Goal: Task Accomplishment & Management: Use online tool/utility

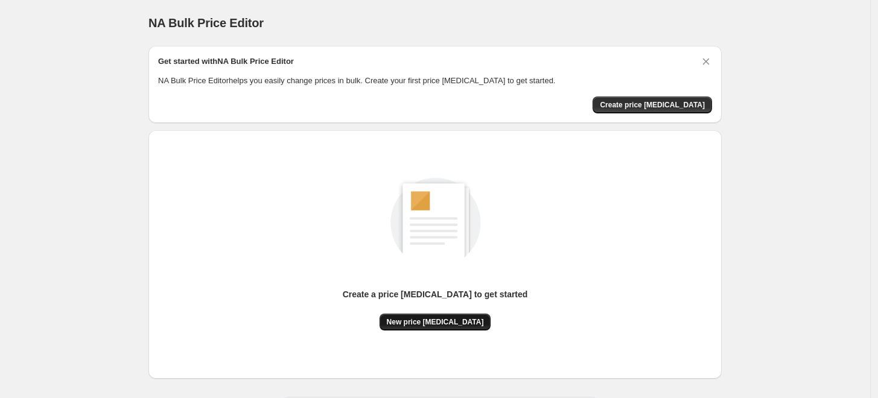
click at [460, 323] on span "New price [MEDICAL_DATA]" at bounding box center [435, 322] width 97 height 10
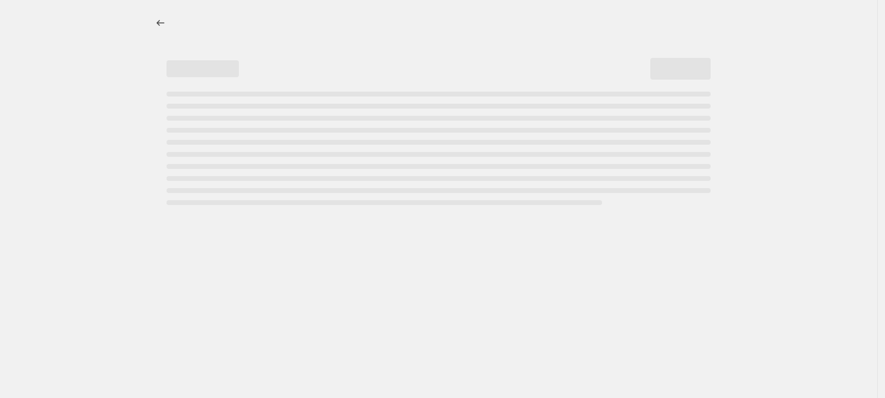
select select "percentage"
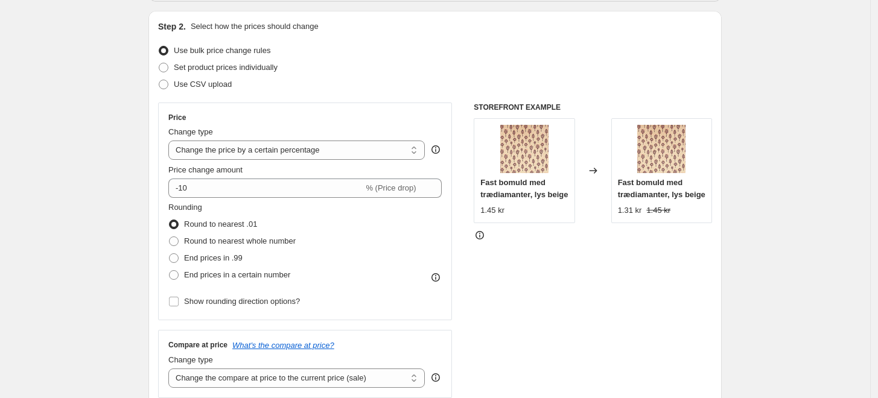
scroll to position [134, 0]
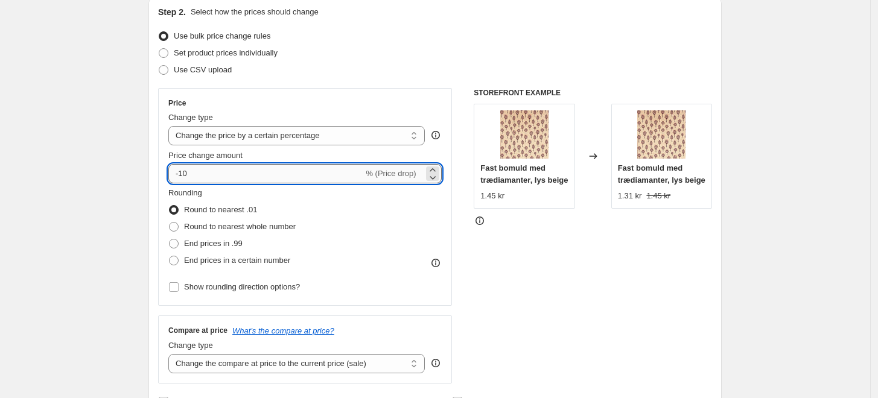
click at [203, 170] on input "-10" at bounding box center [265, 173] width 195 height 19
type input "-1"
type input "-30"
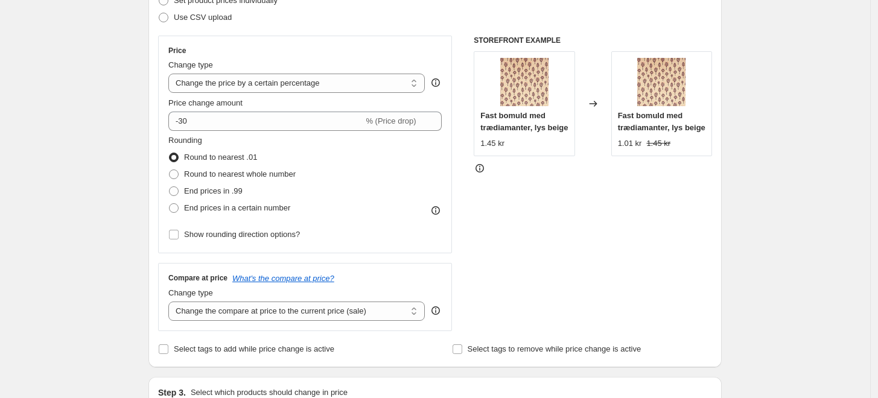
scroll to position [201, 0]
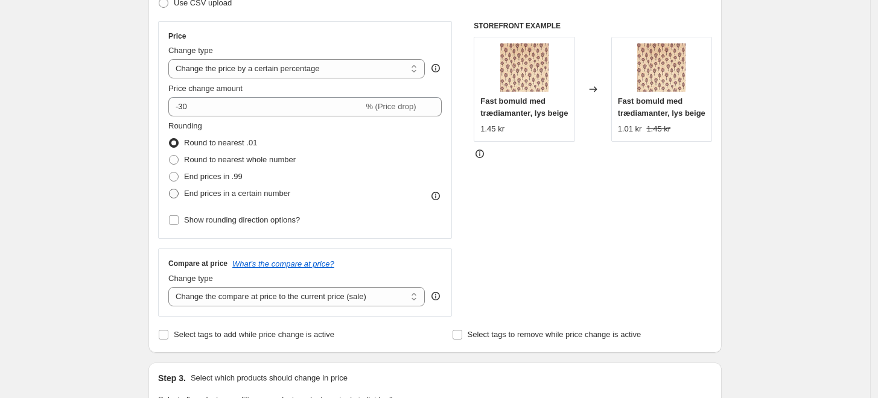
click at [177, 191] on span at bounding box center [174, 194] width 10 height 10
click at [170, 189] on input "End prices in a certain number" at bounding box center [169, 189] width 1 height 1
radio input "true"
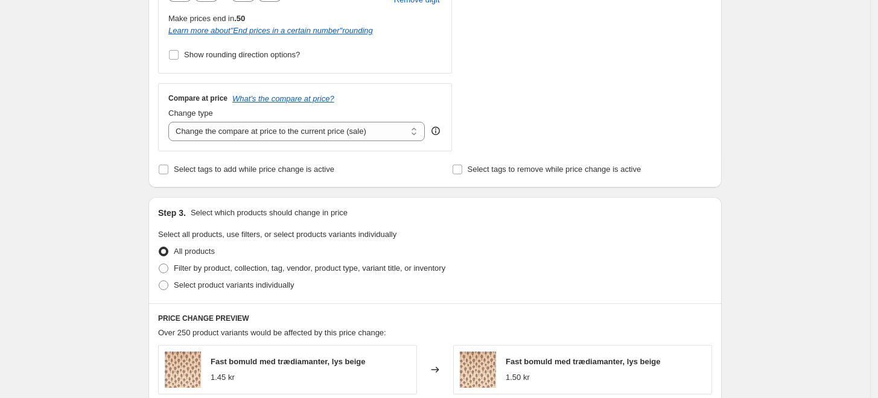
scroll to position [469, 0]
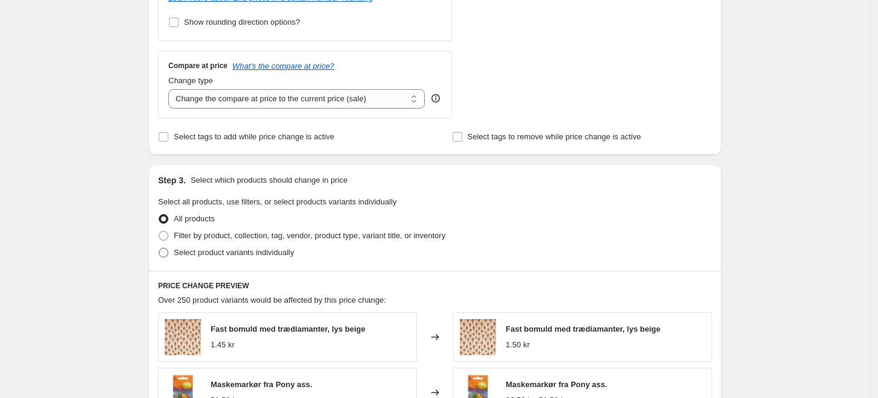
click at [168, 255] on span at bounding box center [164, 253] width 10 height 10
click at [159, 249] on input "Select product variants individually" at bounding box center [159, 248] width 1 height 1
radio input "true"
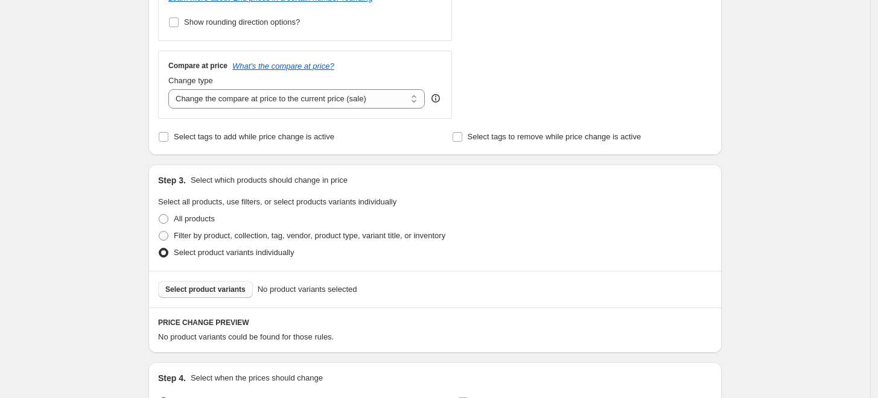
click at [193, 288] on span "Select product variants" at bounding box center [205, 290] width 80 height 10
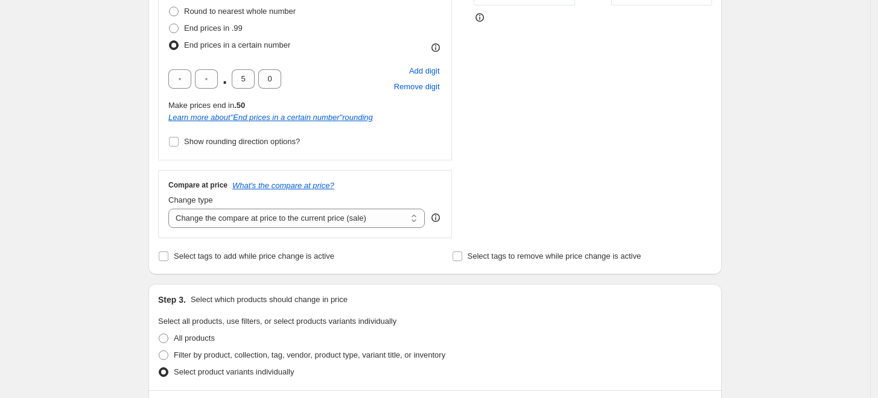
scroll to position [335, 0]
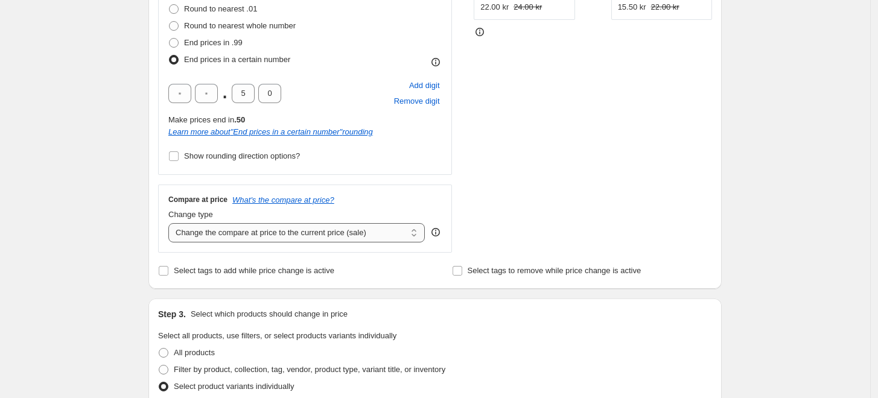
click at [352, 236] on select "Change the compare at price to the current price (sale) Change the compare at p…" at bounding box center [296, 232] width 256 height 19
click at [171, 223] on select "Change the compare at price to the current price (sale) Change the compare at p…" at bounding box center [296, 232] width 256 height 19
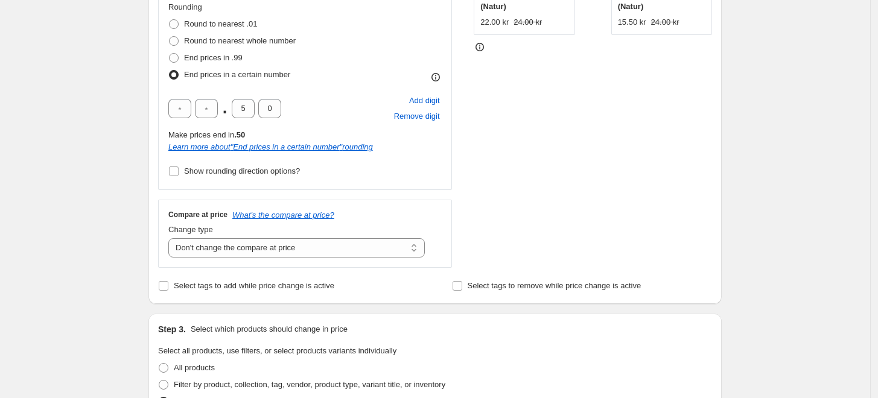
scroll to position [469, 0]
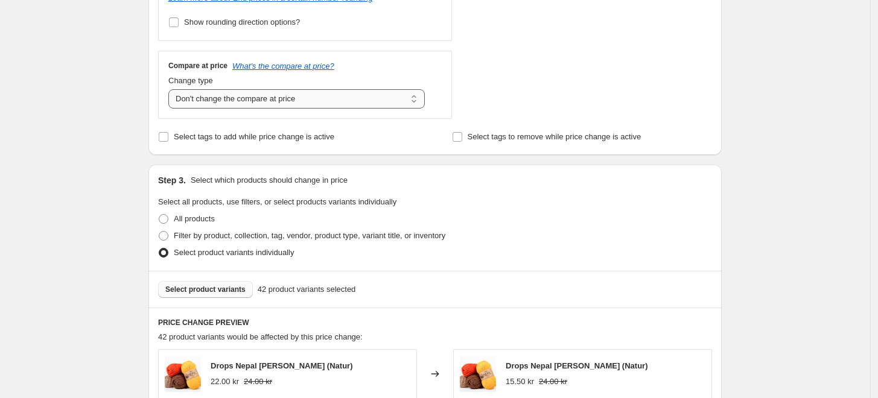
click at [256, 106] on select "Change the compare at price to the current price (sale) Change the compare at p…" at bounding box center [296, 98] width 256 height 19
click at [171, 89] on select "Change the compare at price to the current price (sale) Change the compare at p…" at bounding box center [296, 98] width 256 height 19
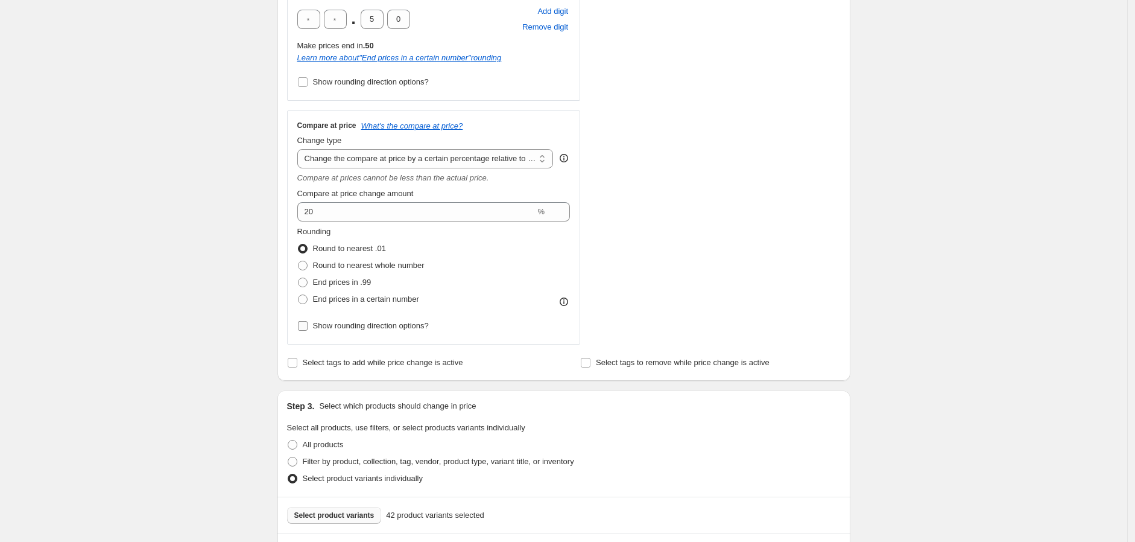
scroll to position [402, 0]
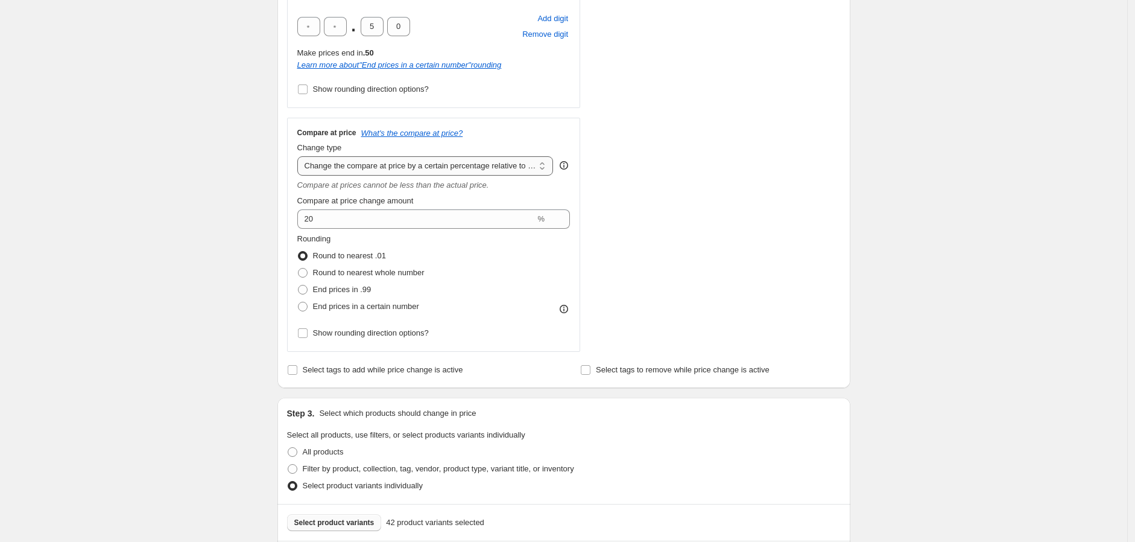
click at [384, 172] on select "Change the compare at price to the current price (sale) Change the compare at p…" at bounding box center [425, 165] width 256 height 19
select select "no_change"
click at [300, 156] on select "Change the compare at price to the current price (sale) Change the compare at p…" at bounding box center [425, 165] width 256 height 19
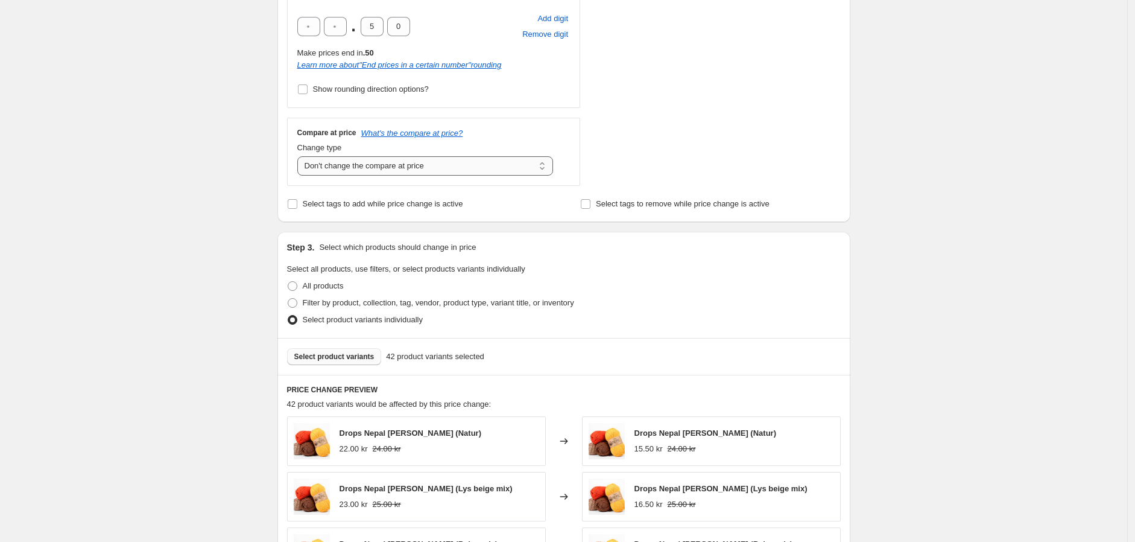
click at [362, 163] on select "Change the compare at price to the current price (sale) Change the compare at p…" at bounding box center [425, 165] width 256 height 19
click at [249, 234] on div "Create new price [MEDICAL_DATA]. This page is ready Create new price [MEDICAL_D…" at bounding box center [564, 254] width 1128 height 1313
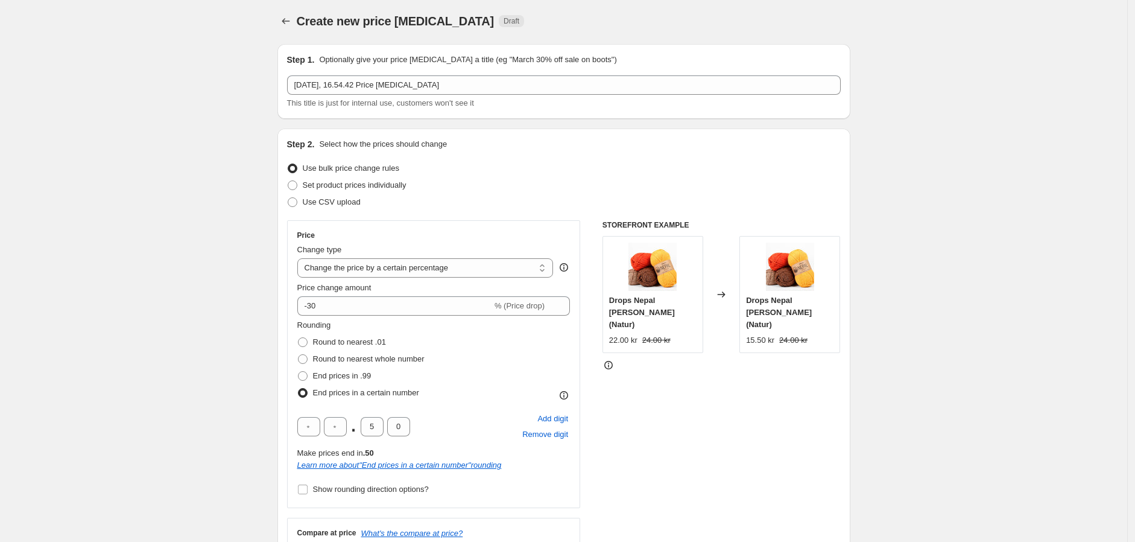
scroll to position [0, 0]
click at [297, 188] on span at bounding box center [293, 187] width 10 height 10
click at [288, 183] on input "Set product prices individually" at bounding box center [288, 182] width 1 height 1
radio input "true"
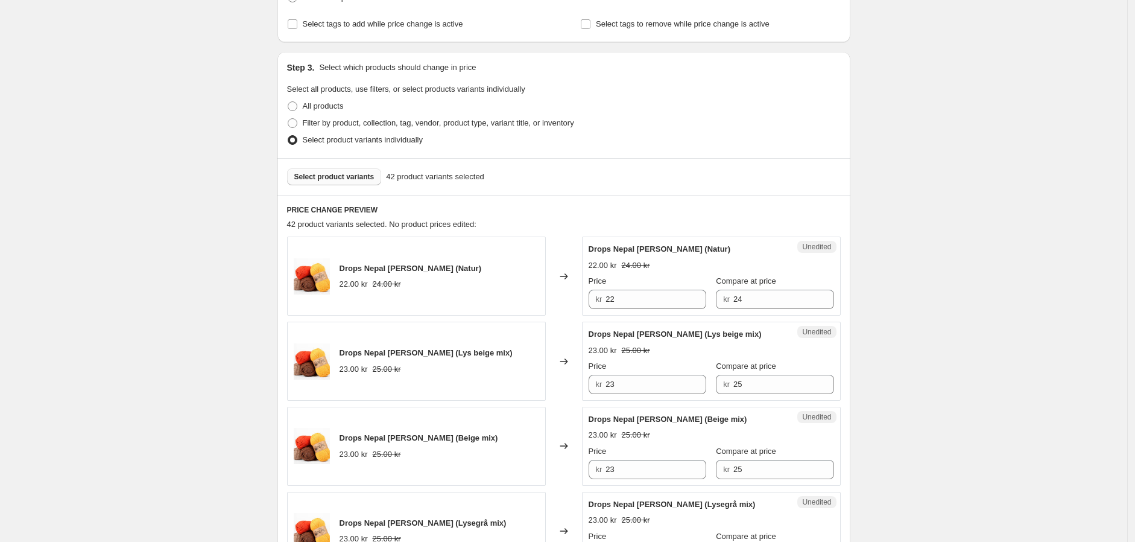
scroll to position [67, 0]
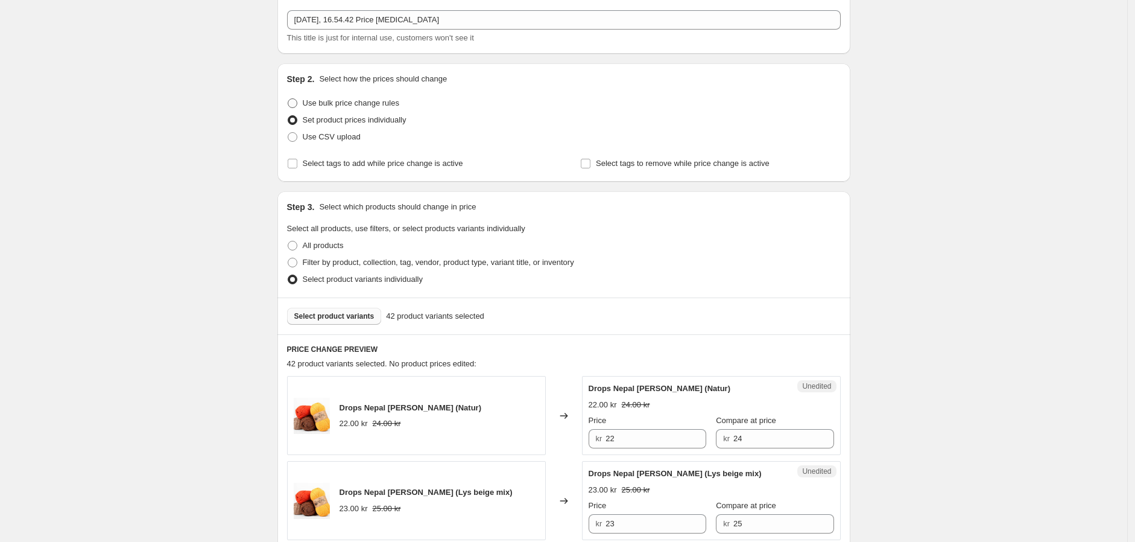
click at [296, 99] on span at bounding box center [293, 103] width 10 height 10
click at [288, 99] on input "Use bulk price change rules" at bounding box center [288, 98] width 1 height 1
radio input "true"
select select "percentage"
select select "no_change"
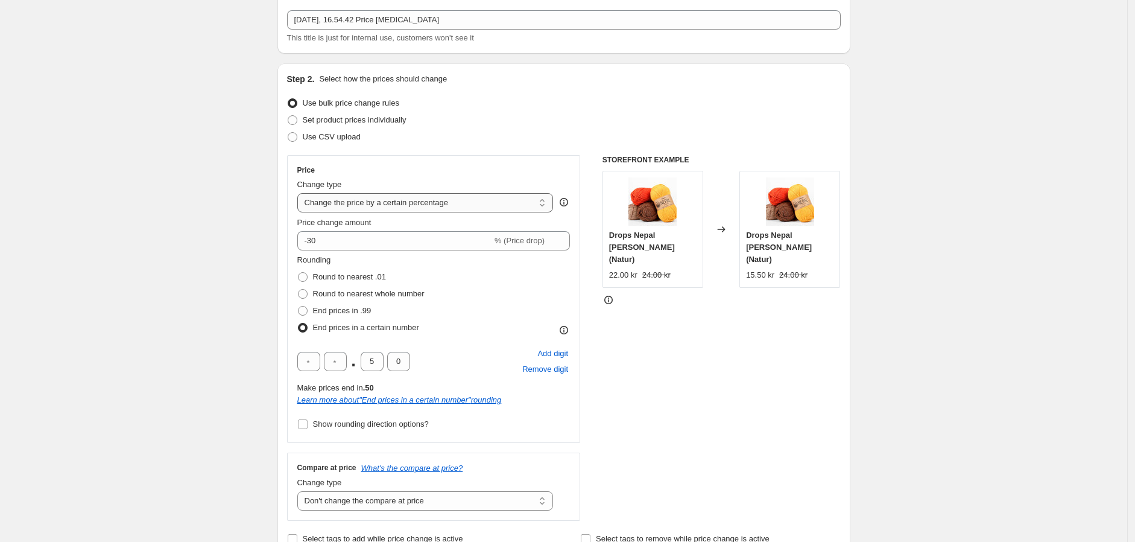
click at [361, 203] on select "Change the price to a certain amount Change the price by a certain amount Chang…" at bounding box center [425, 202] width 256 height 19
select select "pcap"
click at [300, 193] on select "Change the price to a certain amount Change the price by a certain amount Chang…" at bounding box center [425, 202] width 256 height 19
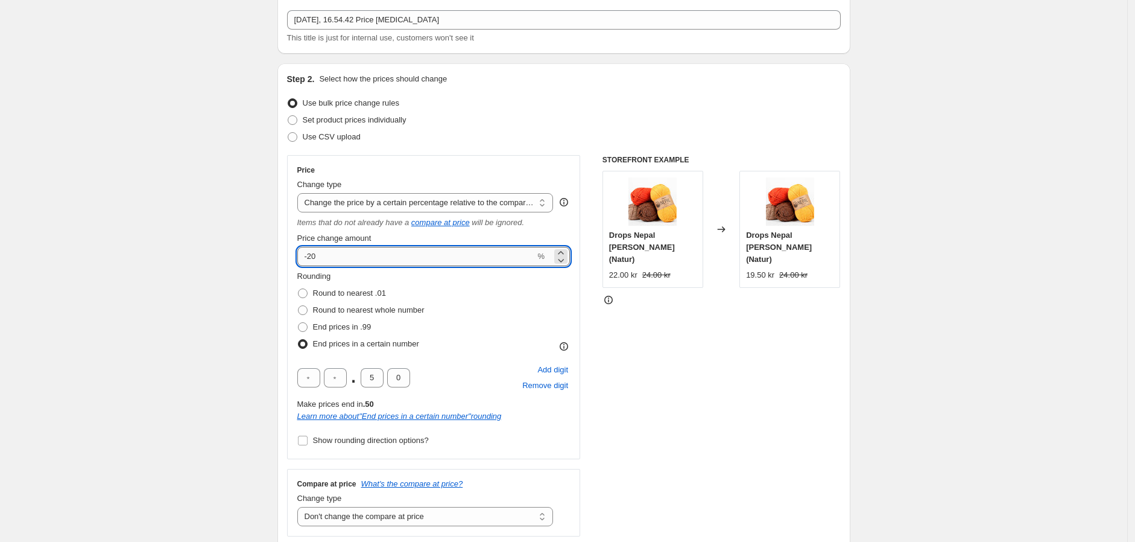
click at [365, 259] on input "-20" at bounding box center [416, 256] width 238 height 19
type input "-30"
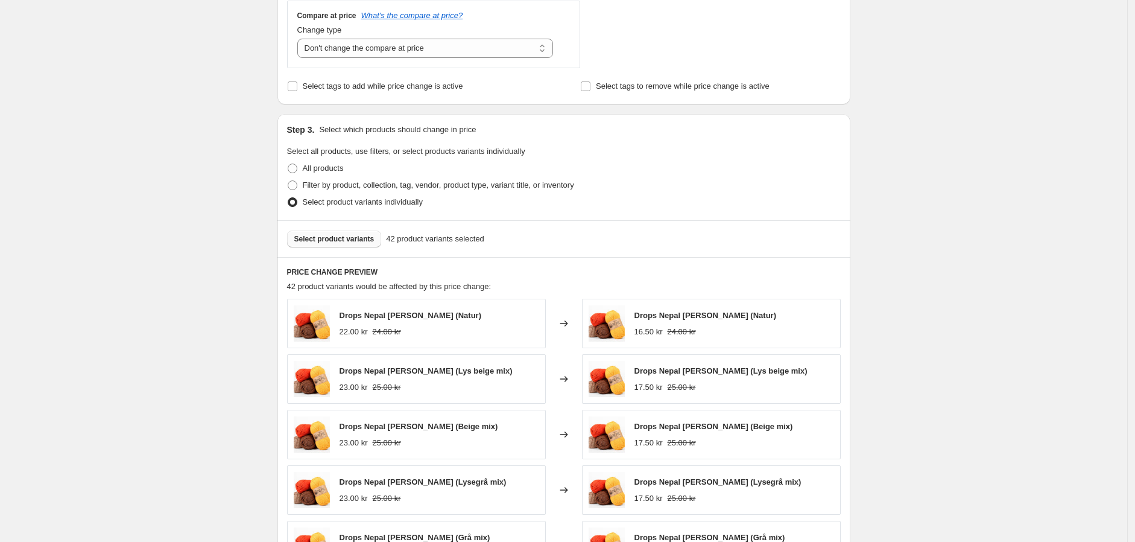
scroll to position [536, 0]
click at [191, 244] on div "Create new price [MEDICAL_DATA]. This page is ready Create new price [MEDICAL_D…" at bounding box center [564, 128] width 1128 height 1329
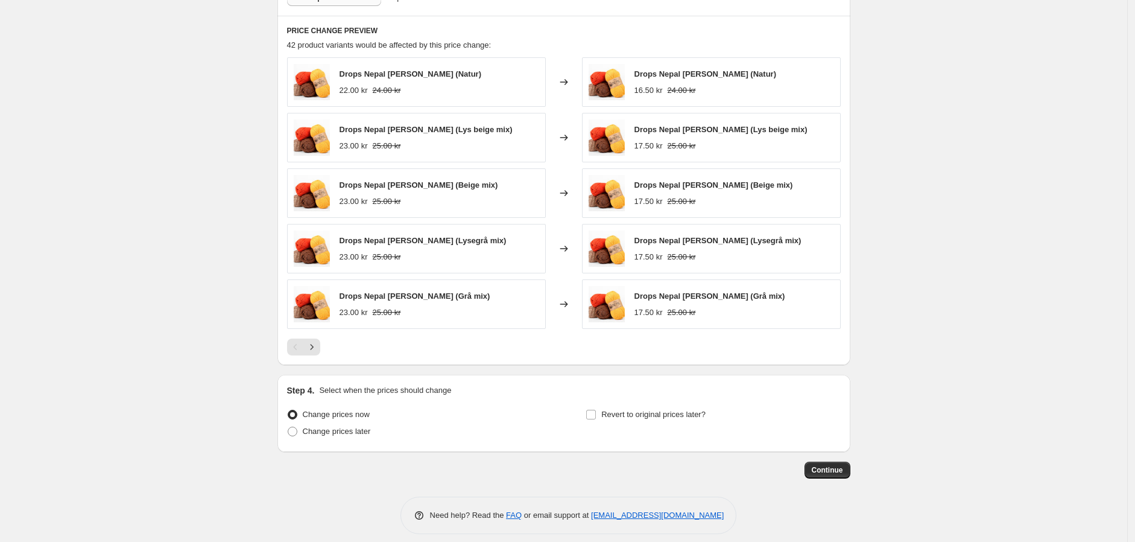
scroll to position [788, 0]
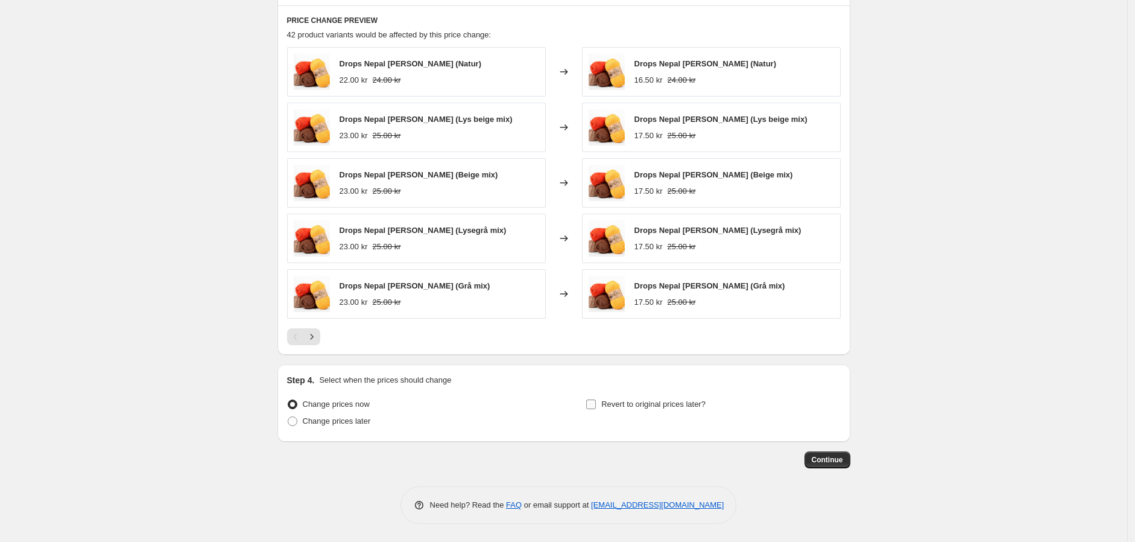
click at [592, 398] on input "Revert to original prices later?" at bounding box center [591, 404] width 10 height 10
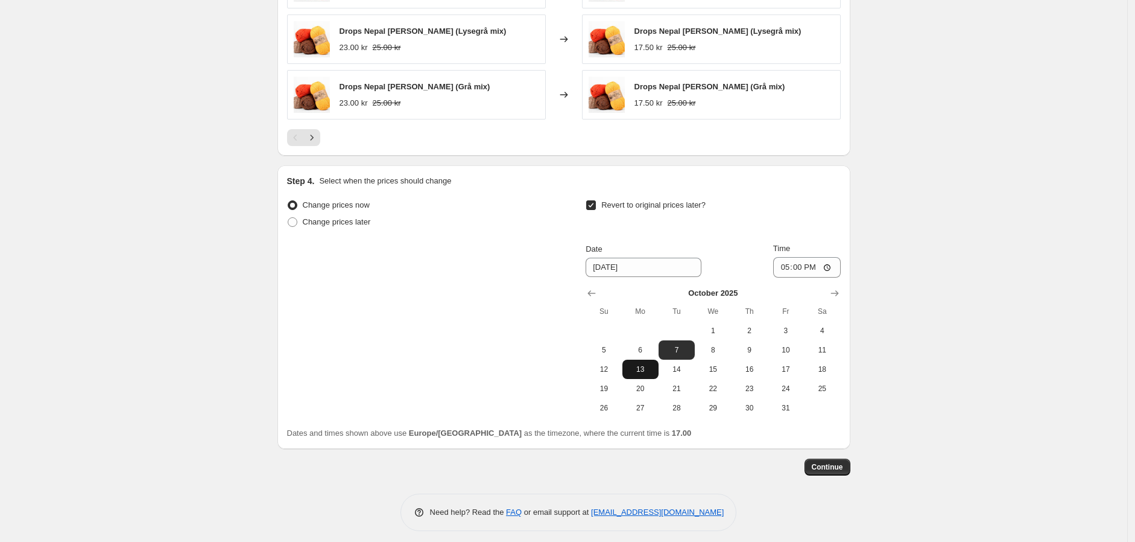
scroll to position [989, 0]
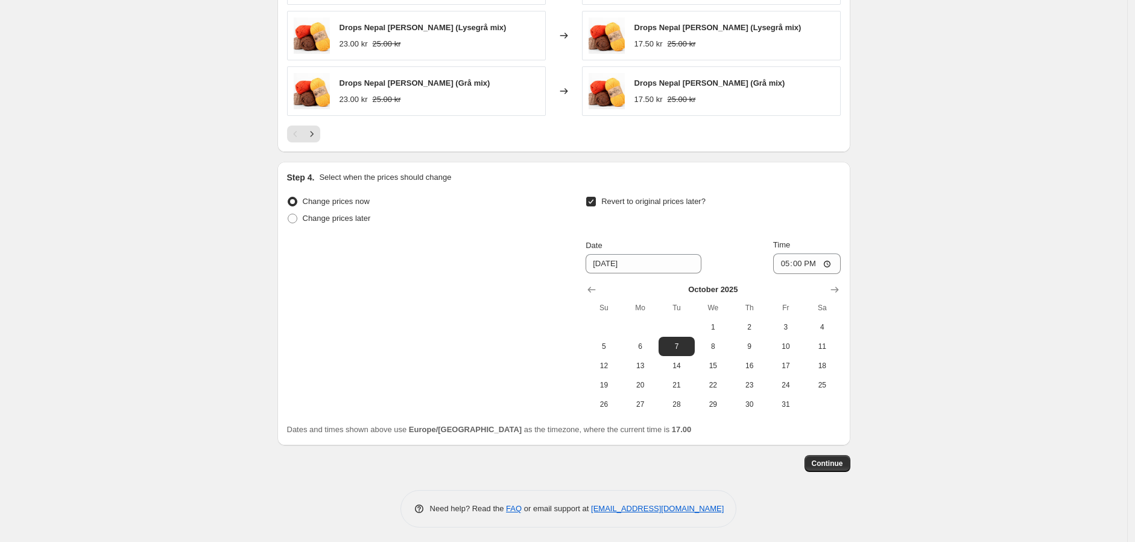
click at [595, 206] on input "Revert to original prices later?" at bounding box center [591, 202] width 10 height 10
checkbox input "false"
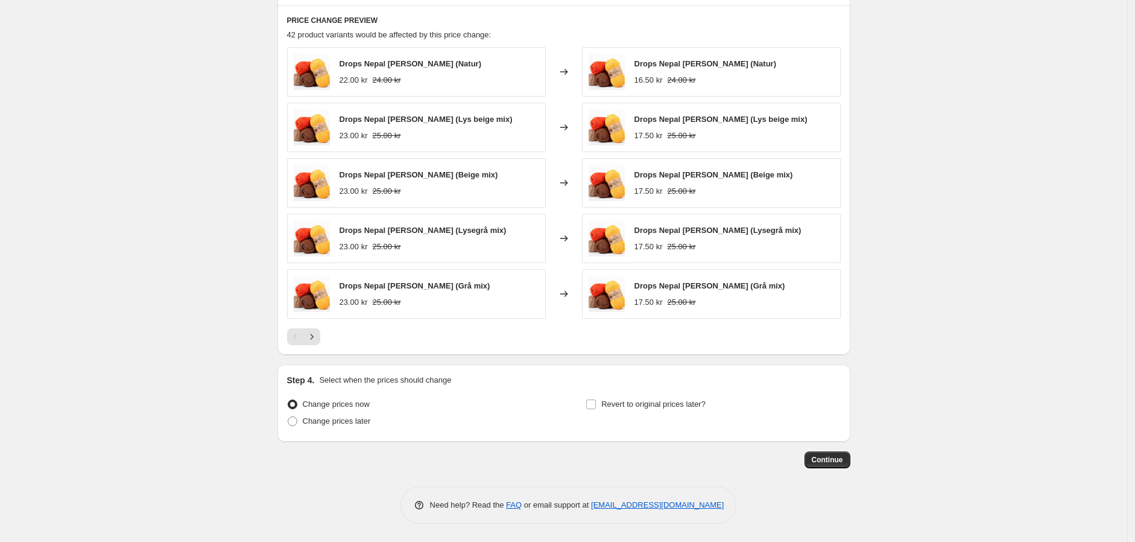
scroll to position [788, 0]
click at [315, 398] on span "Change prices later" at bounding box center [337, 420] width 68 height 9
click at [288, 398] on input "Change prices later" at bounding box center [288, 416] width 1 height 1
radio input "true"
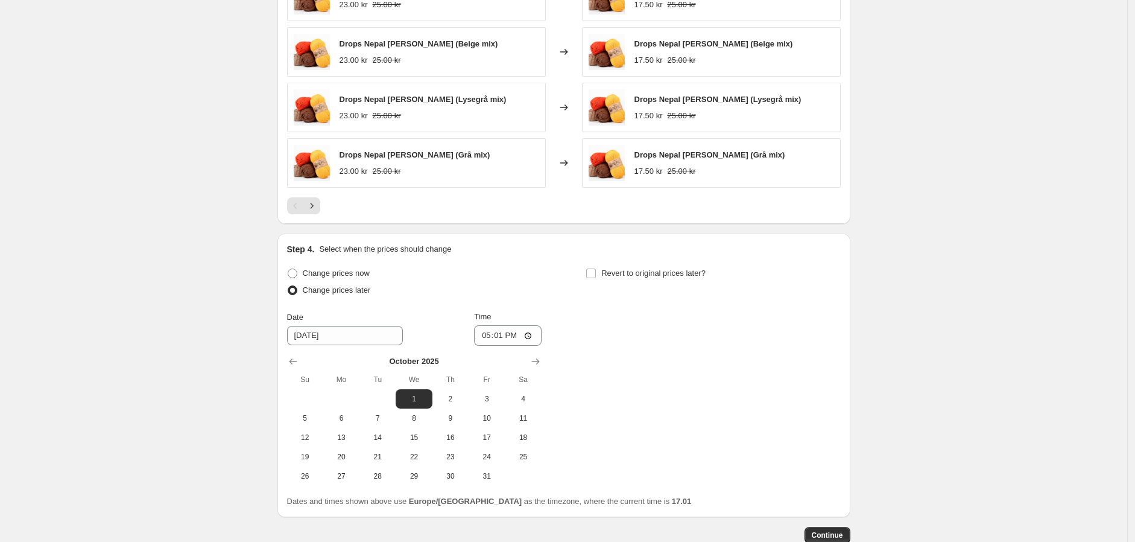
scroll to position [922, 0]
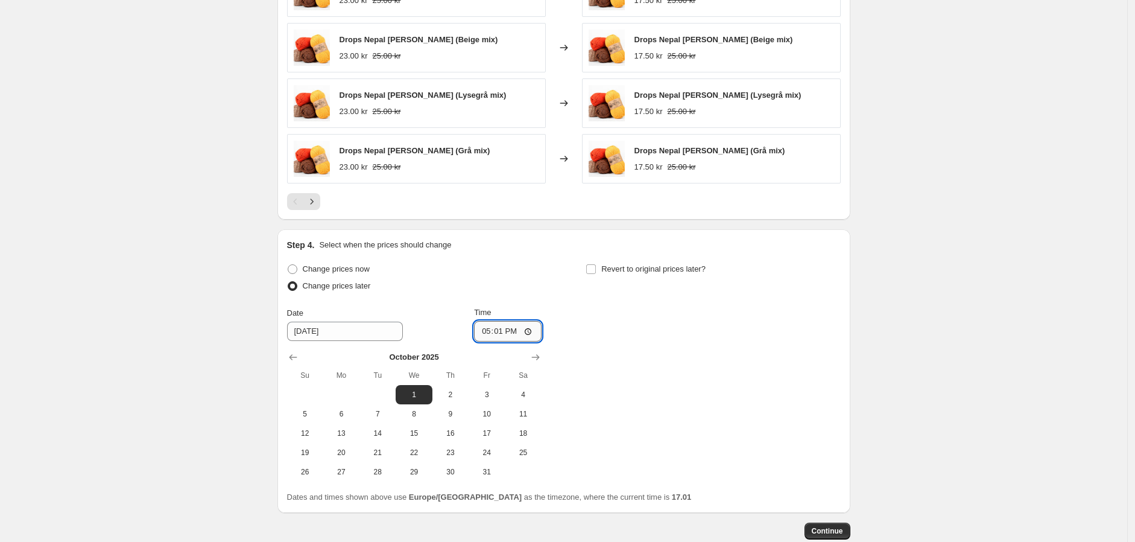
click at [516, 332] on input "17:01" at bounding box center [508, 331] width 68 height 21
type input "17:03"
click at [595, 356] on div "Change prices now Change prices later Date [DATE] Time 17:[DATE] Mo Tu We Th Fr…" at bounding box center [564, 371] width 554 height 221
click at [595, 266] on input "Revert to original prices later?" at bounding box center [591, 269] width 10 height 10
checkbox input "true"
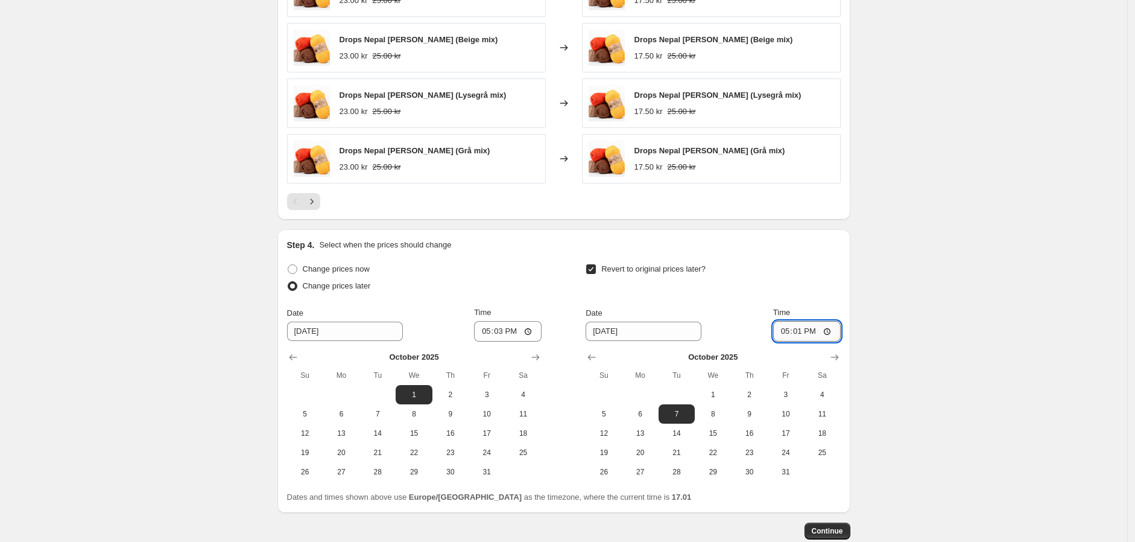
click at [822, 337] on input "17:01" at bounding box center [807, 331] width 68 height 21
click at [821, 332] on input "17:01" at bounding box center [807, 331] width 68 height 21
click at [815, 335] on input "17:01" at bounding box center [807, 331] width 68 height 21
type input "17:05"
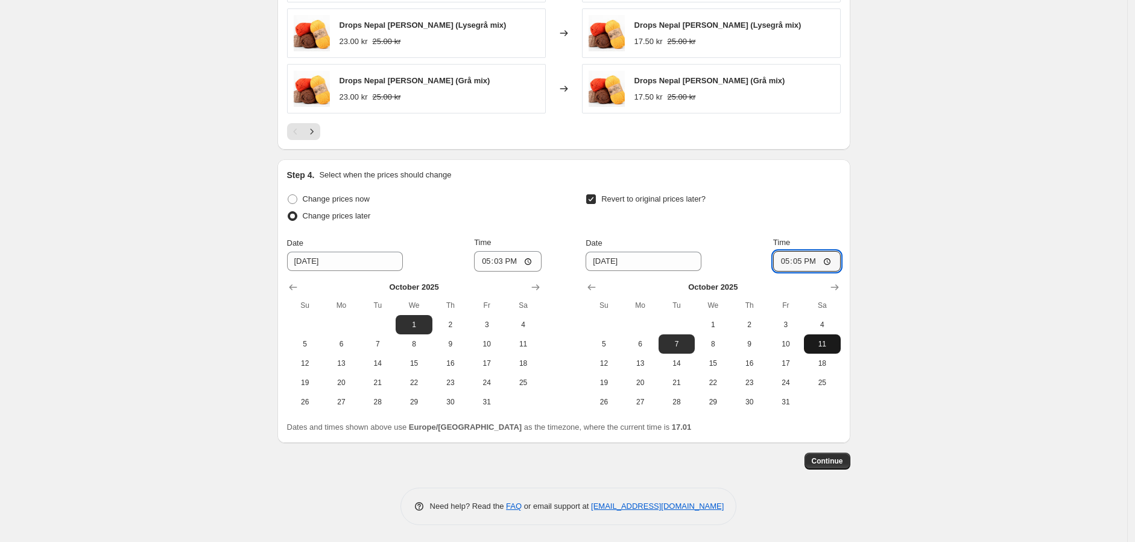
scroll to position [994, 0]
click at [816, 398] on span "Continue" at bounding box center [827, 460] width 31 height 10
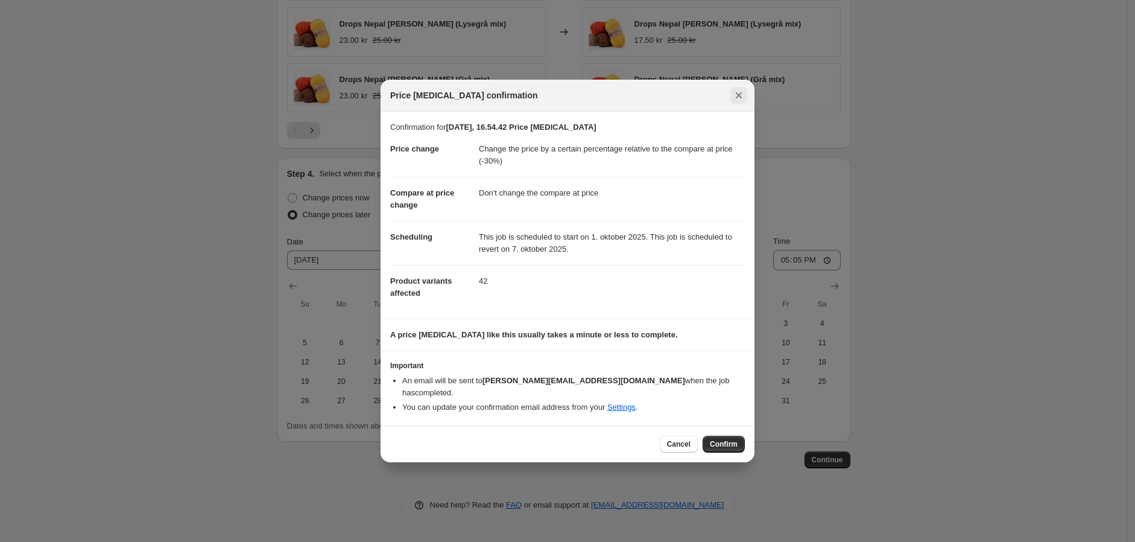
click at [734, 98] on icon "Close" at bounding box center [739, 95] width 12 height 12
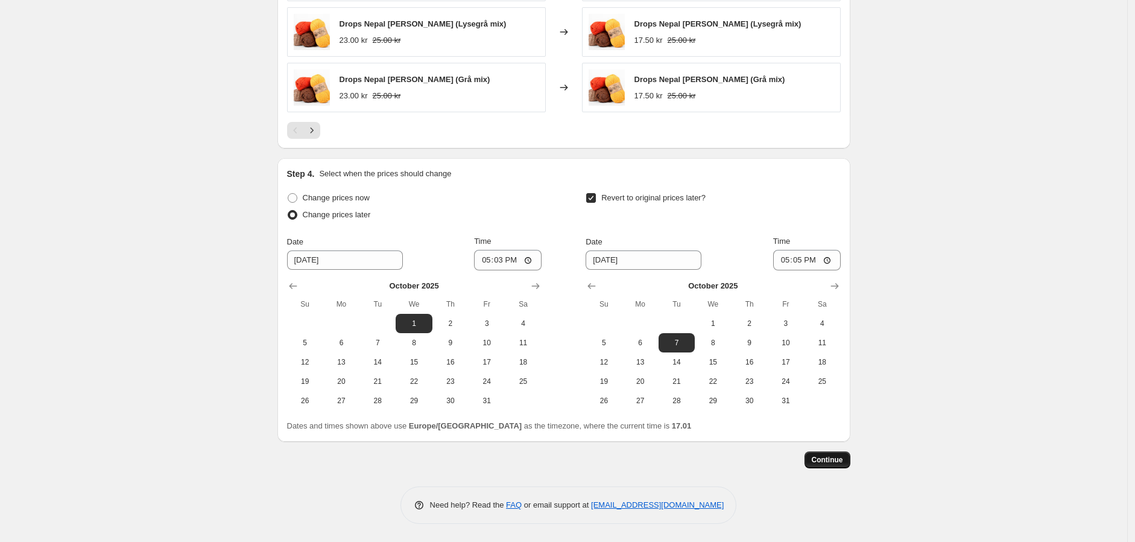
click at [834, 398] on span "Continue" at bounding box center [827, 460] width 31 height 10
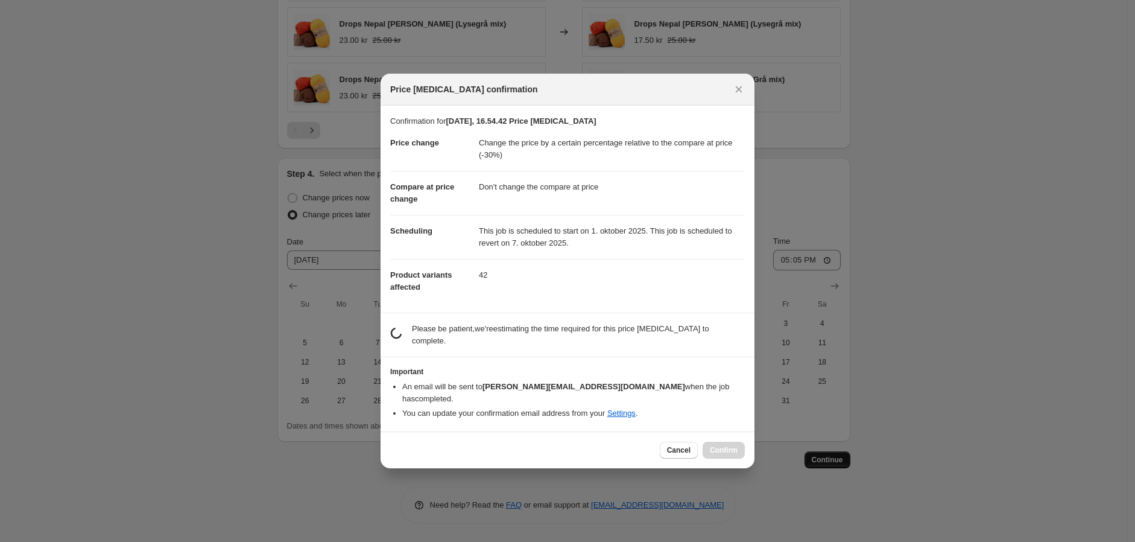
scroll to position [0, 0]
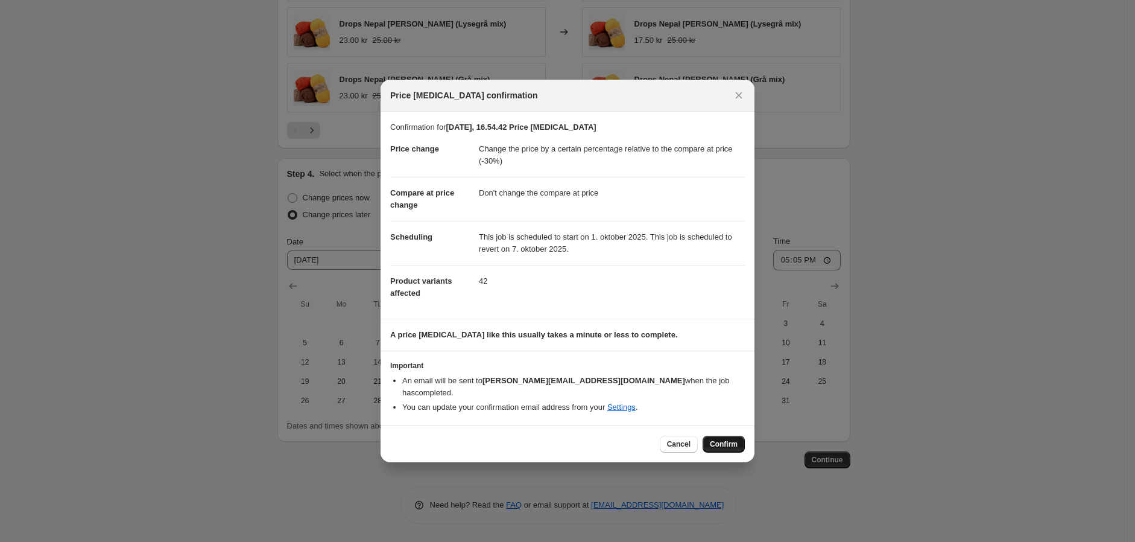
click at [725, 398] on span "Confirm" at bounding box center [724, 444] width 28 height 10
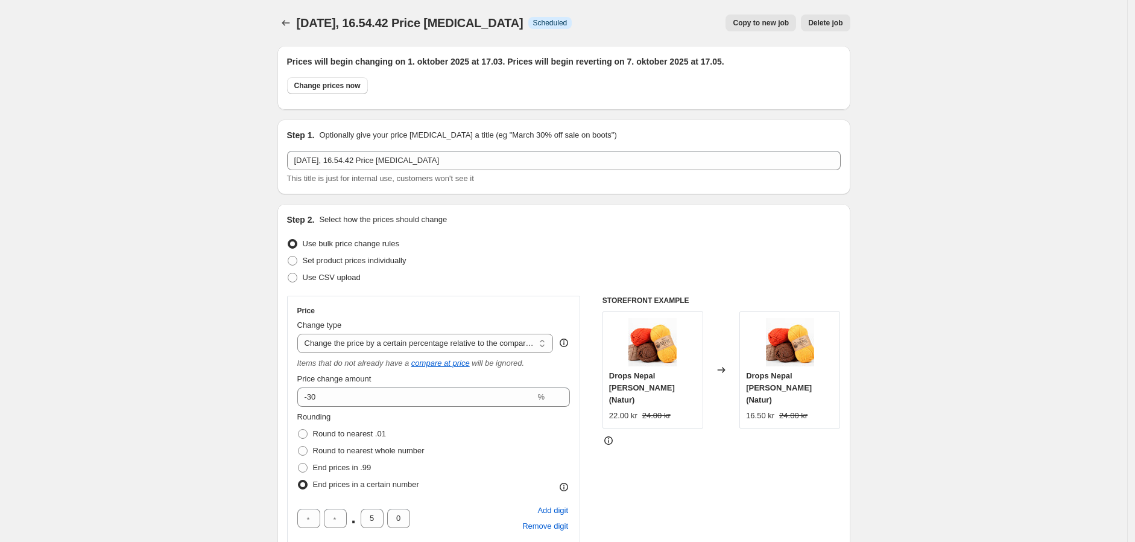
scroll to position [994, 0]
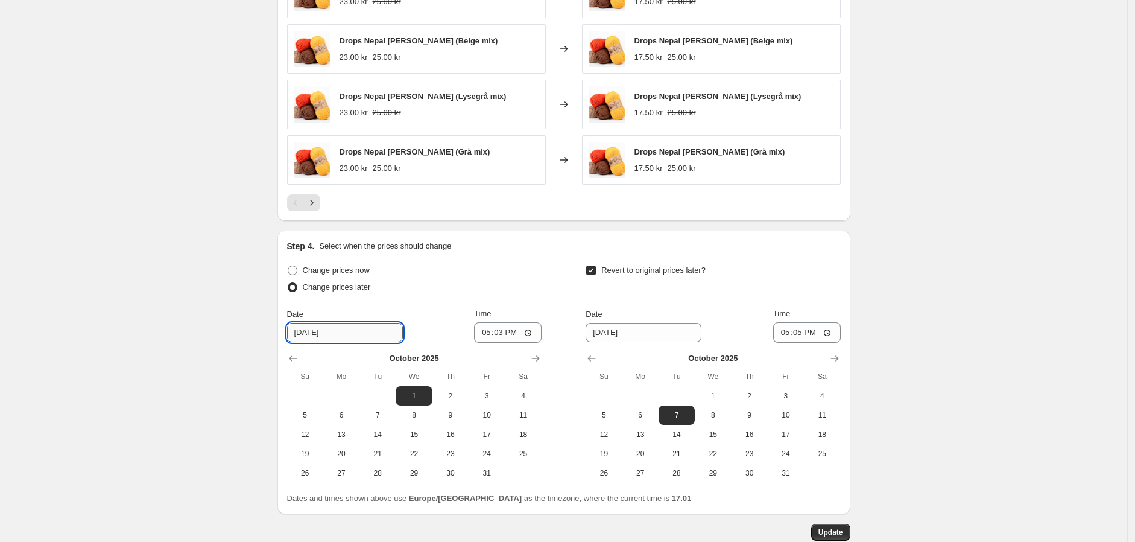
click at [318, 333] on input "[DATE]" at bounding box center [345, 332] width 116 height 19
click at [282, 355] on div "[DATE] Su Mo Tu We Th Fr Sa 1 2 3 4 5 6 7 8 9 10 11 12 13 14 15 16 17 18 19 20 …" at bounding box center [410, 413] width 264 height 140
click at [292, 358] on icon "Show previous month, September 2025" at bounding box center [293, 358] width 12 height 12
click at [372, 398] on span "30" at bounding box center [377, 473] width 27 height 10
type input "[DATE]"
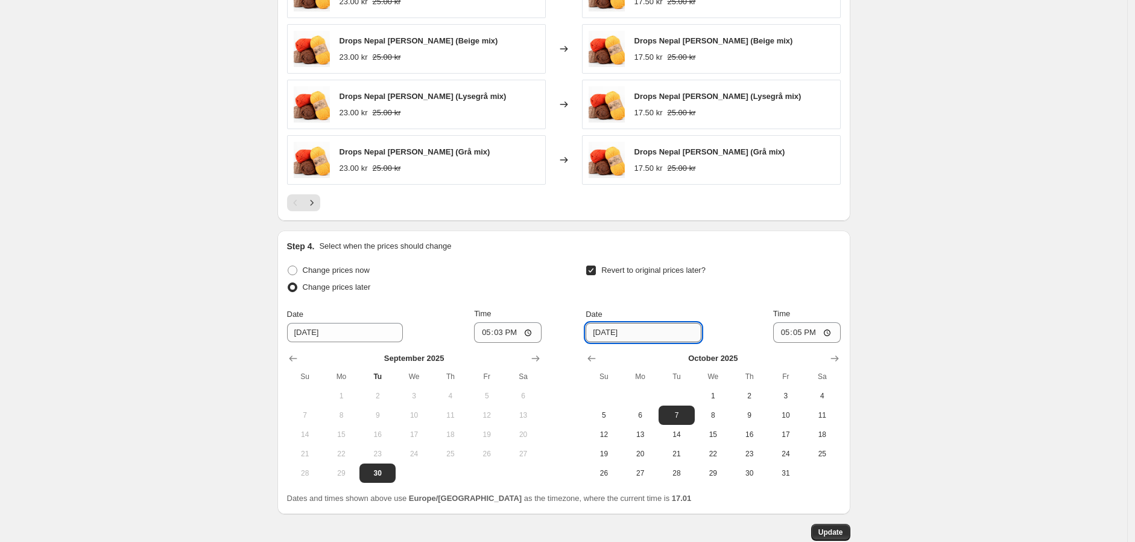
click at [597, 337] on input "[DATE]" at bounding box center [644, 332] width 116 height 19
click at [597, 358] on icon "Show previous month, September 2025" at bounding box center [592, 358] width 12 height 12
click at [681, 398] on span "30" at bounding box center [677, 473] width 27 height 10
type input "[DATE]"
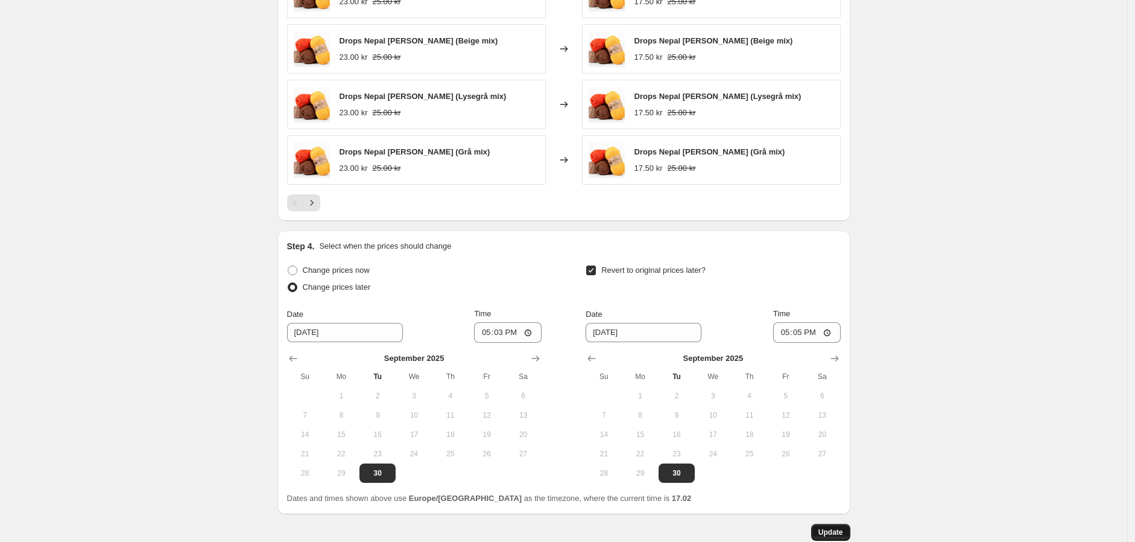
click at [836, 398] on span "Update" at bounding box center [831, 532] width 25 height 10
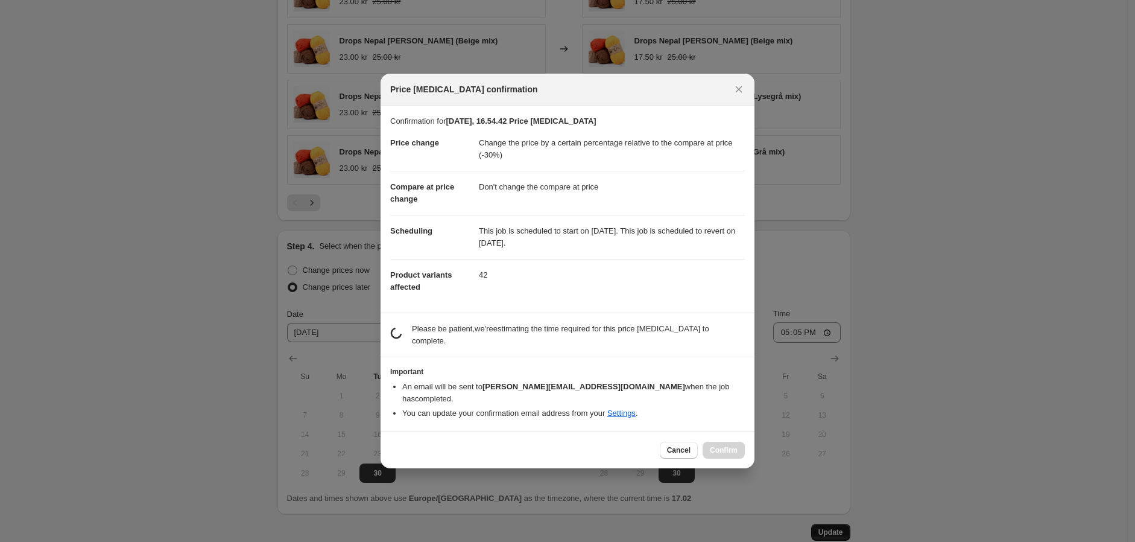
scroll to position [0, 0]
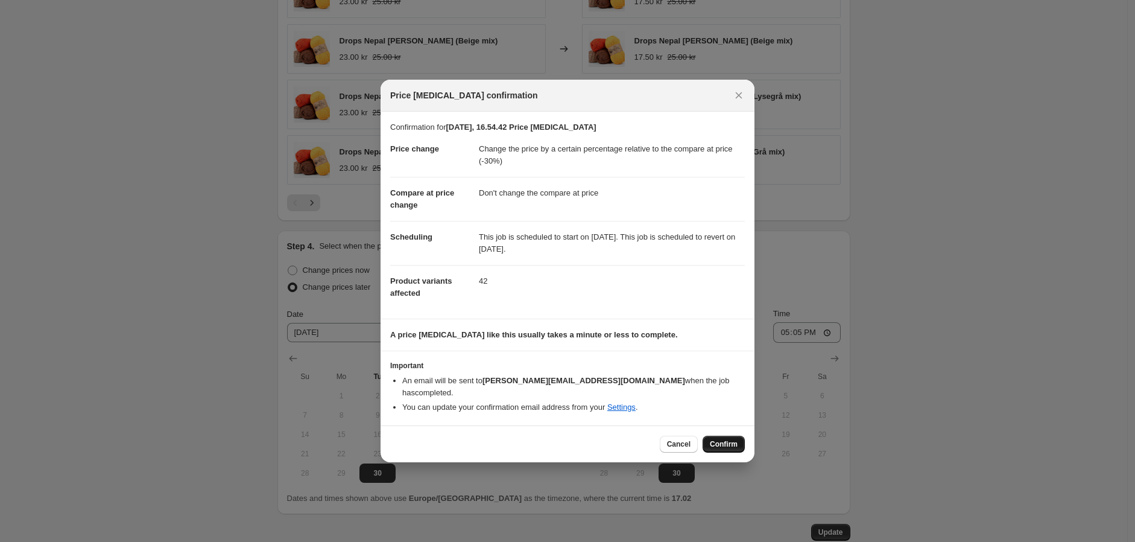
click at [731, 398] on span "Confirm" at bounding box center [724, 444] width 28 height 10
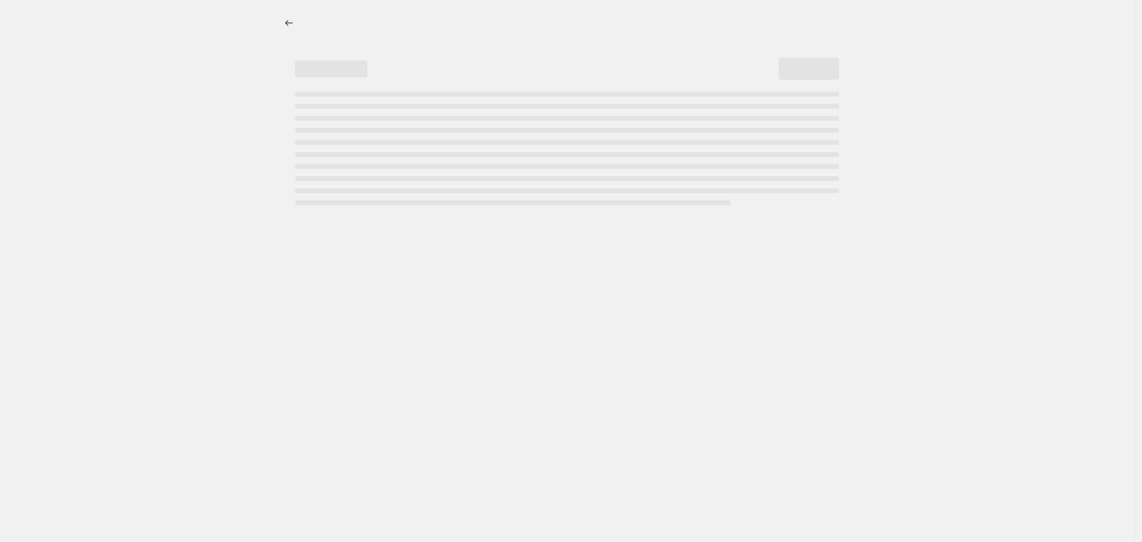
select select "pcap"
select select "no_change"
select select "pcap"
select select "no_change"
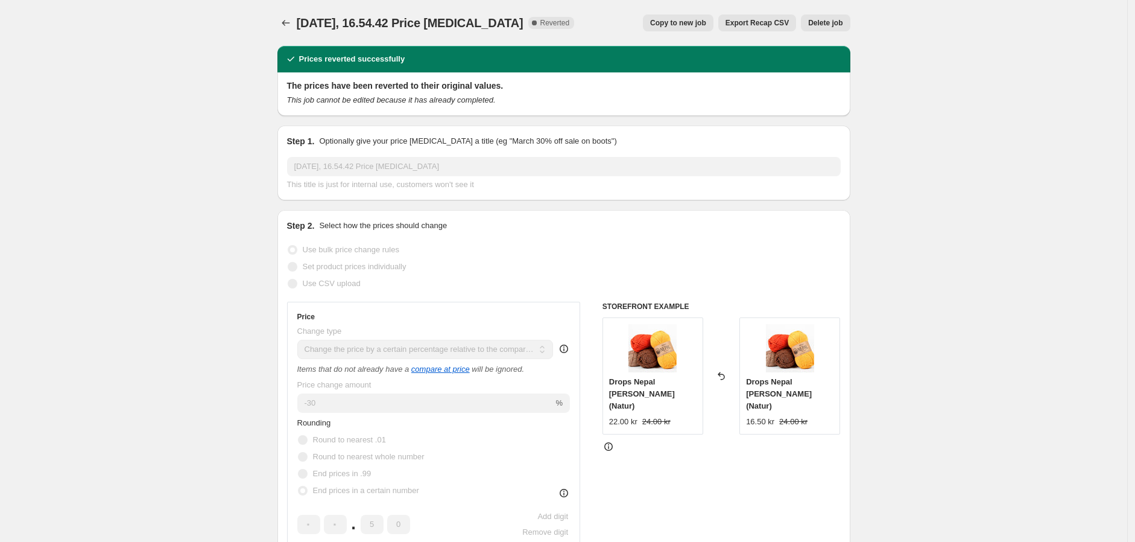
click at [705, 26] on span "Copy to new job" at bounding box center [678, 23] width 56 height 10
select select "pcap"
select select "no_change"
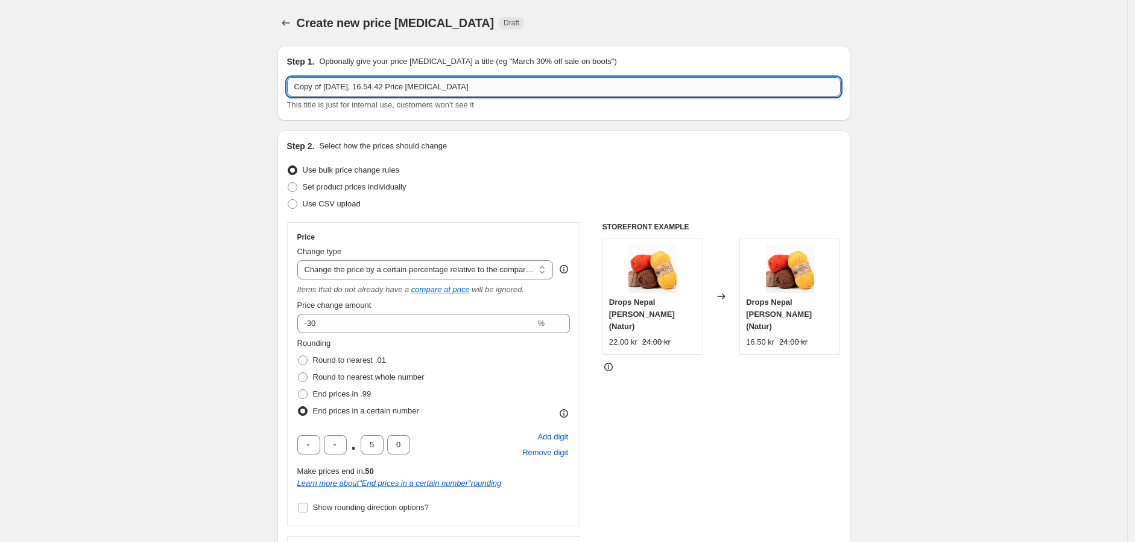
click at [471, 89] on input "Copy of [DATE], 16.54.42 Price [MEDICAL_DATA]" at bounding box center [564, 86] width 554 height 19
click at [471, 90] on input "Copy of [DATE], 16.54.42 Price [MEDICAL_DATA]" at bounding box center [564, 86] width 554 height 19
click at [296, 86] on input "Super Sale - Oktober 2025" at bounding box center [564, 86] width 554 height 19
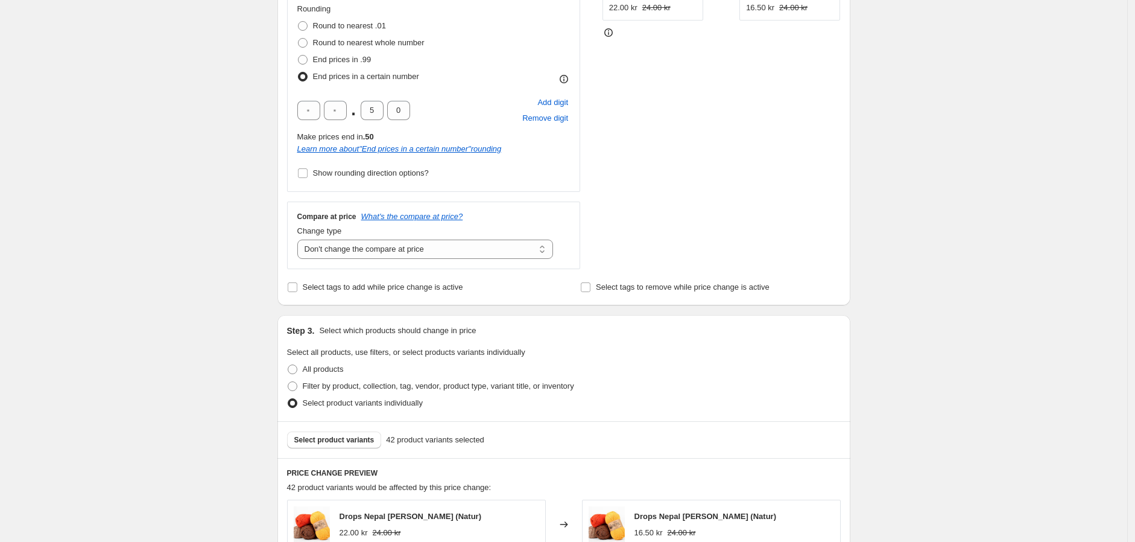
scroll to position [335, 0]
type input "DROPS Super Sale -30% Oktober 2025"
click at [384, 291] on span "Select tags to add while price change is active" at bounding box center [383, 286] width 160 height 9
click at [297, 291] on input "Select tags to add while price change is active" at bounding box center [293, 287] width 10 height 10
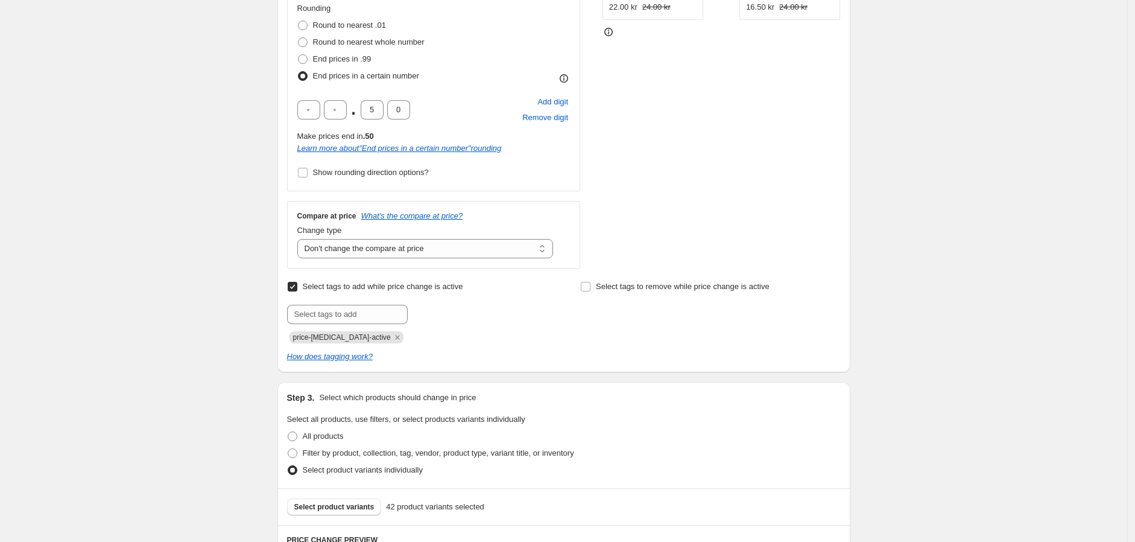
click at [302, 289] on label "Select tags to add while price change is active" at bounding box center [375, 286] width 176 height 17
click at [297, 289] on input "Select tags to add while price change is active" at bounding box center [293, 287] width 10 height 10
checkbox input "false"
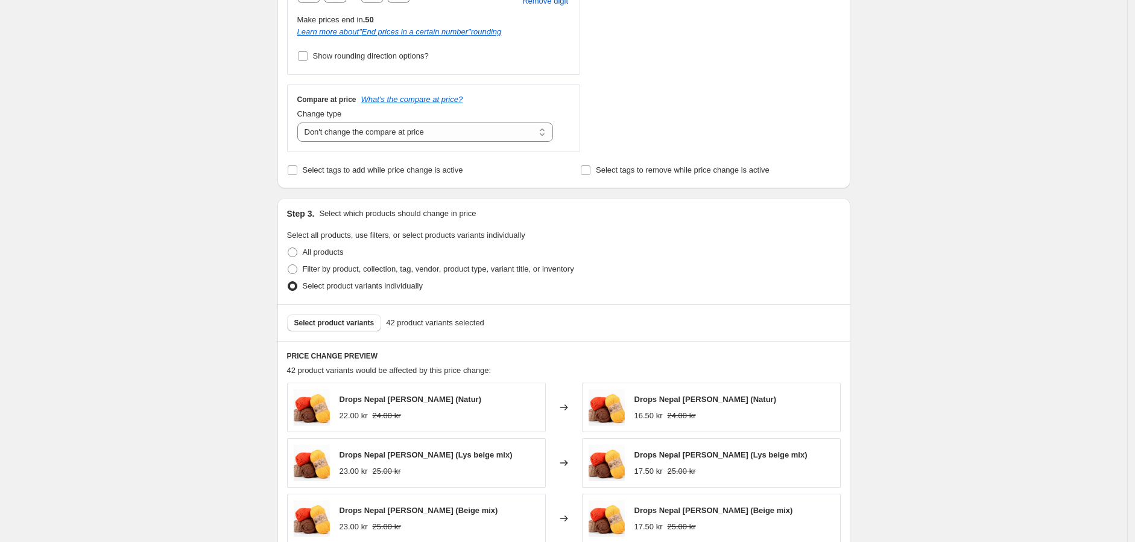
scroll to position [469, 0]
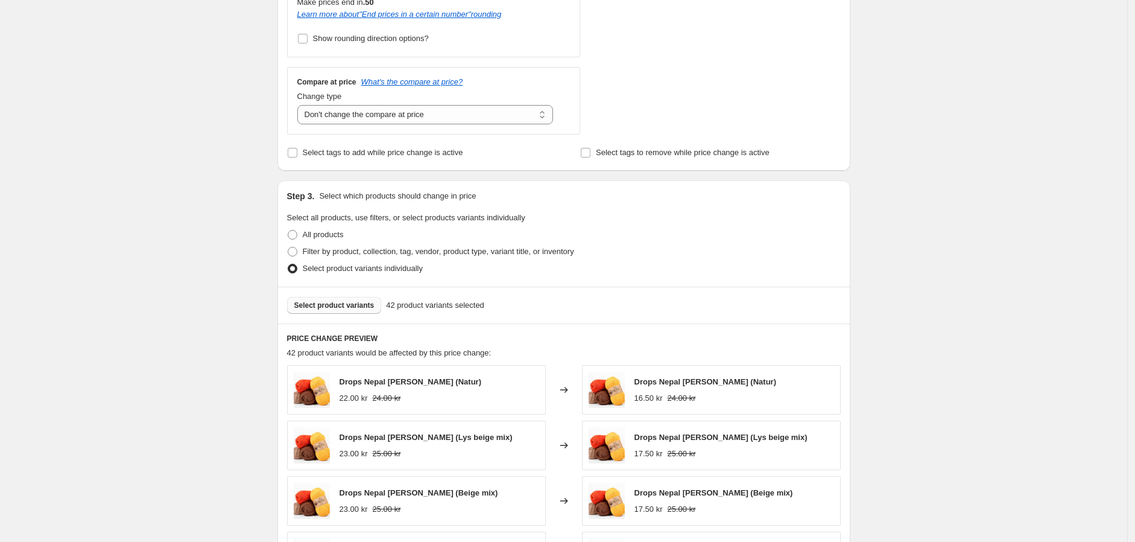
click at [345, 302] on span "Select product variants" at bounding box center [334, 305] width 80 height 10
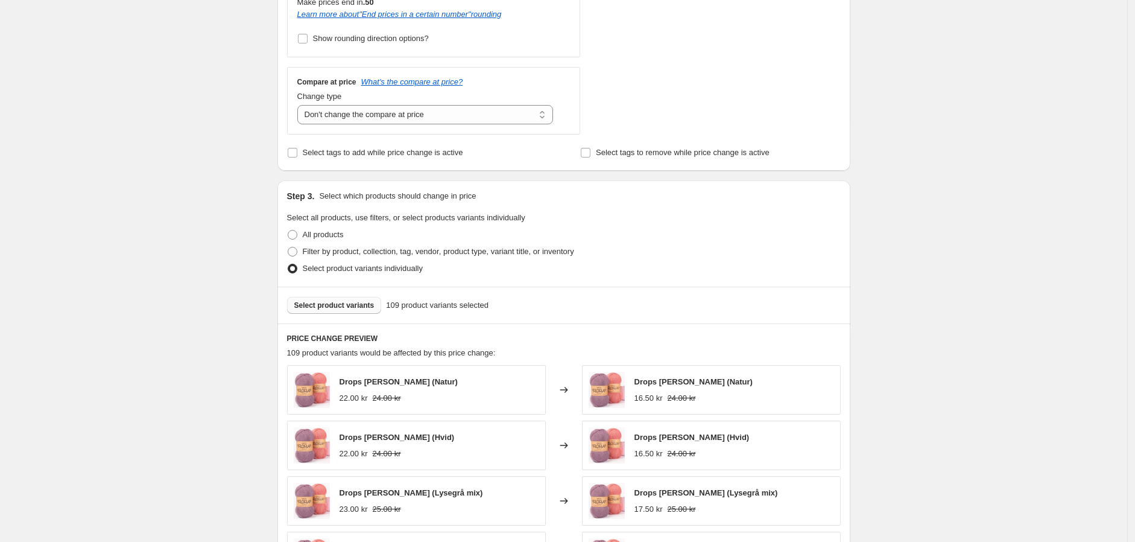
click at [332, 301] on span "Select product variants" at bounding box center [334, 305] width 80 height 10
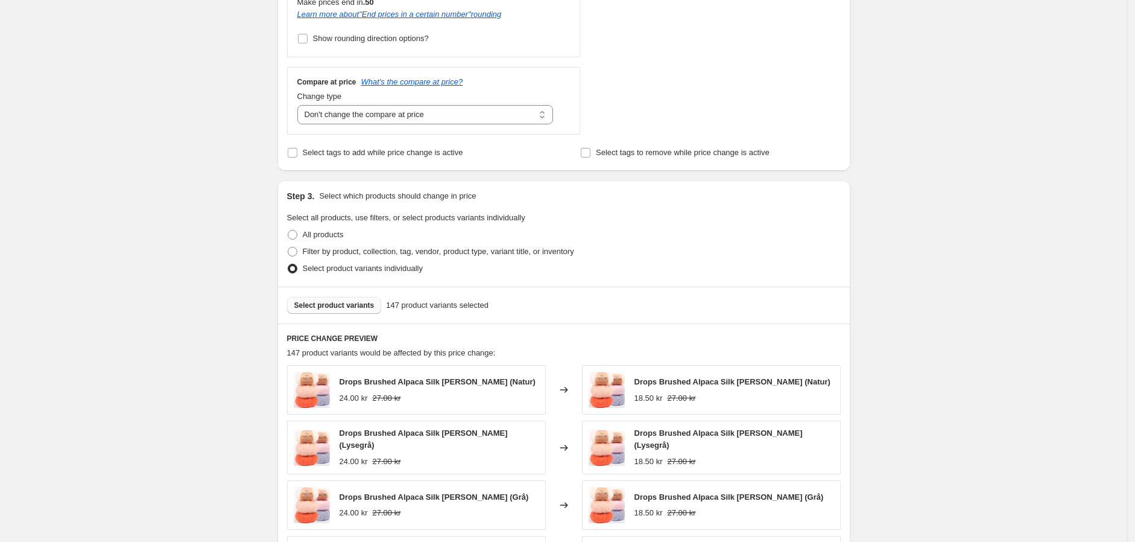
click at [326, 303] on span "Select product variants" at bounding box center [334, 305] width 80 height 10
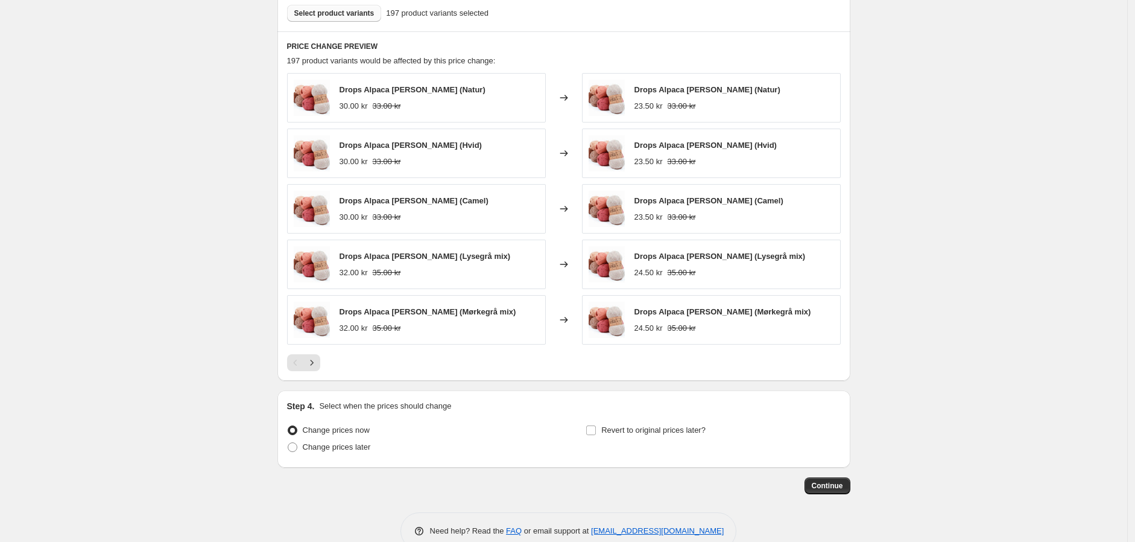
scroll to position [788, 0]
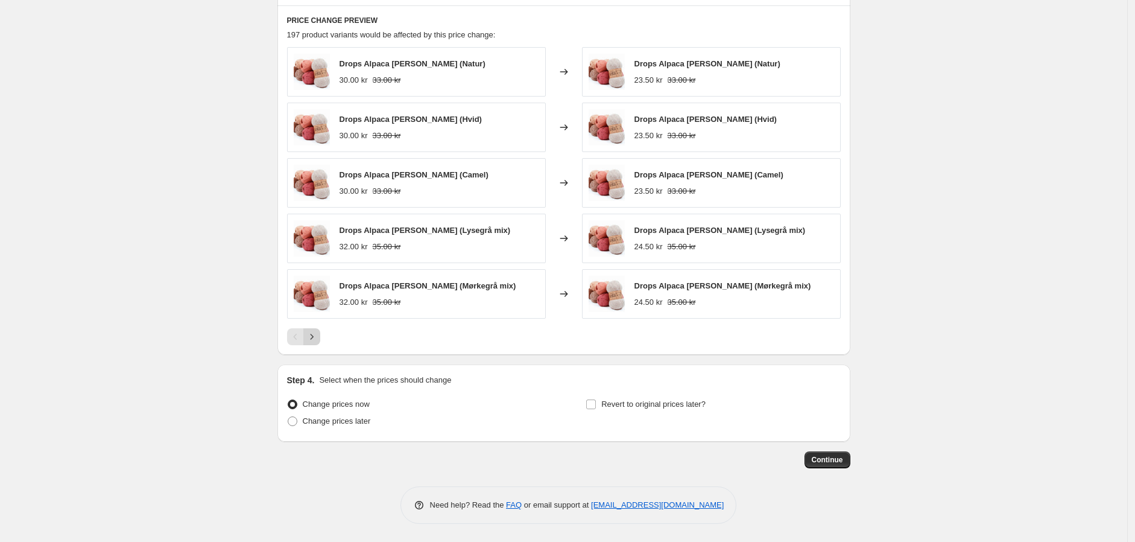
click at [317, 340] on icon "Next" at bounding box center [312, 337] width 12 height 12
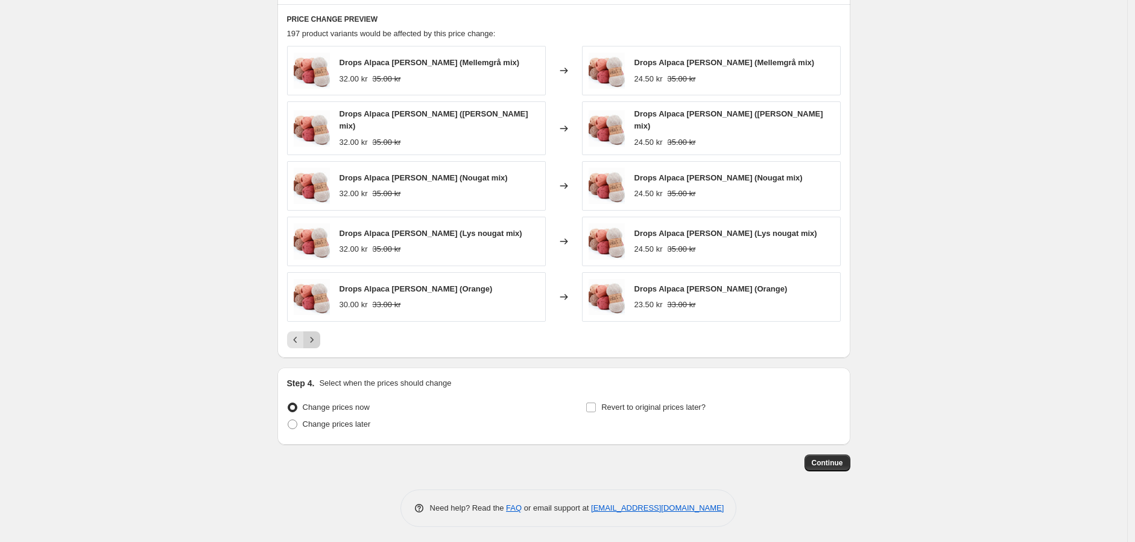
click at [317, 340] on icon "Next" at bounding box center [312, 340] width 12 height 12
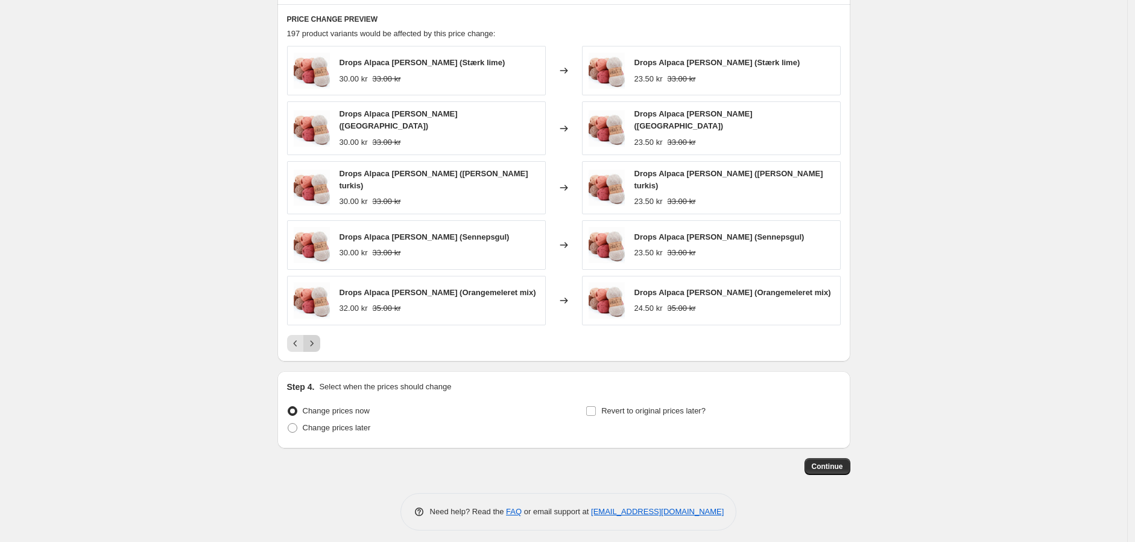
click at [317, 338] on icon "Next" at bounding box center [312, 343] width 12 height 12
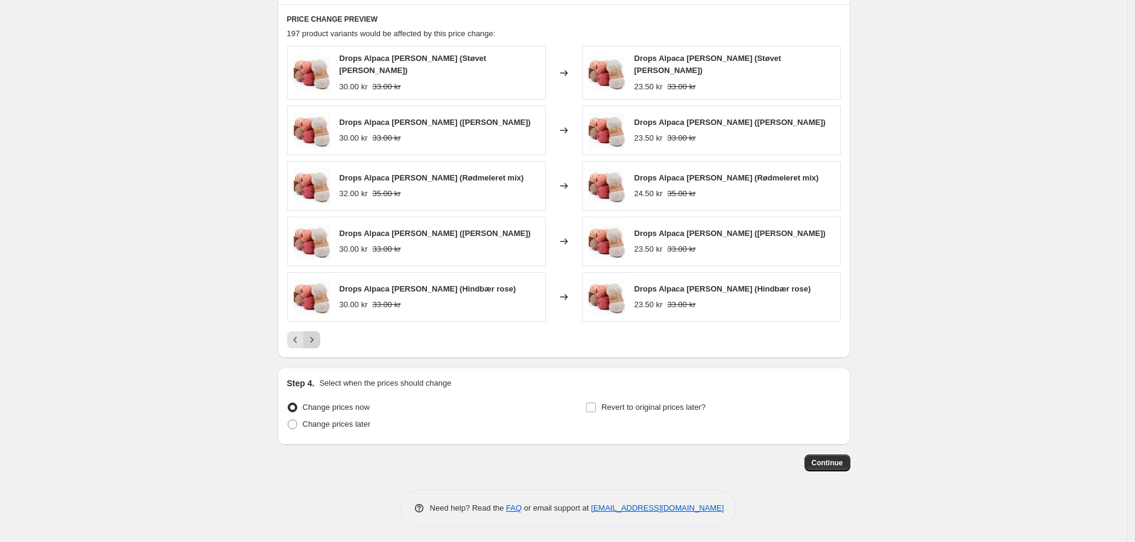
click at [317, 338] on icon "Next" at bounding box center [312, 340] width 12 height 12
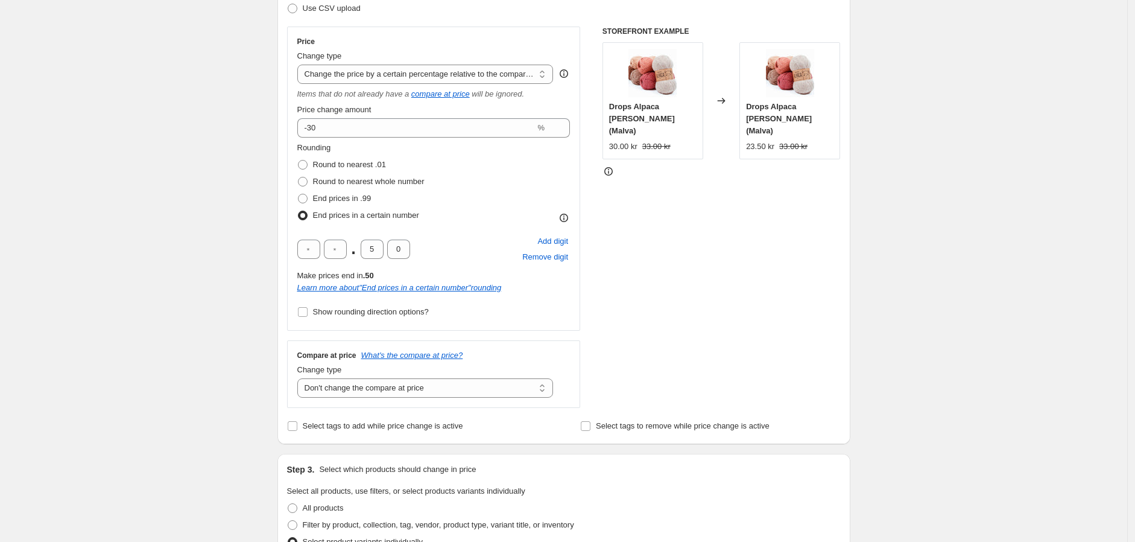
scroll to position [118, 0]
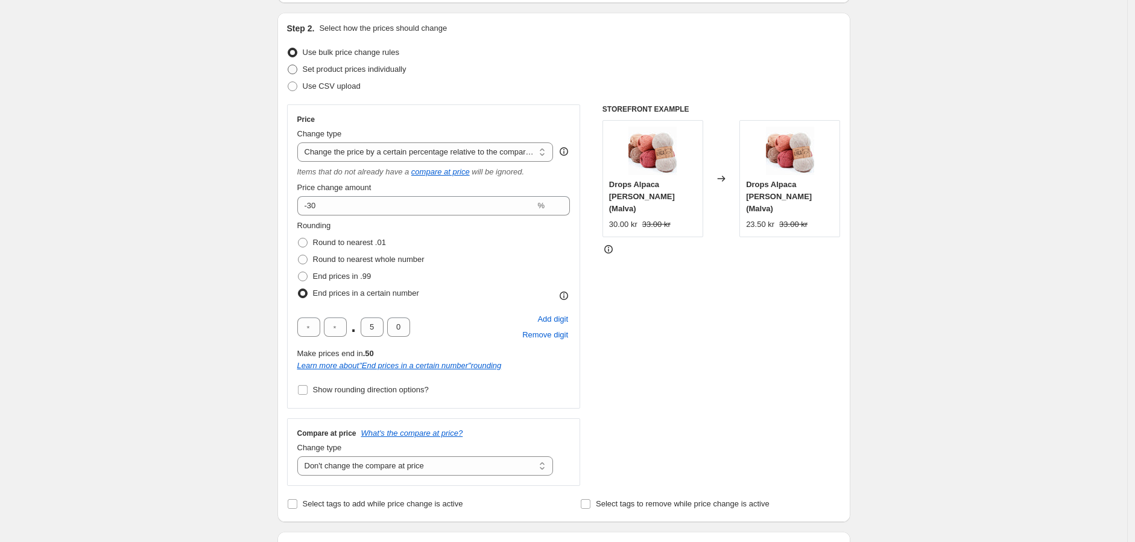
click at [296, 69] on span at bounding box center [293, 70] width 10 height 10
click at [288, 65] on input "Set product prices individually" at bounding box center [288, 65] width 1 height 1
radio input "true"
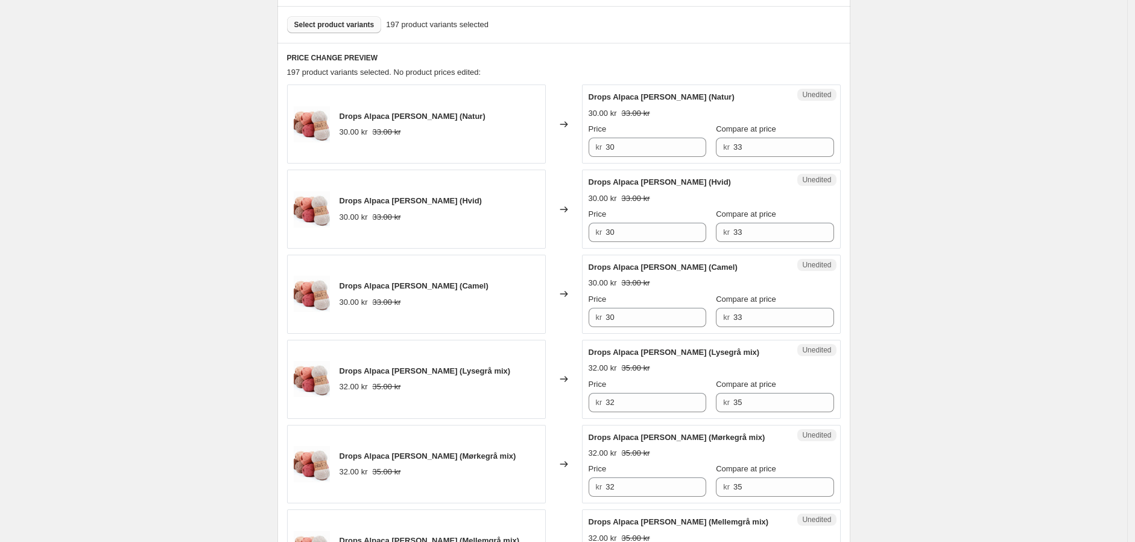
scroll to position [386, 0]
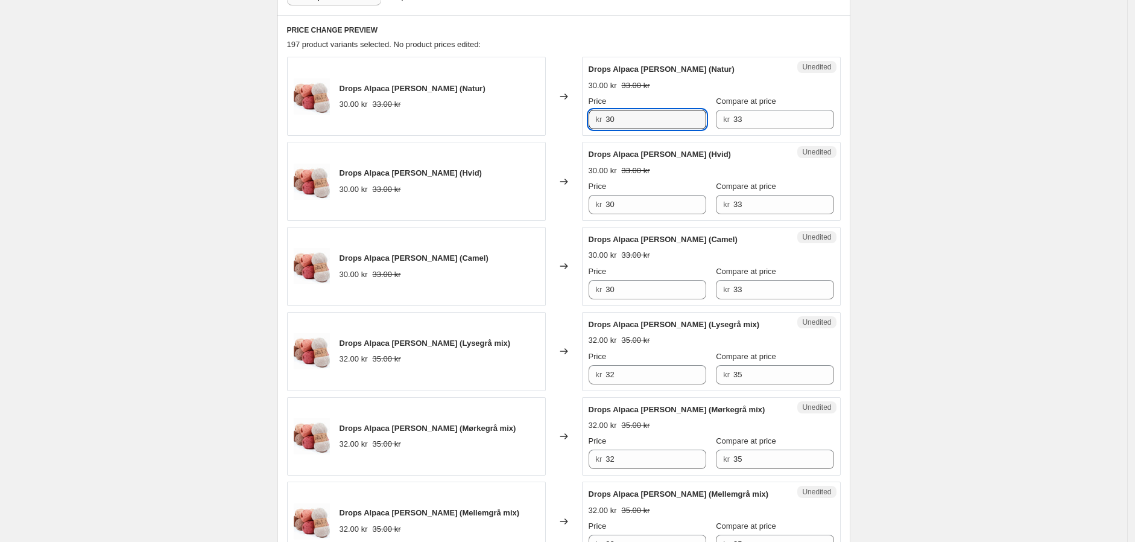
drag, startPoint x: 622, startPoint y: 122, endPoint x: 600, endPoint y: 119, distance: 22.6
click at [600, 119] on div "kr 30" at bounding box center [648, 119] width 118 height 19
type input "30"
click at [618, 58] on div "Unedited Drops Alpaca [PERSON_NAME] (Natur) 30.00 kr 33.00 kr Price kr 30 Compa…" at bounding box center [711, 96] width 259 height 79
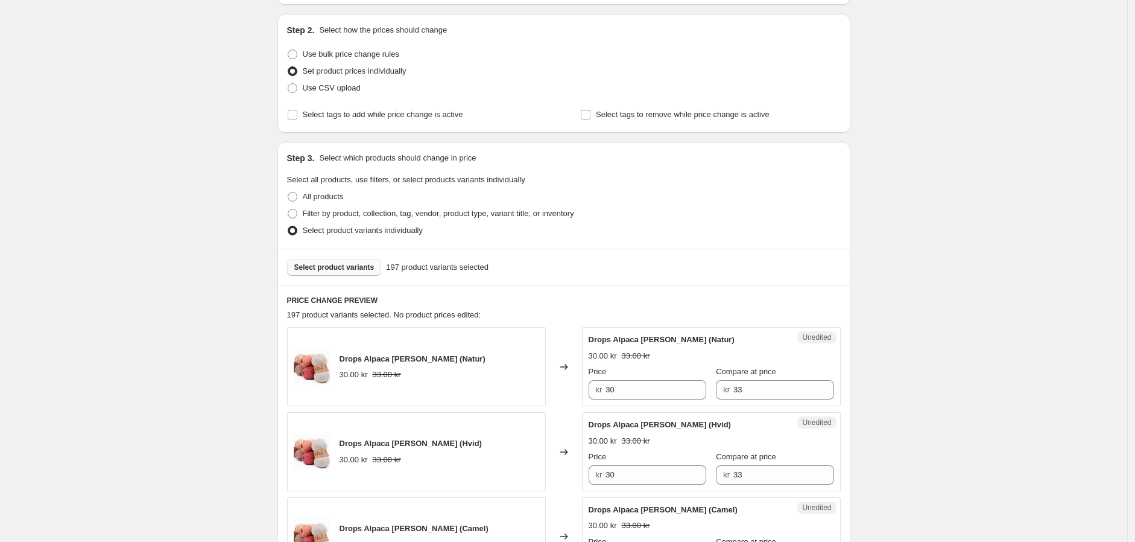
scroll to position [0, 0]
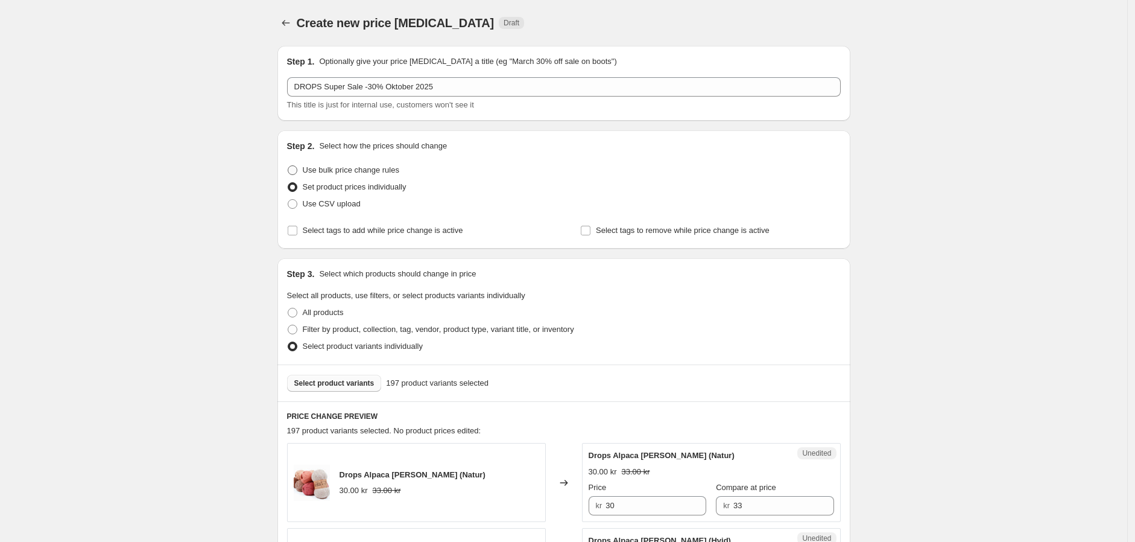
click at [297, 165] on span at bounding box center [293, 170] width 10 height 10
click at [288, 165] on input "Use bulk price change rules" at bounding box center [288, 165] width 1 height 1
radio input "true"
select select "pcap"
select select "no_change"
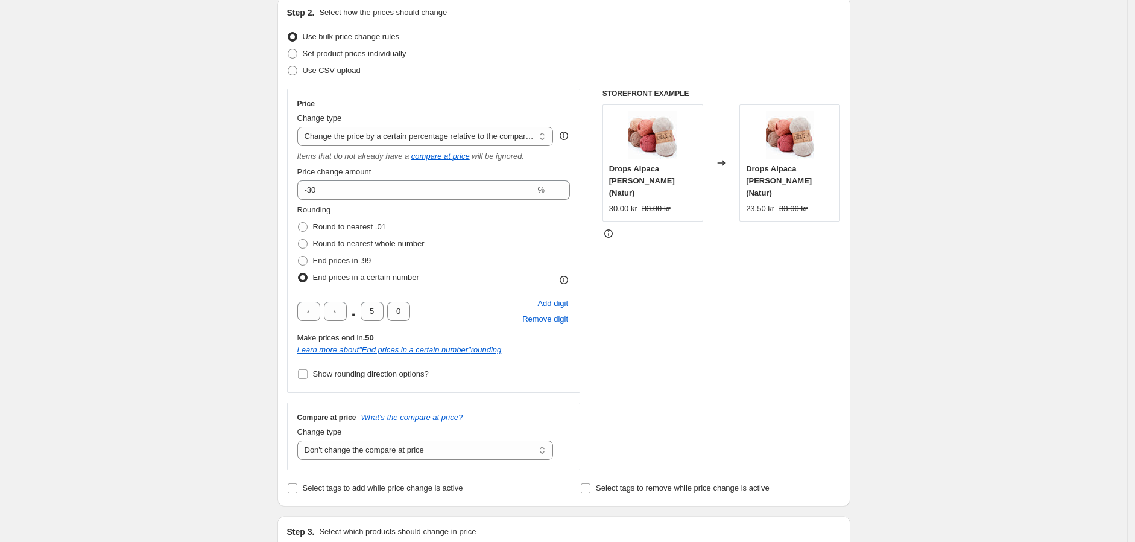
scroll to position [134, 0]
click at [304, 375] on input "Show rounding direction options?" at bounding box center [303, 374] width 10 height 10
checkbox input "true"
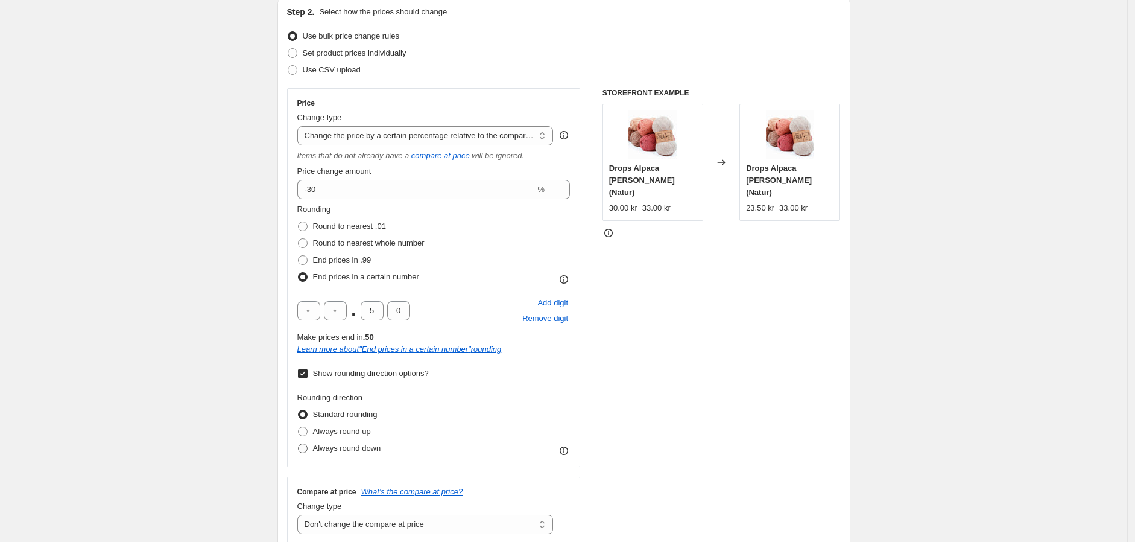
click at [308, 398] on span at bounding box center [303, 448] width 10 height 10
click at [299, 398] on input "Always round down" at bounding box center [298, 443] width 1 height 1
radio input "true"
click at [308, 398] on span at bounding box center [303, 415] width 10 height 10
click at [299, 398] on input "Standard rounding" at bounding box center [298, 410] width 1 height 1
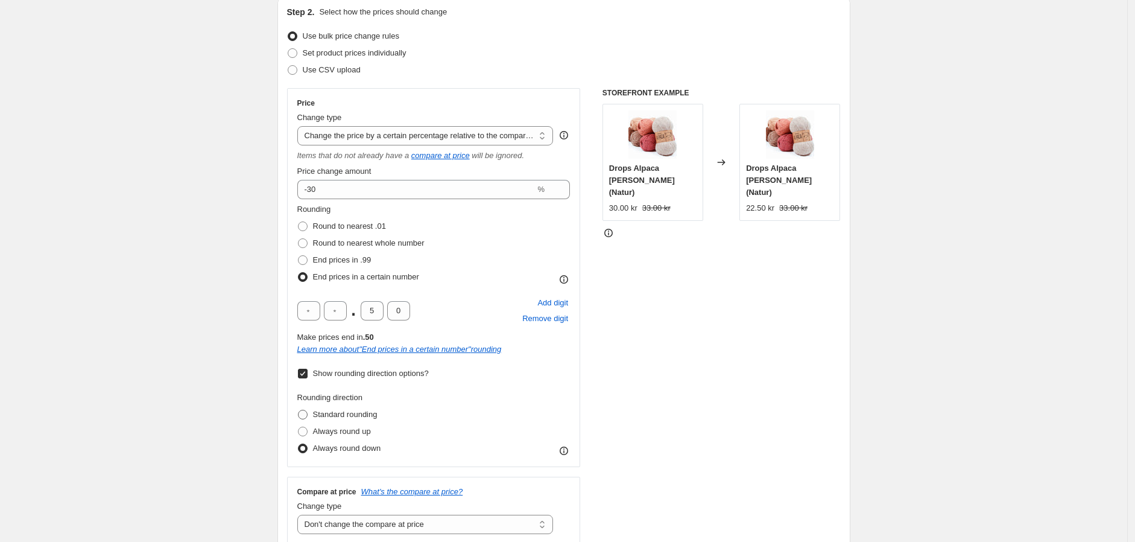
radio input "true"
click at [308, 241] on span at bounding box center [303, 243] width 10 height 10
click at [299, 239] on input "Round to nearest whole number" at bounding box center [298, 238] width 1 height 1
radio input "true"
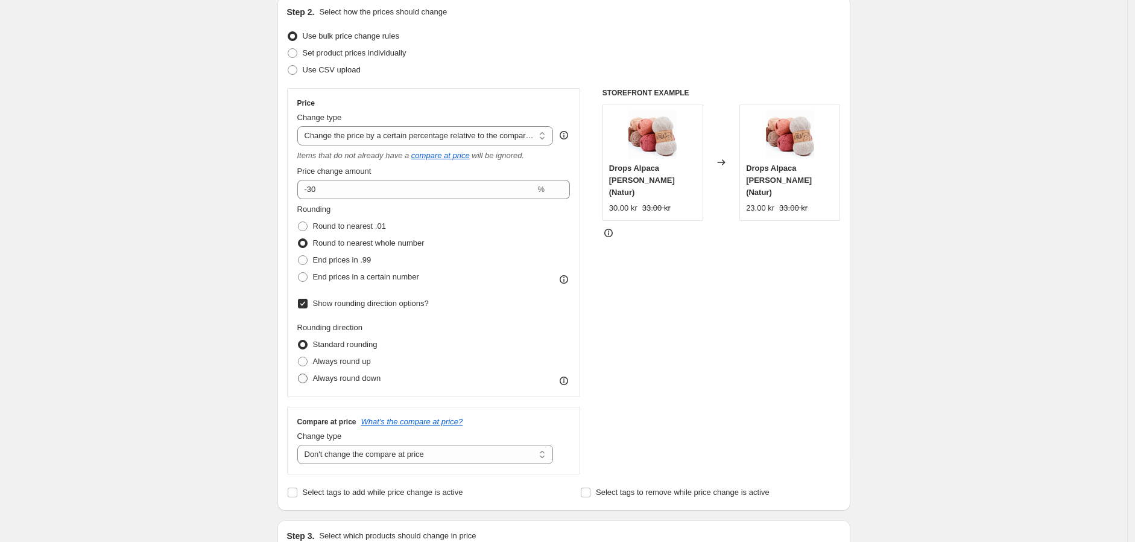
click at [305, 375] on span at bounding box center [303, 378] width 10 height 10
click at [299, 374] on input "Always round down" at bounding box center [298, 373] width 1 height 1
radio input "true"
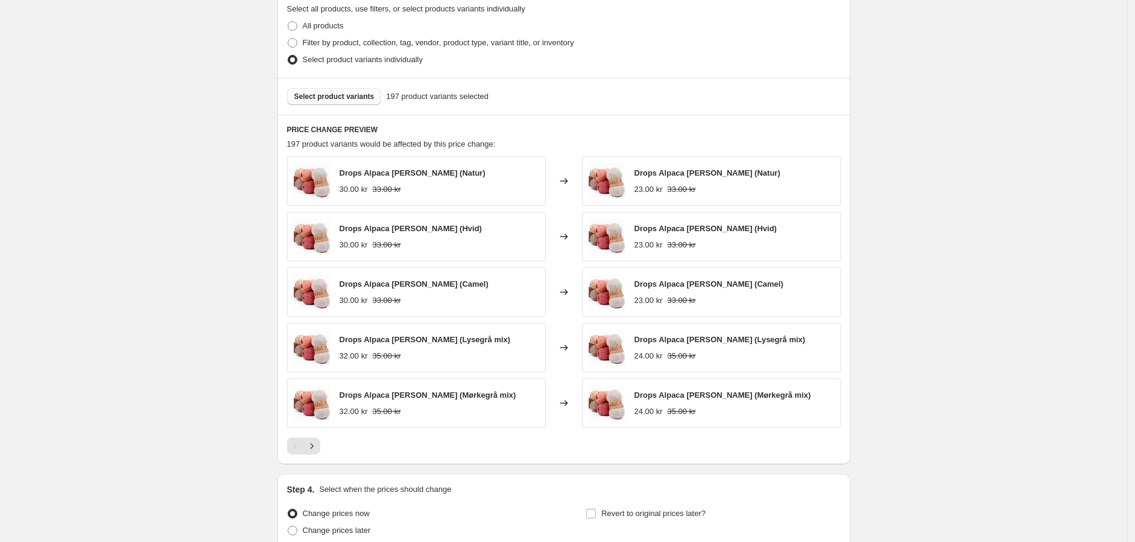
scroll to position [737, 0]
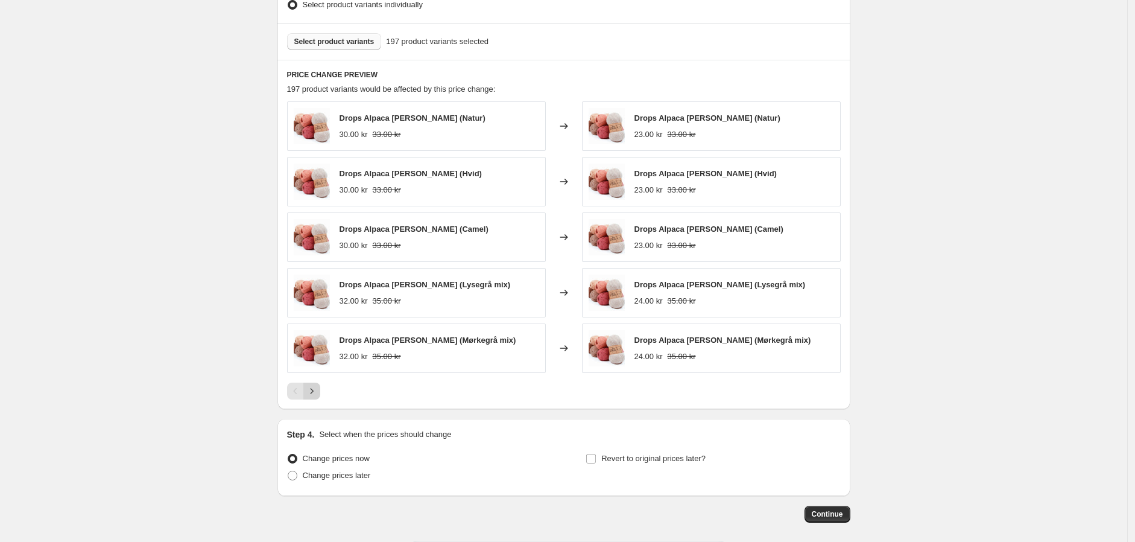
click at [318, 397] on icon "Next" at bounding box center [312, 391] width 12 height 12
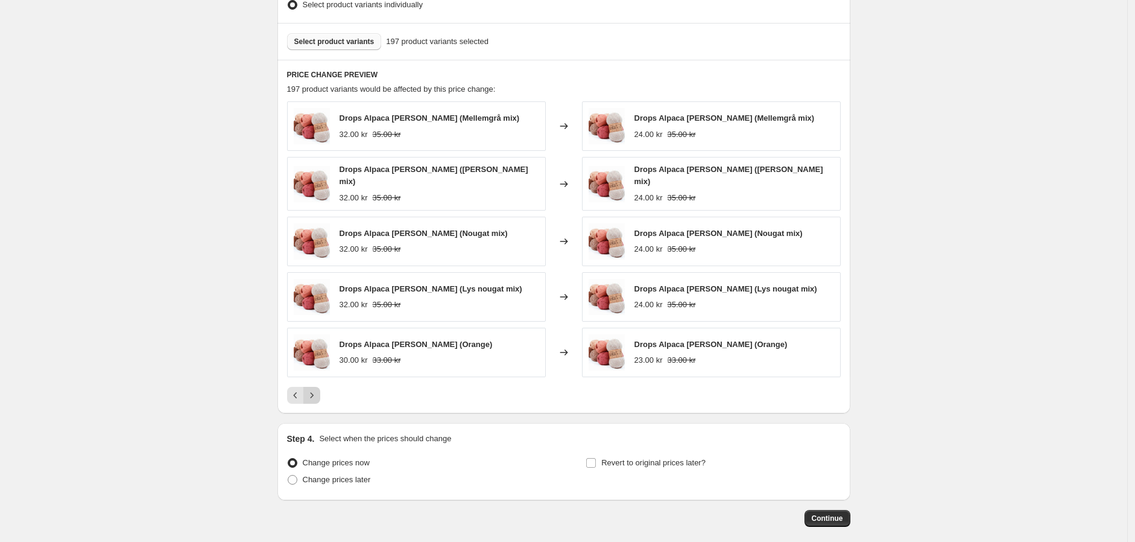
click at [318, 398] on icon "Next" at bounding box center [312, 395] width 12 height 12
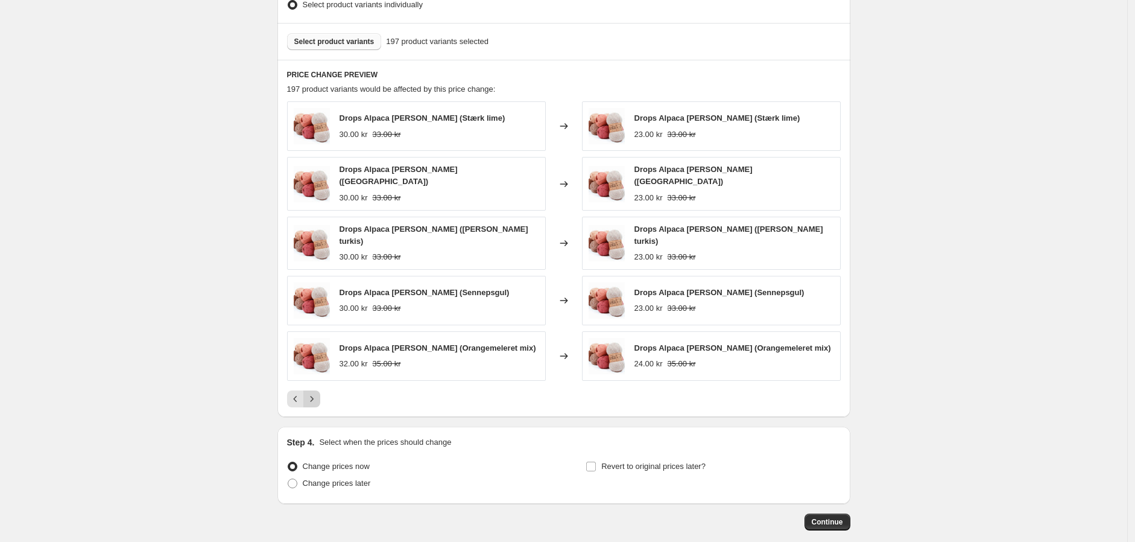
click at [316, 398] on icon "Next" at bounding box center [312, 399] width 12 height 12
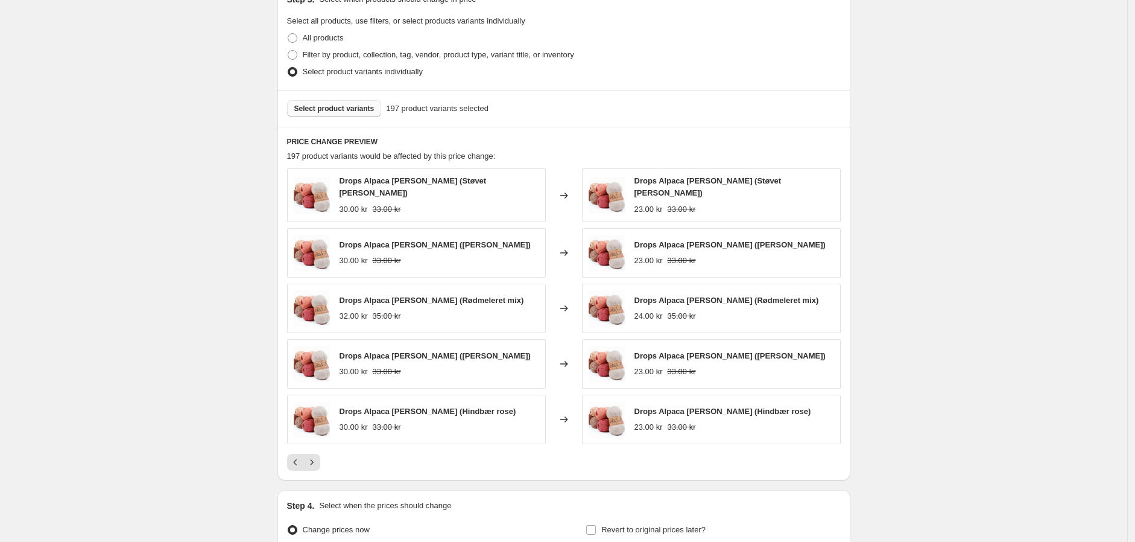
scroll to position [402, 0]
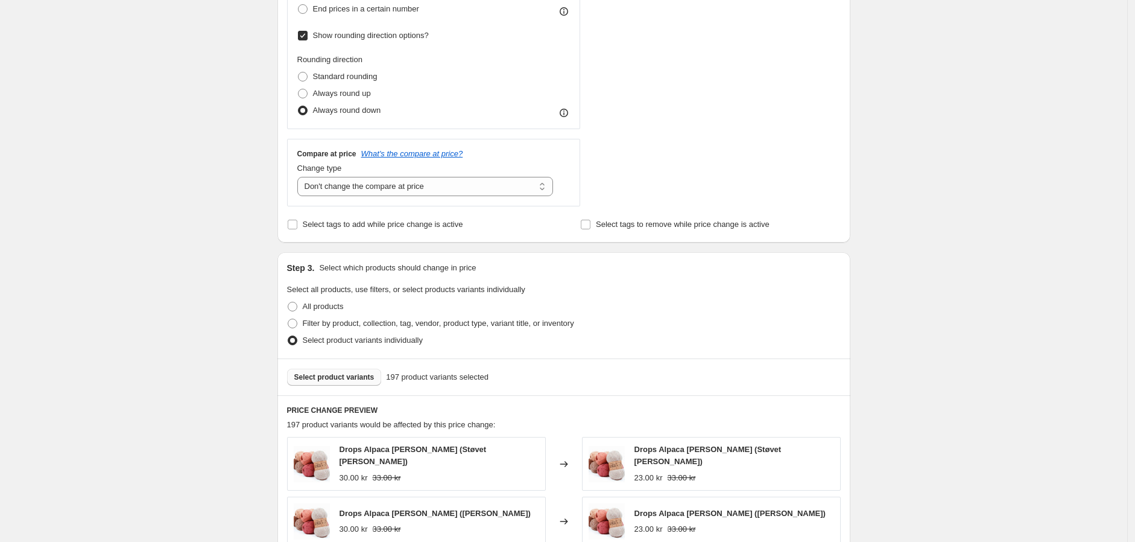
click at [322, 373] on span "Select product variants" at bounding box center [334, 377] width 80 height 10
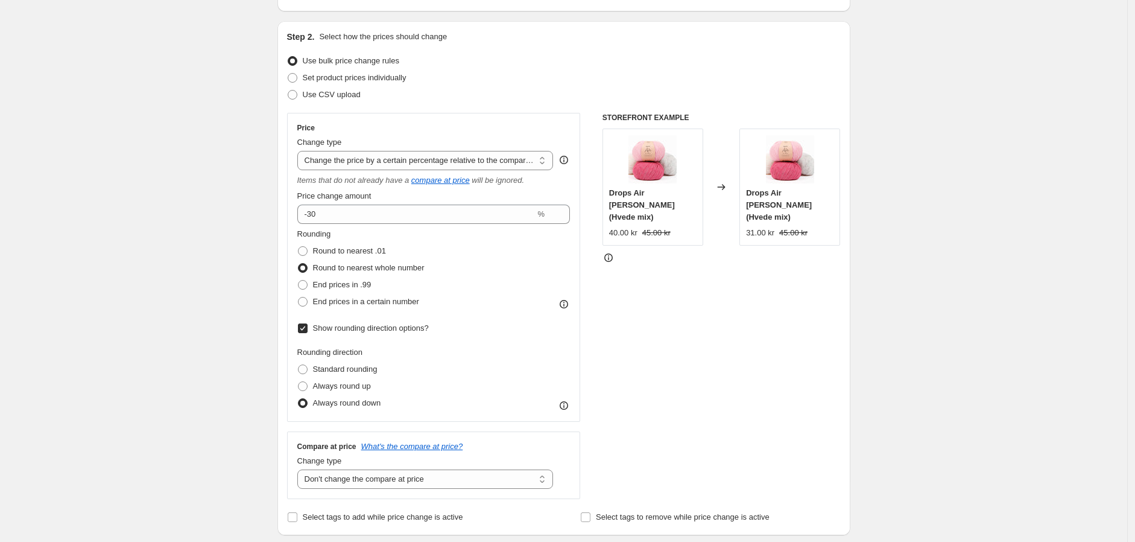
scroll to position [134, 0]
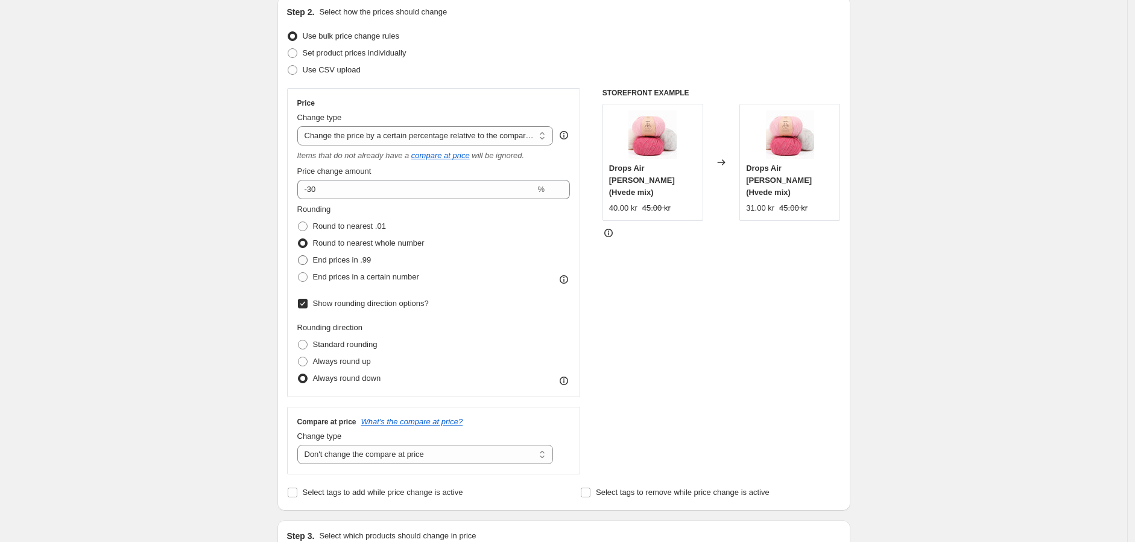
click at [306, 258] on span at bounding box center [303, 260] width 10 height 10
click at [299, 256] on input "End prices in .99" at bounding box center [298, 255] width 1 height 1
radio input "true"
click at [306, 227] on span at bounding box center [303, 226] width 10 height 10
click at [299, 222] on input "Round to nearest .01" at bounding box center [298, 221] width 1 height 1
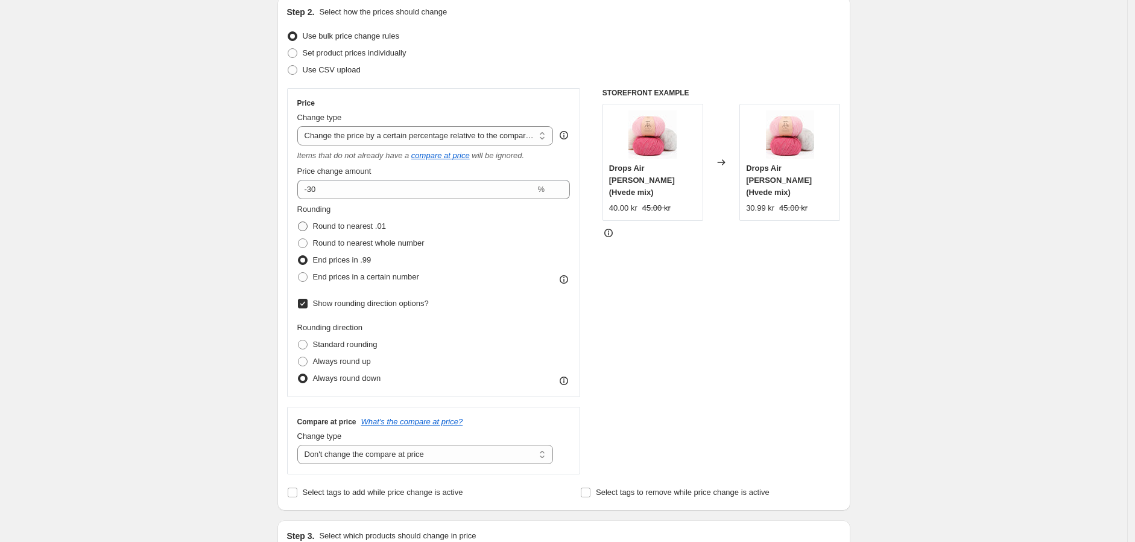
radio input "true"
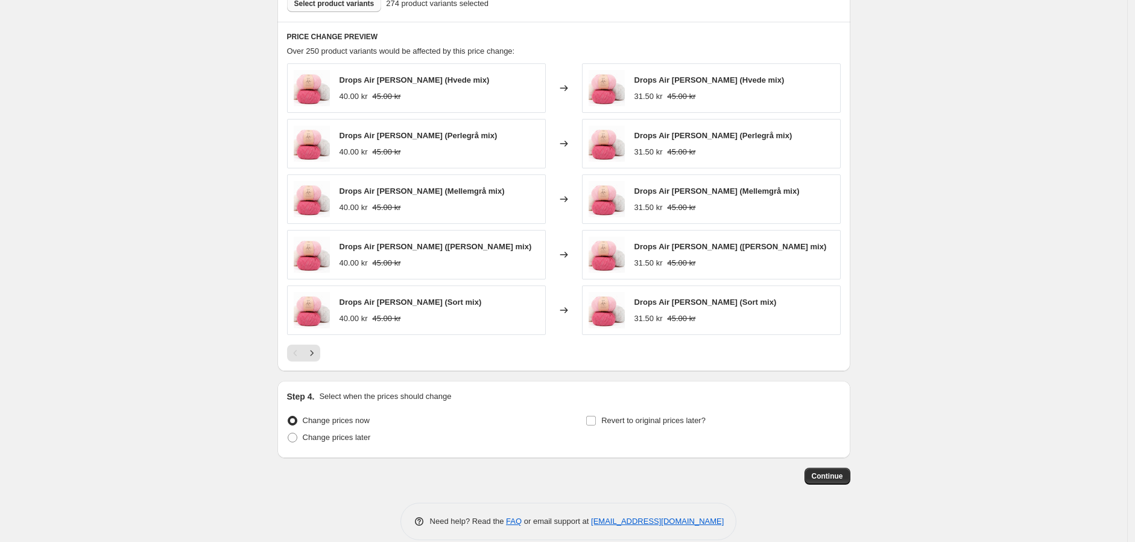
scroll to position [793, 0]
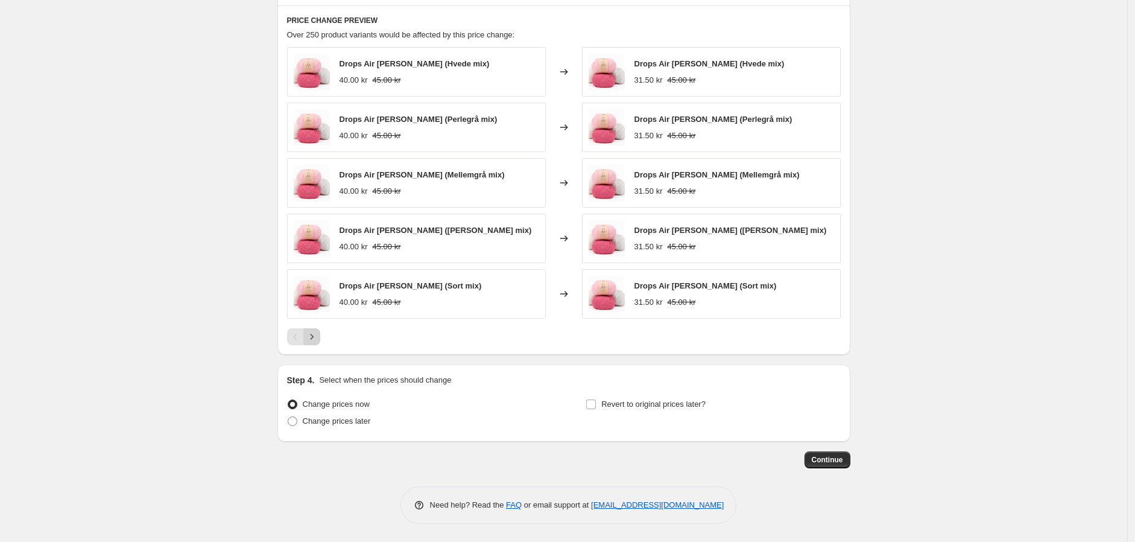
click at [318, 335] on icon "Next" at bounding box center [312, 337] width 12 height 12
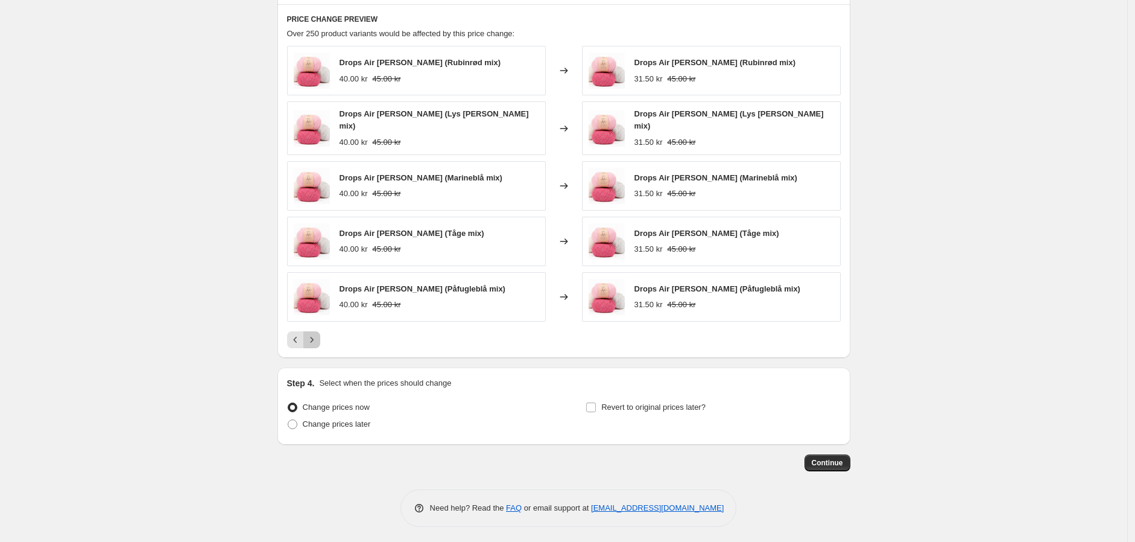
click at [313, 337] on icon "Next" at bounding box center [311, 339] width 3 height 5
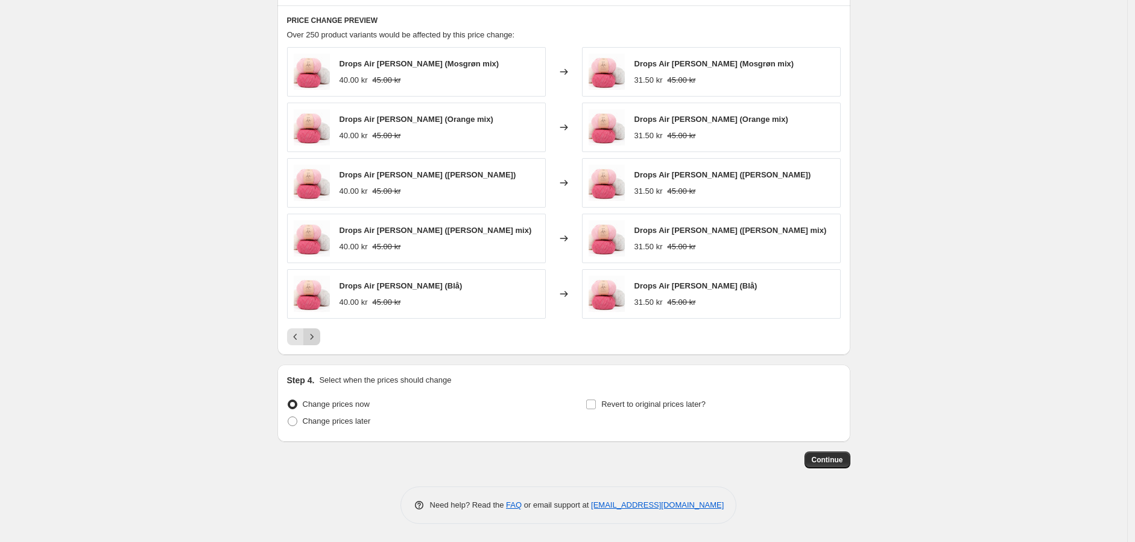
click at [313, 337] on icon "Next" at bounding box center [311, 336] width 3 height 5
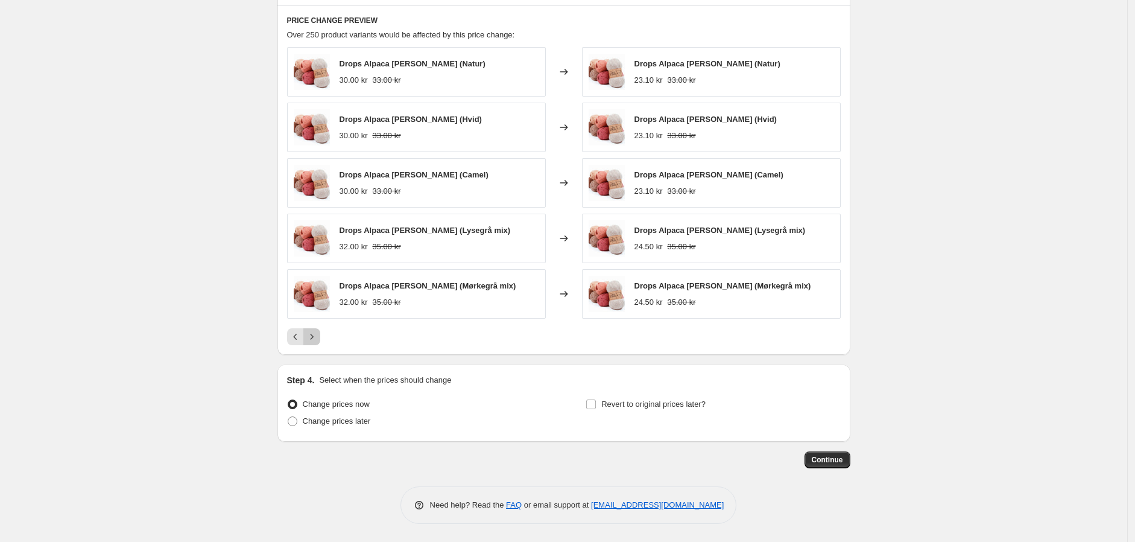
click at [314, 337] on icon "Next" at bounding box center [312, 337] width 12 height 12
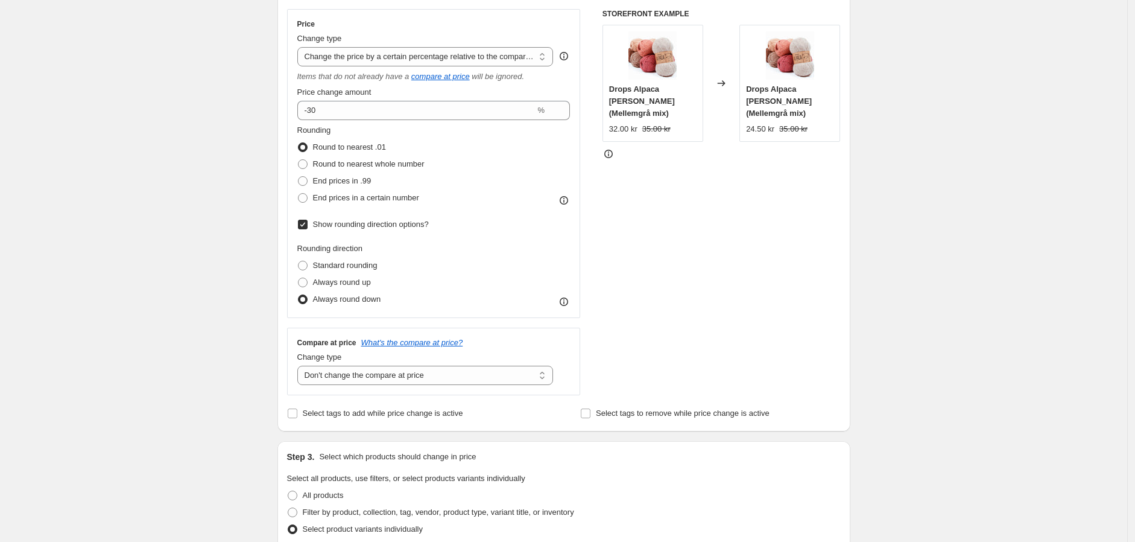
scroll to position [189, 0]
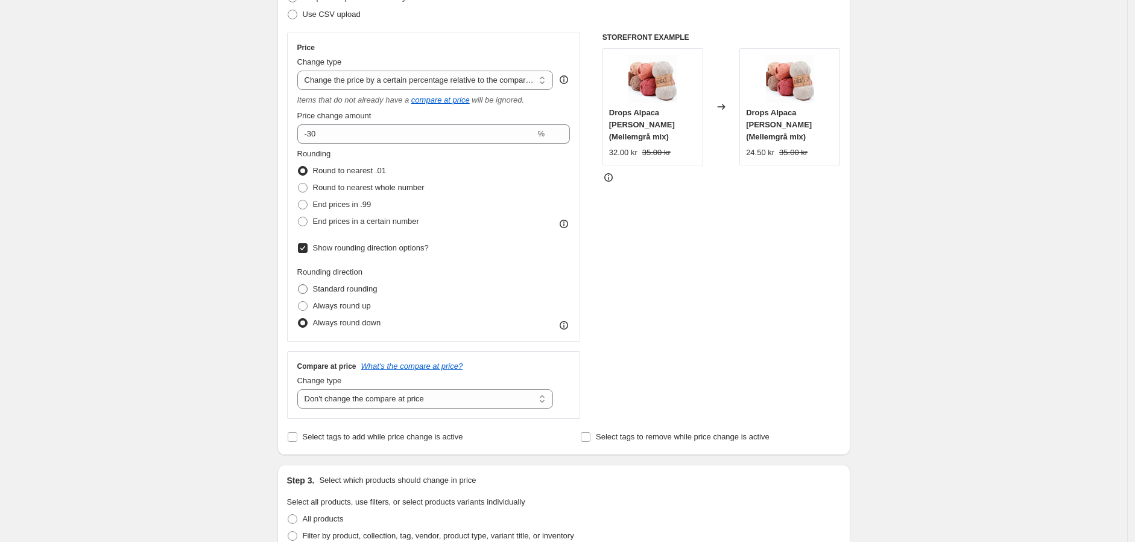
click at [306, 291] on span at bounding box center [303, 289] width 10 height 10
click at [299, 285] on input "Standard rounding" at bounding box center [298, 284] width 1 height 1
radio input "true"
click at [302, 246] on input "Show rounding direction options?" at bounding box center [303, 248] width 10 height 10
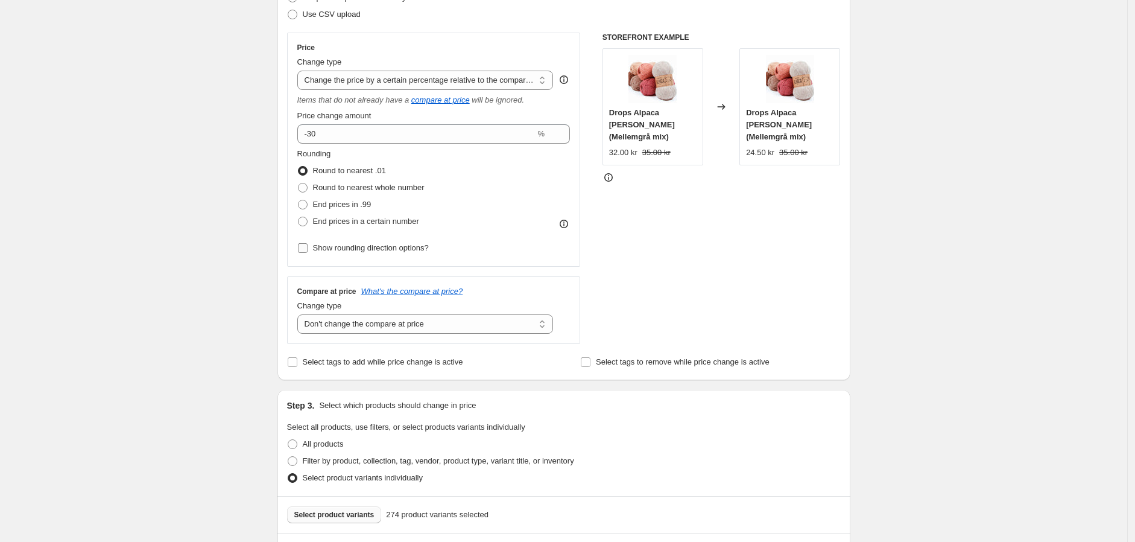
click at [302, 246] on input "Show rounding direction options?" at bounding box center [303, 248] width 10 height 10
checkbox input "true"
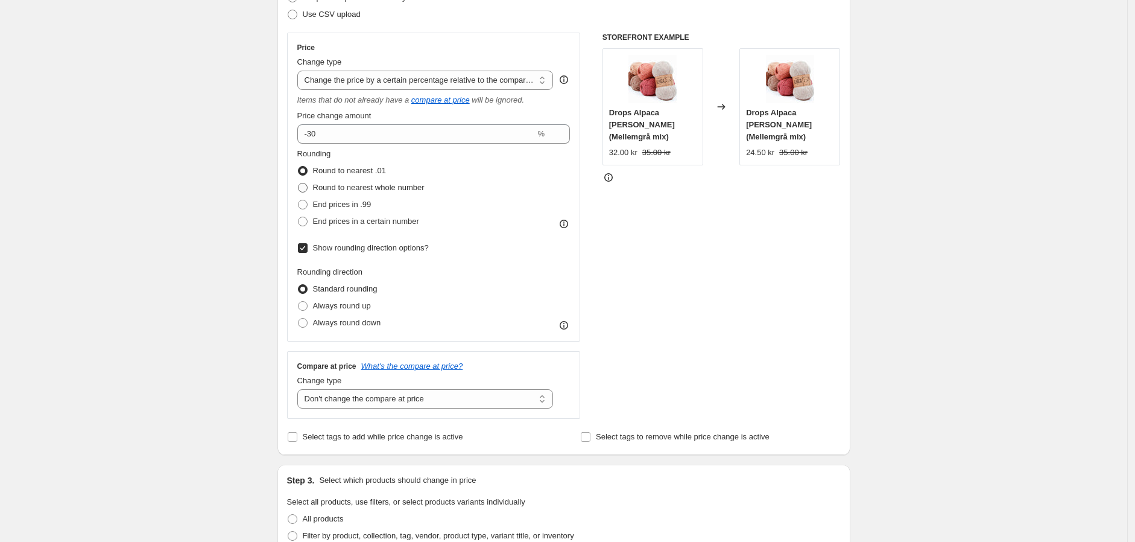
click at [306, 188] on span at bounding box center [303, 188] width 10 height 10
click at [299, 183] on input "Round to nearest whole number" at bounding box center [298, 183] width 1 height 1
radio input "true"
click at [306, 170] on span at bounding box center [303, 171] width 10 height 10
click at [299, 167] on input "Round to nearest .01" at bounding box center [298, 166] width 1 height 1
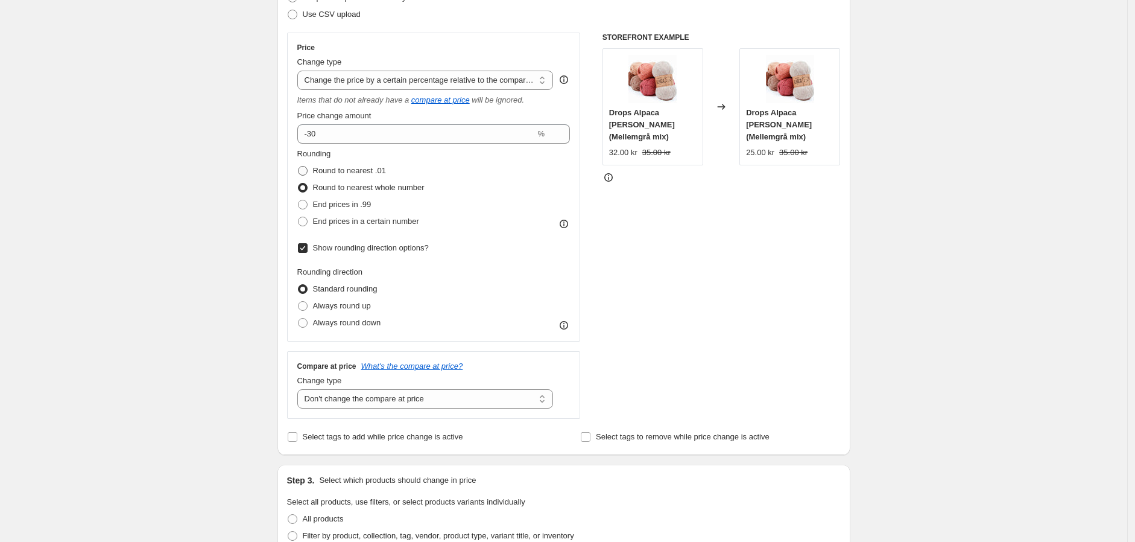
radio input "true"
click at [308, 322] on span at bounding box center [303, 323] width 10 height 10
click at [299, 319] on input "Always round down" at bounding box center [298, 318] width 1 height 1
radio input "true"
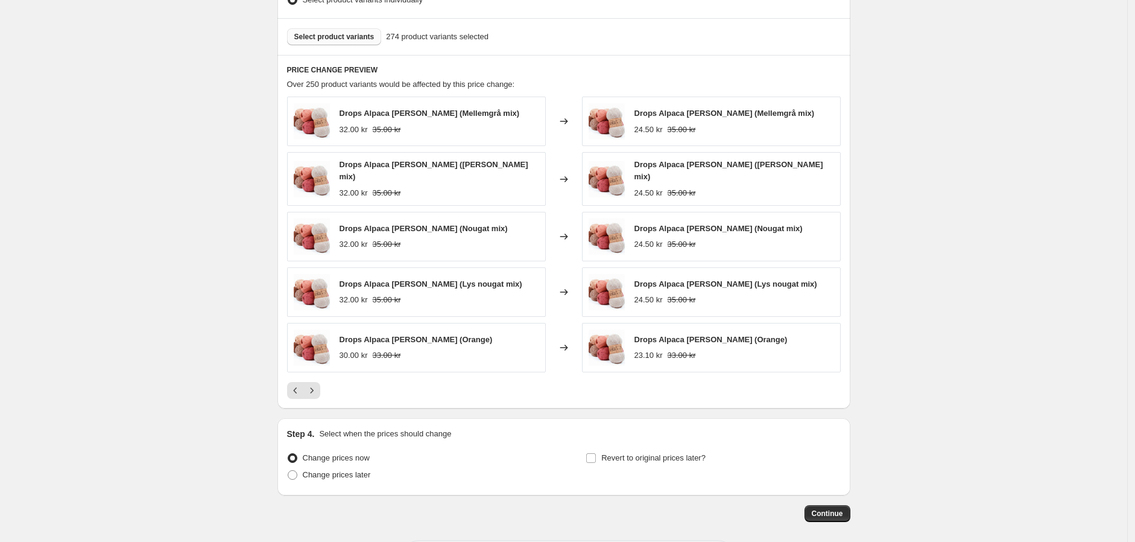
scroll to position [793, 0]
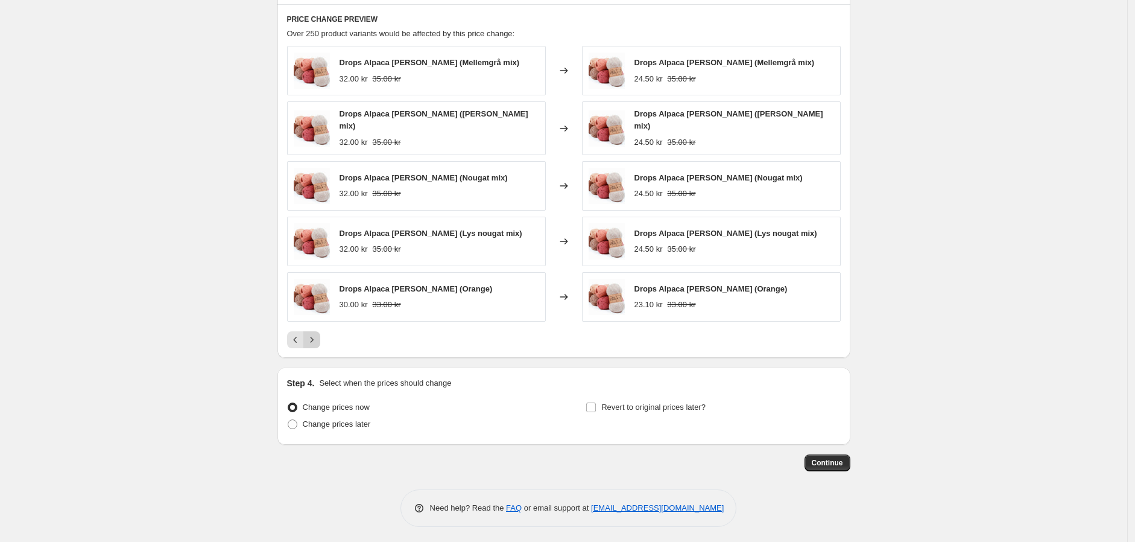
click at [316, 334] on icon "Next" at bounding box center [312, 340] width 12 height 12
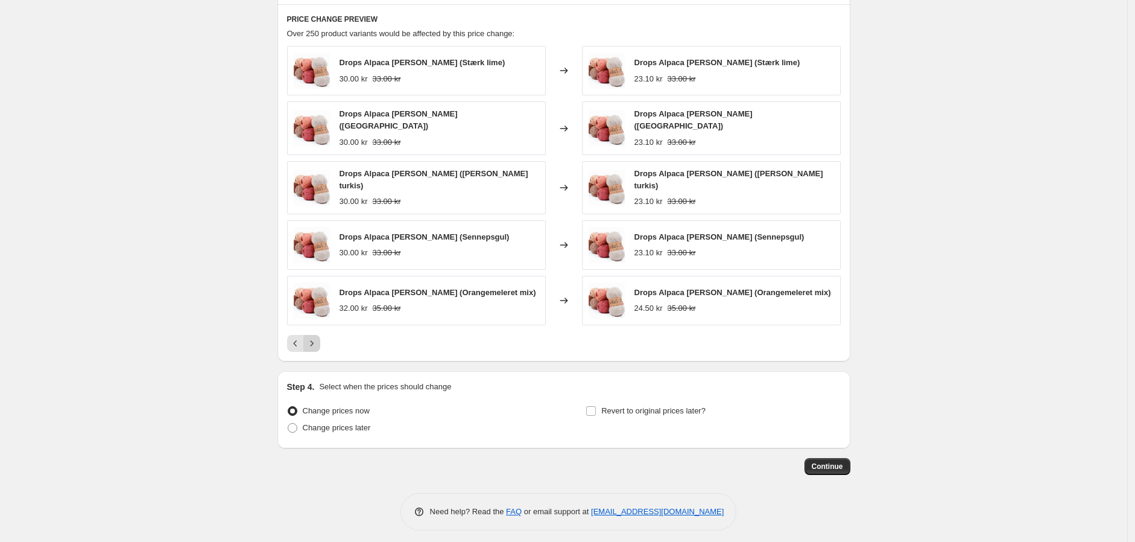
click at [316, 337] on icon "Next" at bounding box center [312, 343] width 12 height 12
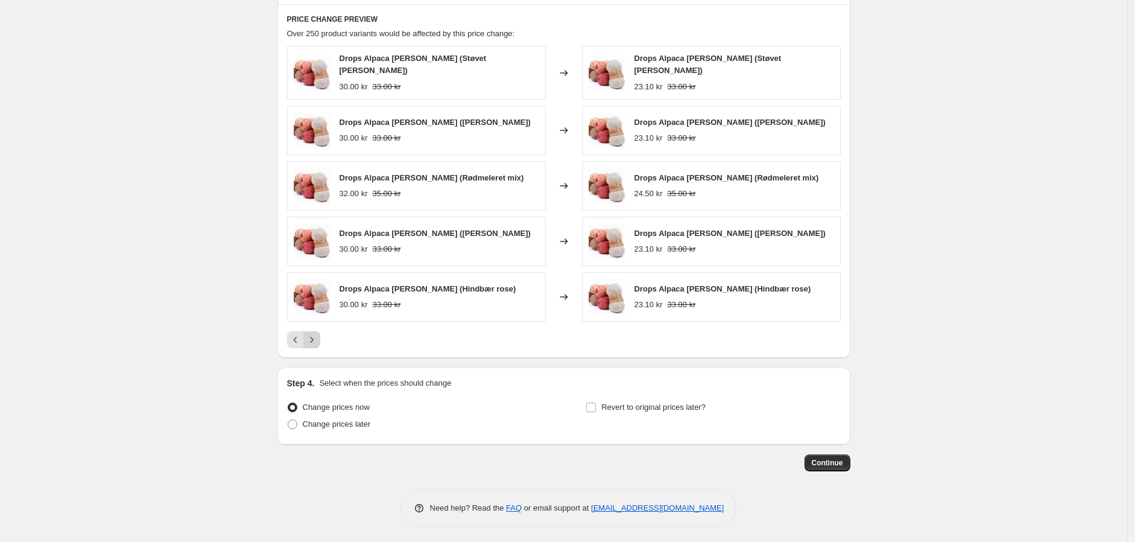
click at [316, 334] on icon "Next" at bounding box center [312, 340] width 12 height 12
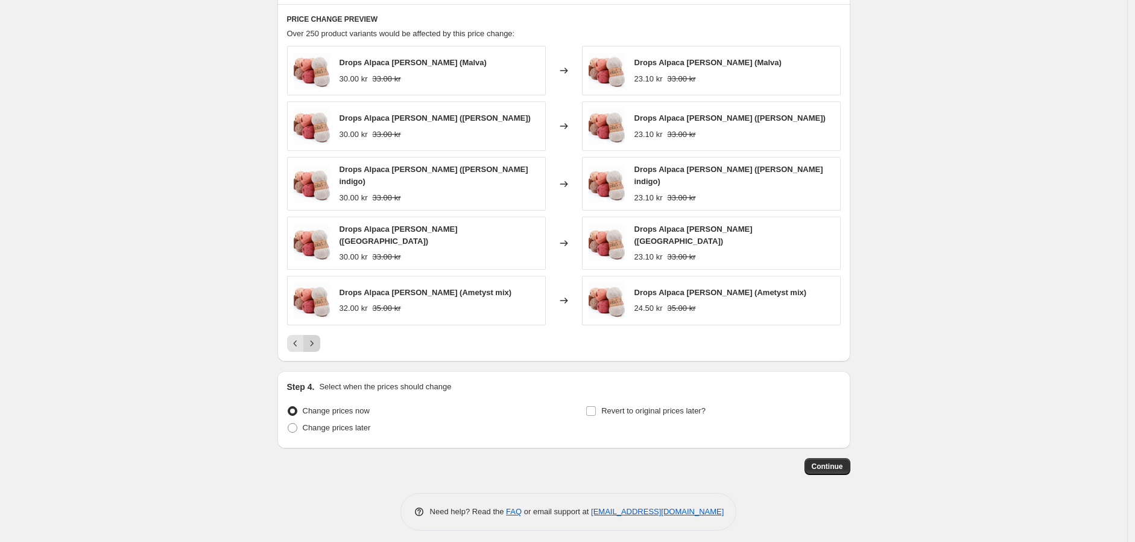
click at [316, 337] on icon "Next" at bounding box center [312, 343] width 12 height 12
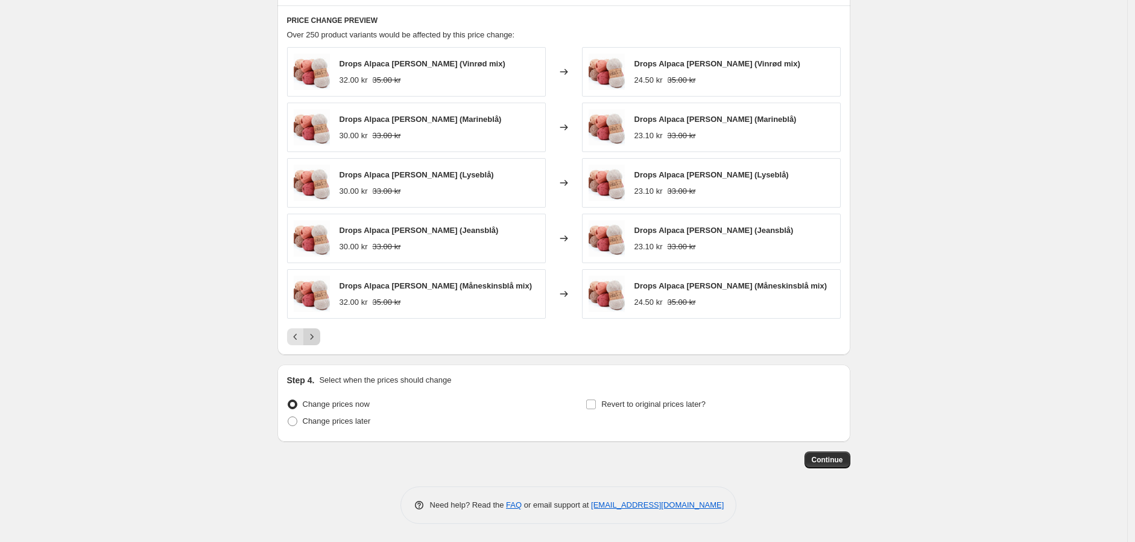
click at [316, 333] on icon "Next" at bounding box center [312, 337] width 12 height 12
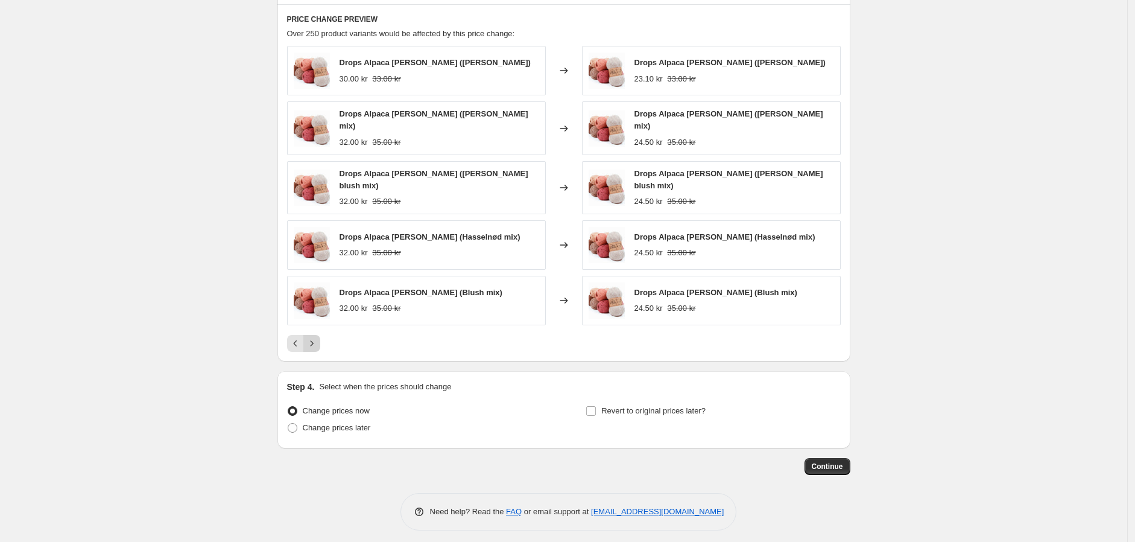
click at [316, 337] on icon "Next" at bounding box center [312, 343] width 12 height 12
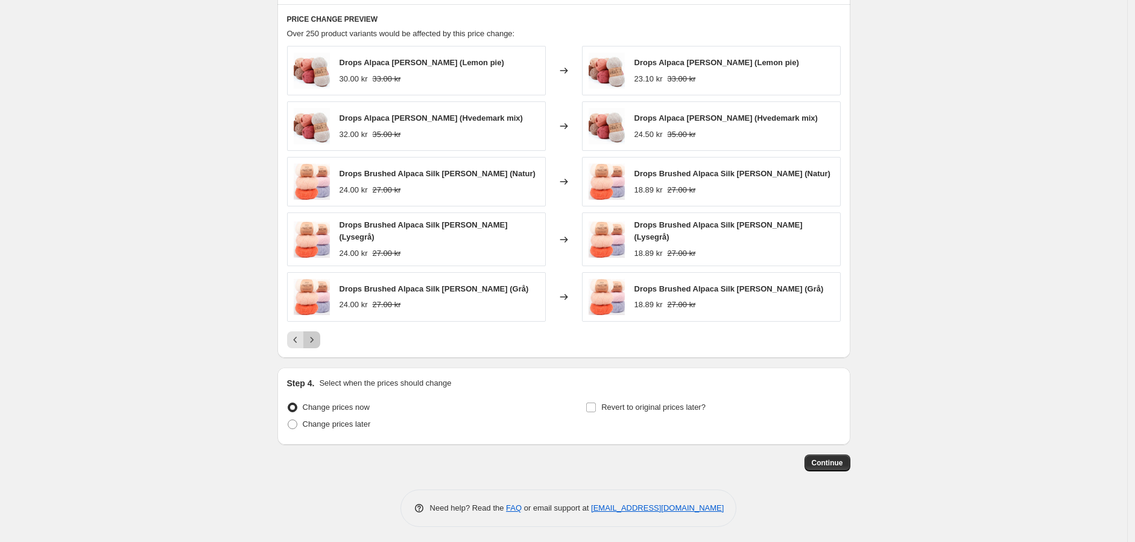
drag, startPoint x: 316, startPoint y: 333, endPoint x: 208, endPoint y: 265, distance: 127.4
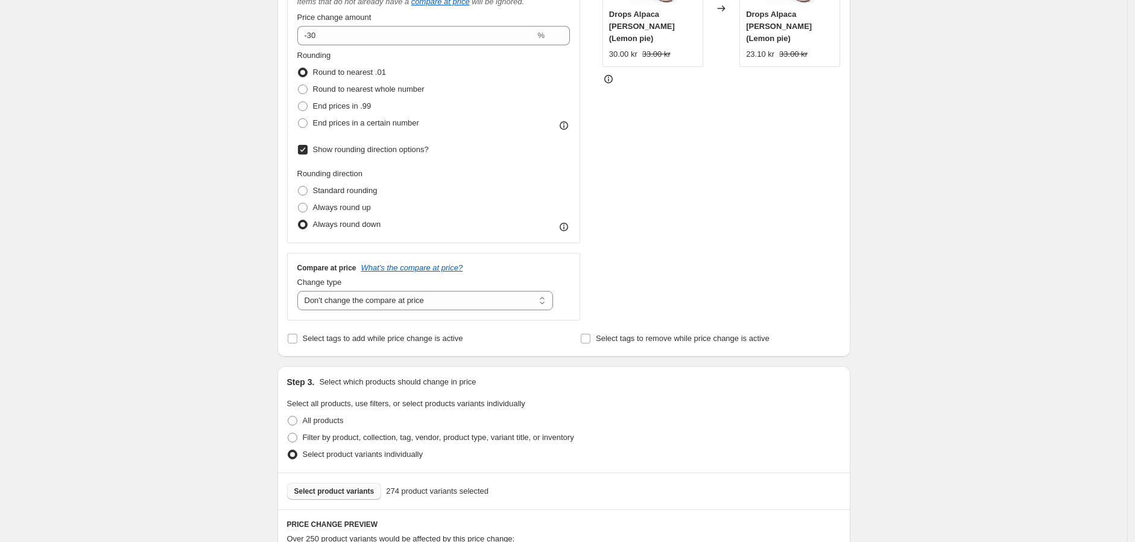
scroll to position [256, 0]
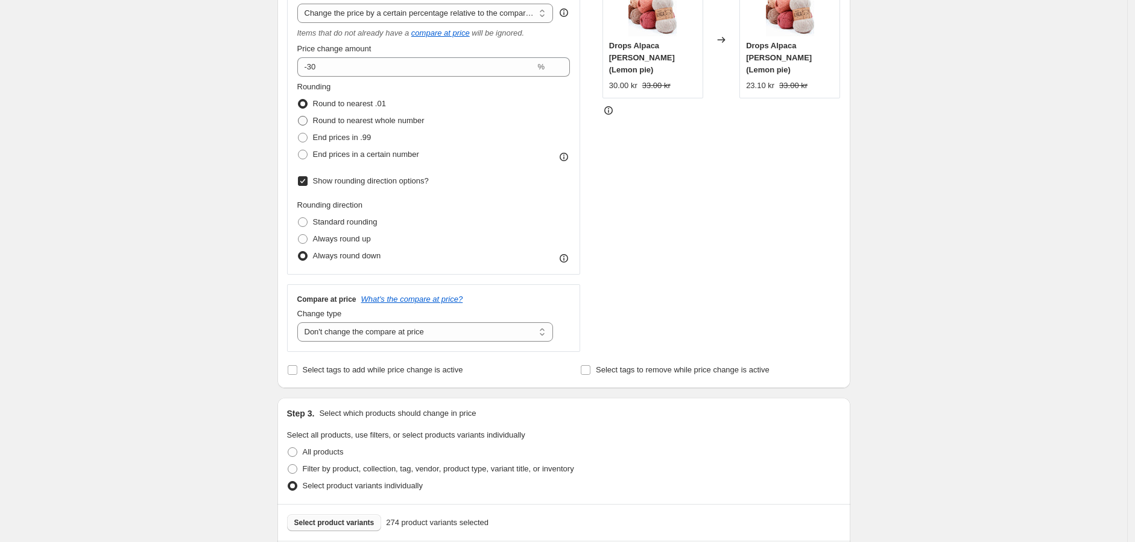
click at [302, 120] on span at bounding box center [303, 121] width 10 height 10
click at [299, 116] on input "Round to nearest whole number" at bounding box center [298, 116] width 1 height 1
radio input "true"
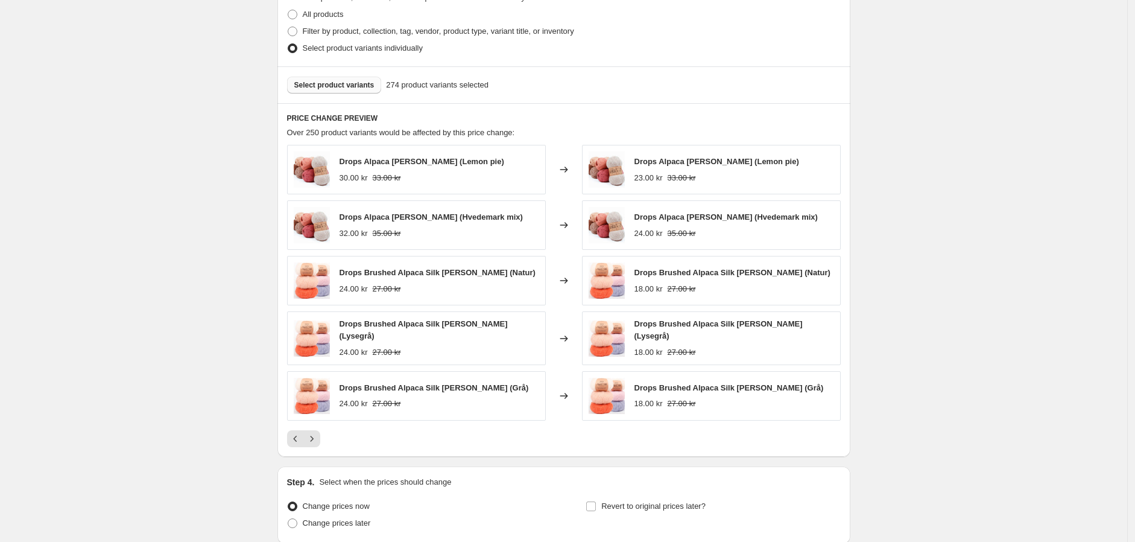
scroll to position [726, 0]
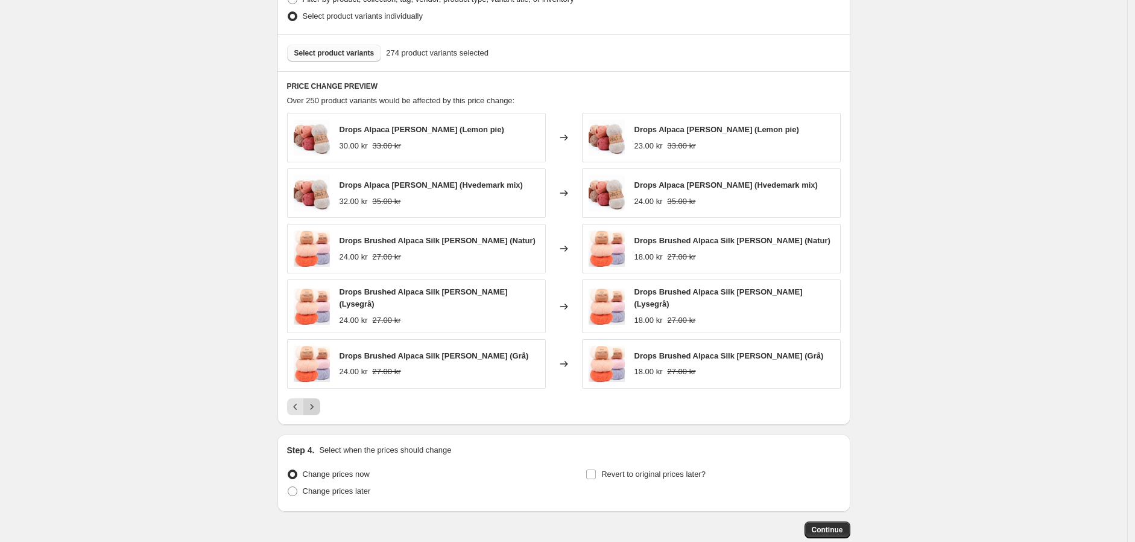
click at [316, 398] on icon "Next" at bounding box center [312, 407] width 12 height 12
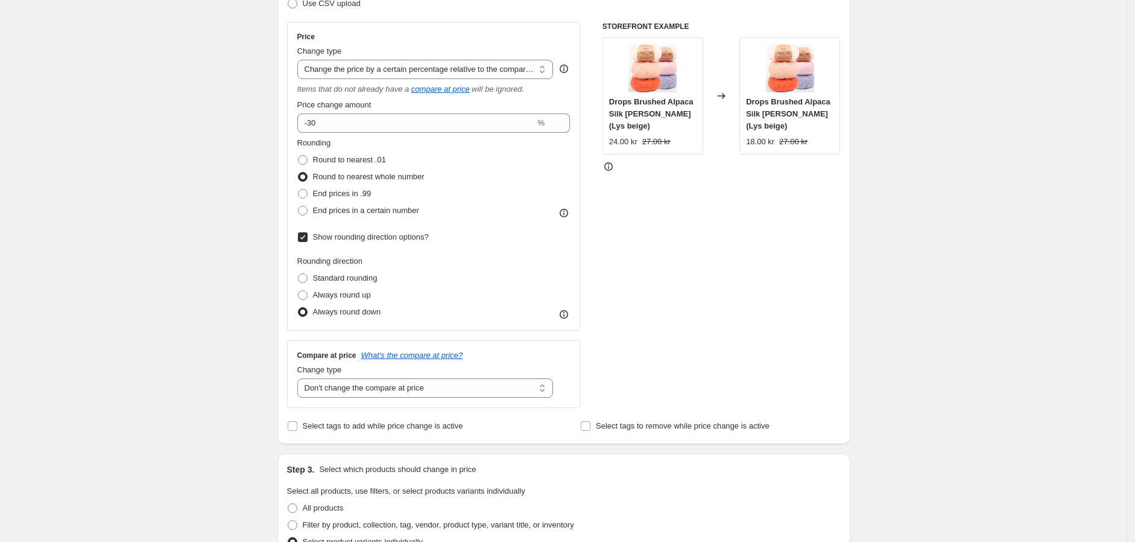
scroll to position [189, 0]
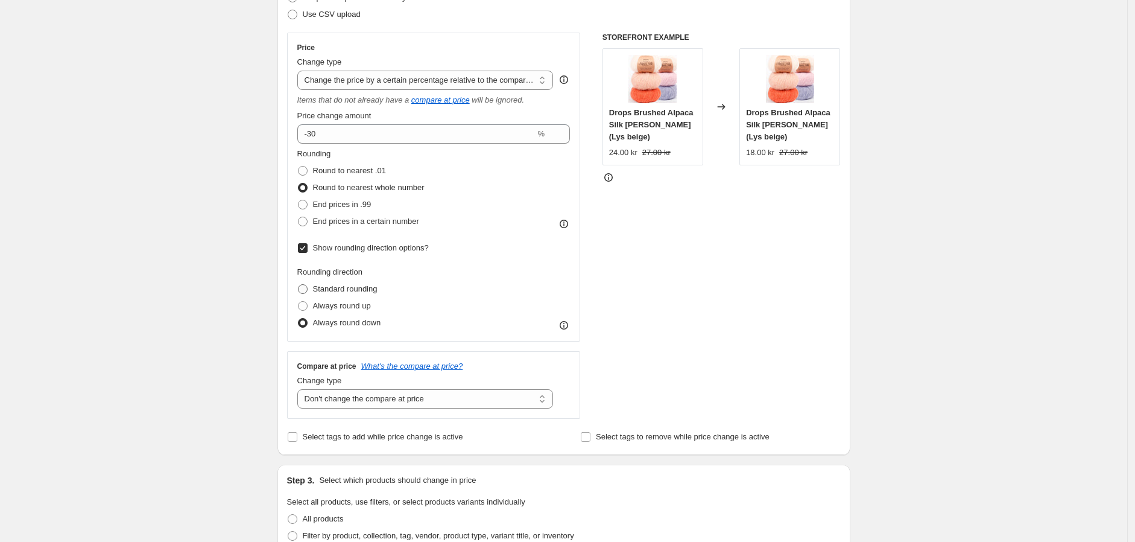
click at [311, 287] on label "Standard rounding" at bounding box center [337, 289] width 80 height 17
click at [299, 285] on input "Standard rounding" at bounding box center [298, 284] width 1 height 1
radio input "true"
click at [336, 225] on span "End prices in a certain number" at bounding box center [366, 221] width 106 height 9
click at [299, 217] on input "End prices in a certain number" at bounding box center [298, 217] width 1 height 1
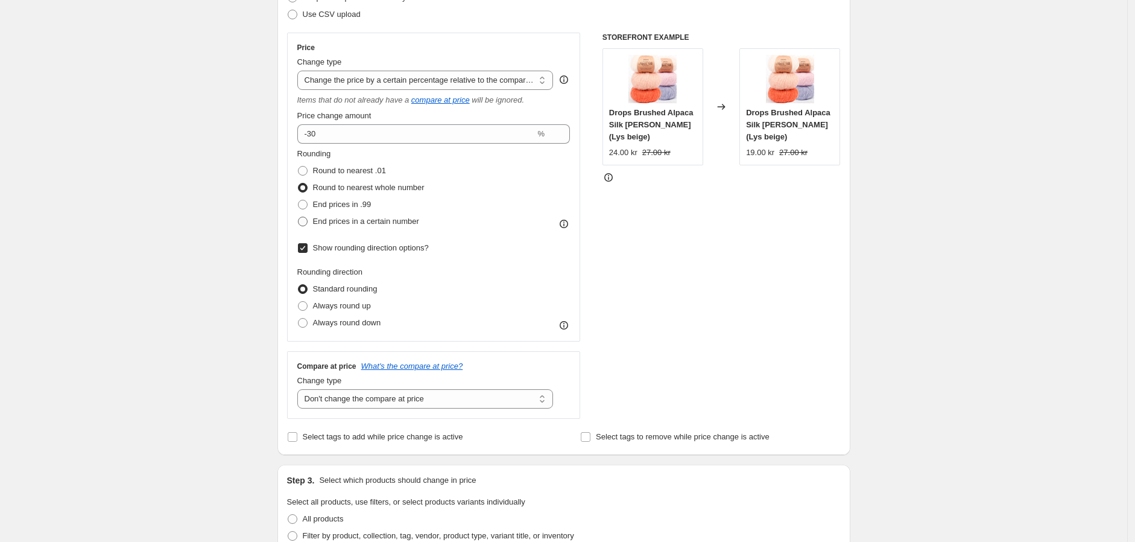
radio input "true"
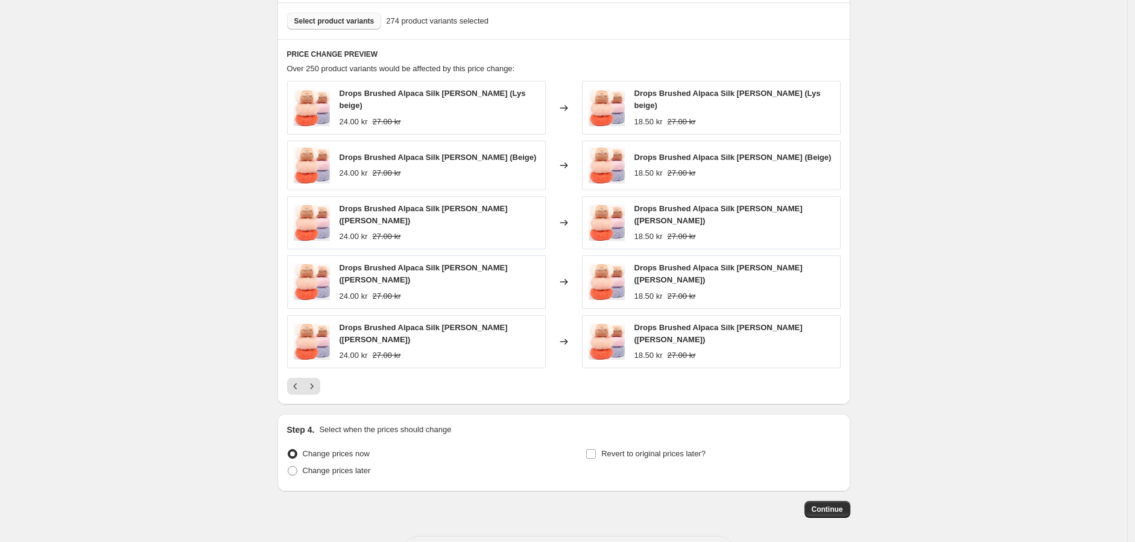
scroll to position [863, 0]
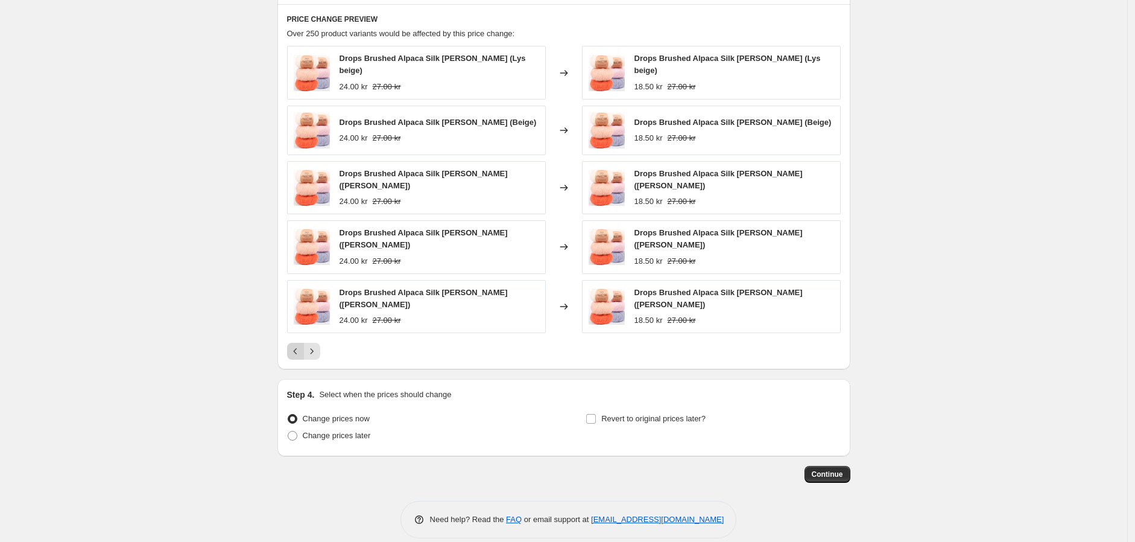
click at [297, 345] on icon "Previous" at bounding box center [296, 351] width 12 height 12
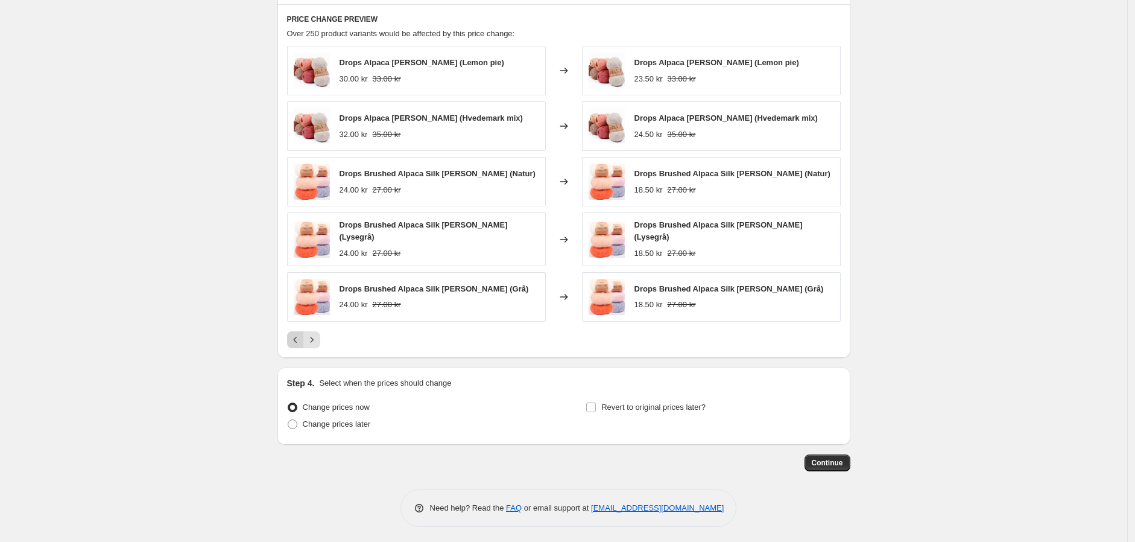
click at [297, 337] on icon "Previous" at bounding box center [296, 340] width 12 height 12
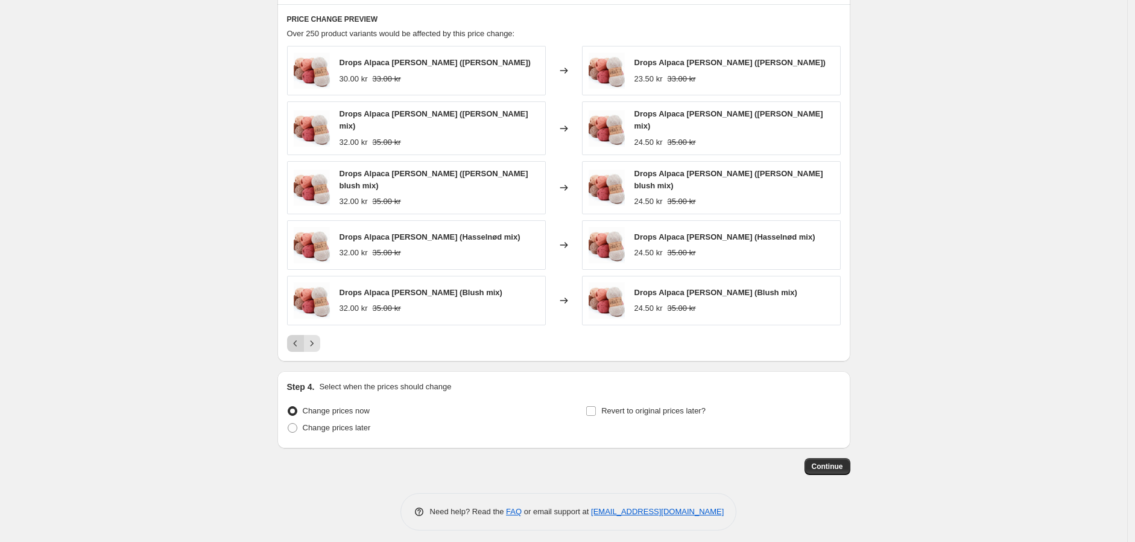
click at [297, 337] on icon "Previous" at bounding box center [296, 343] width 12 height 12
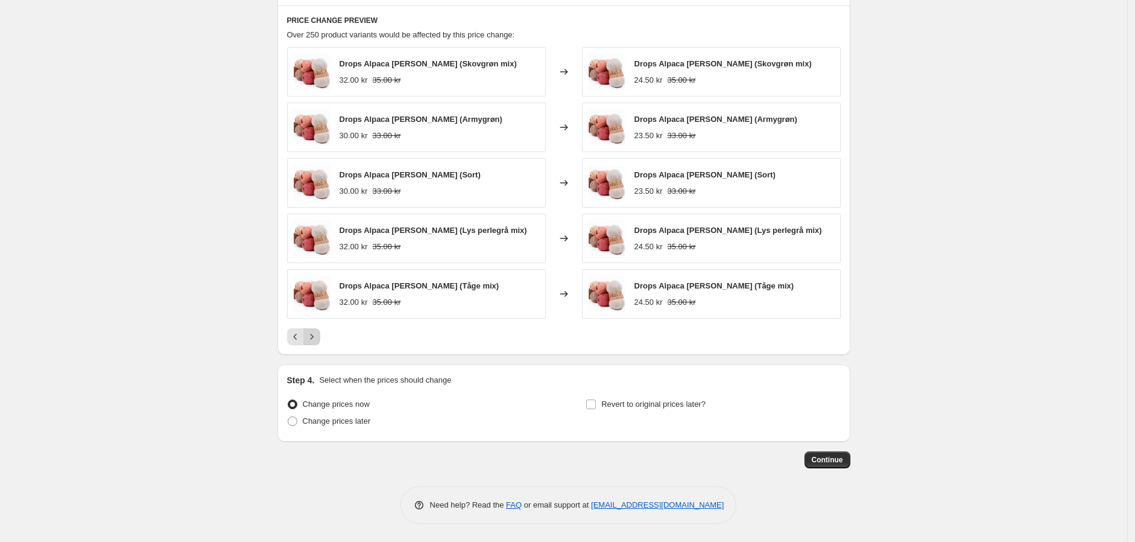
click at [314, 338] on icon "Next" at bounding box center [312, 337] width 12 height 12
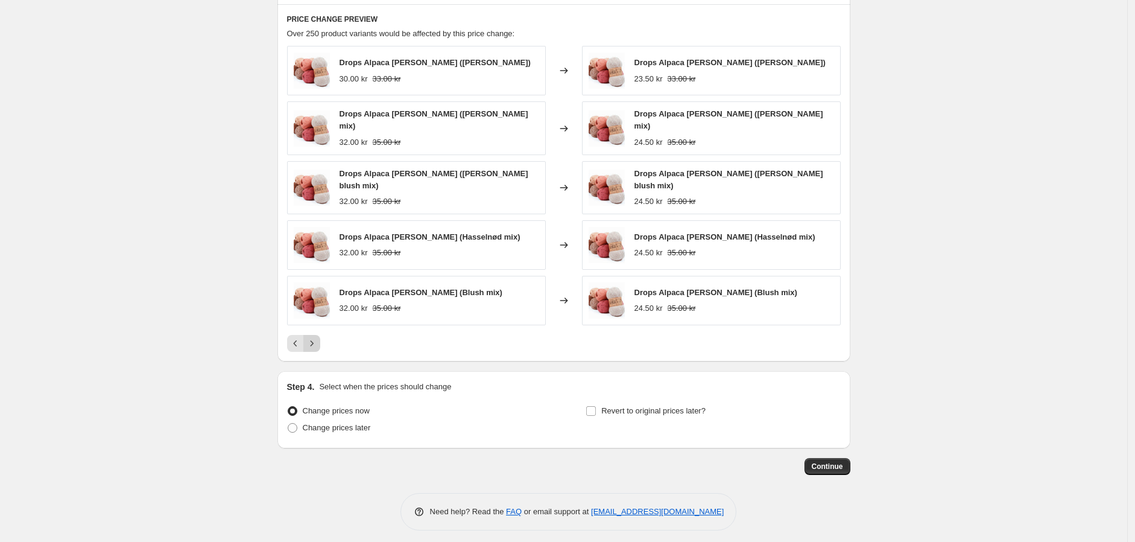
click at [314, 338] on icon "Next" at bounding box center [312, 343] width 12 height 12
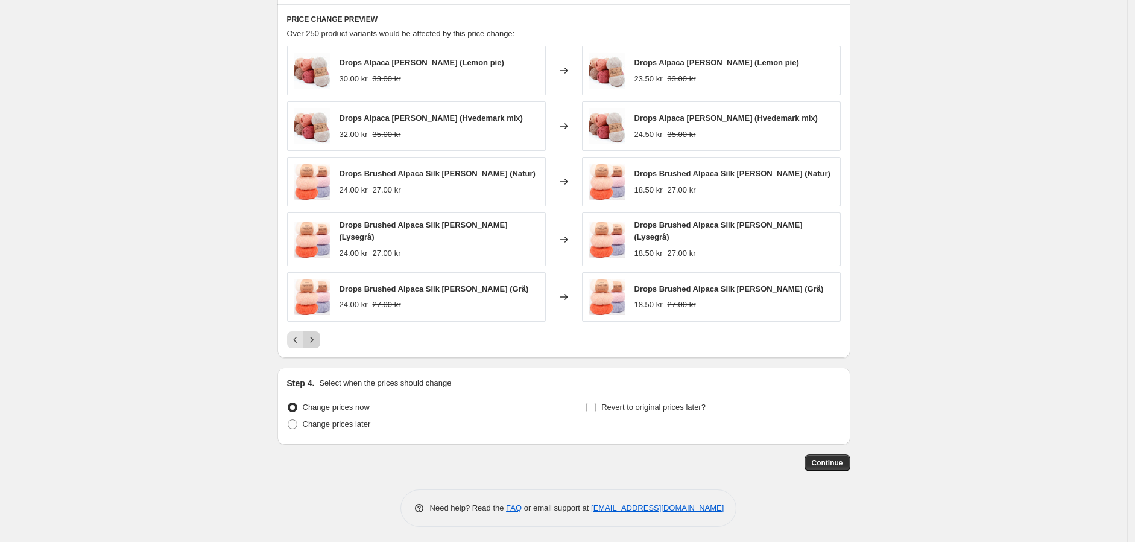
click at [318, 338] on icon "Next" at bounding box center [312, 340] width 12 height 12
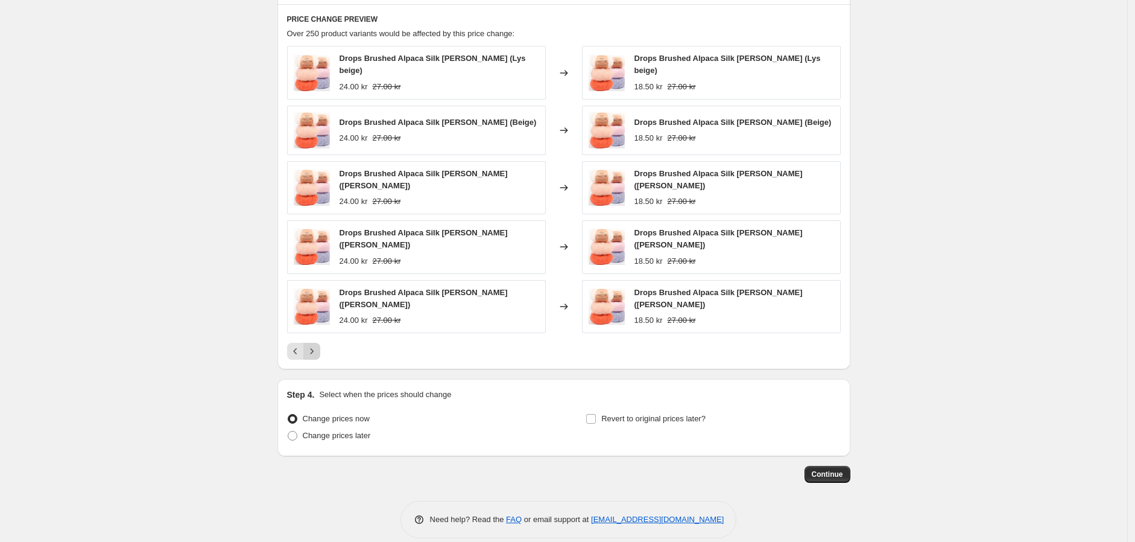
click at [314, 345] on icon "Next" at bounding box center [312, 351] width 12 height 12
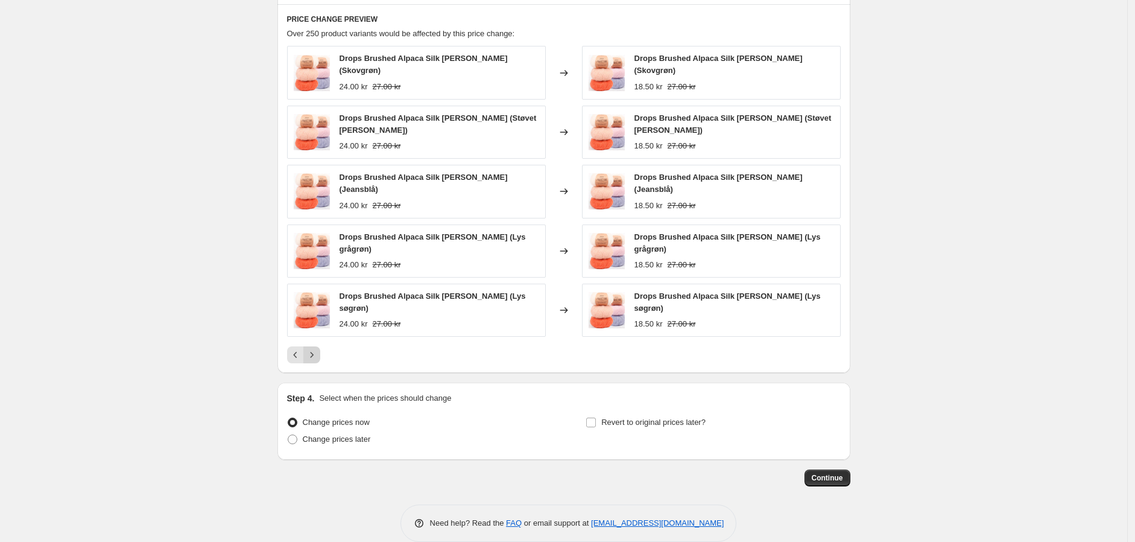
click at [314, 349] on icon "Next" at bounding box center [312, 355] width 12 height 12
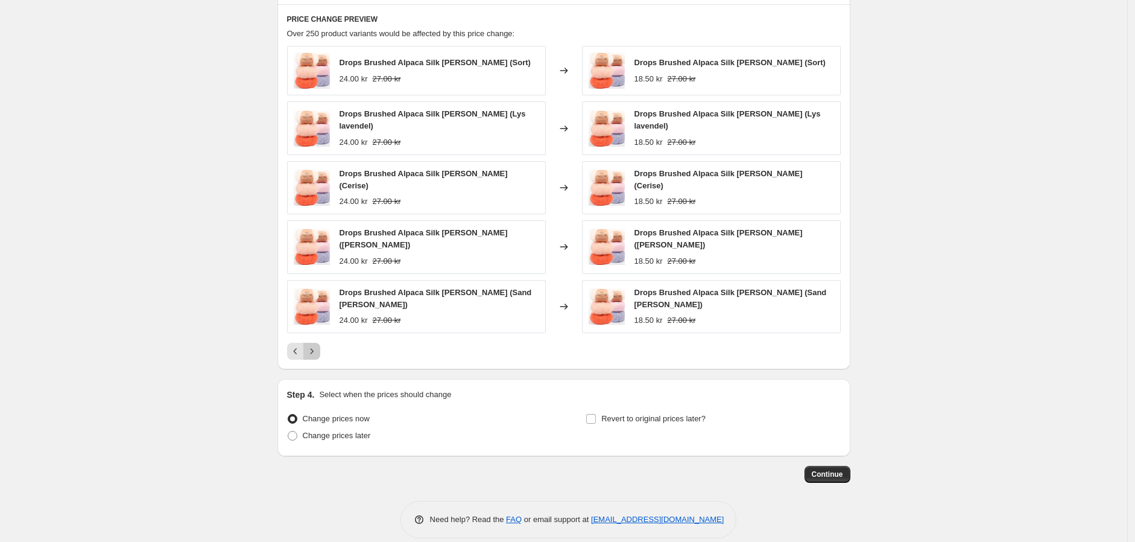
click at [314, 345] on icon "Next" at bounding box center [312, 351] width 12 height 12
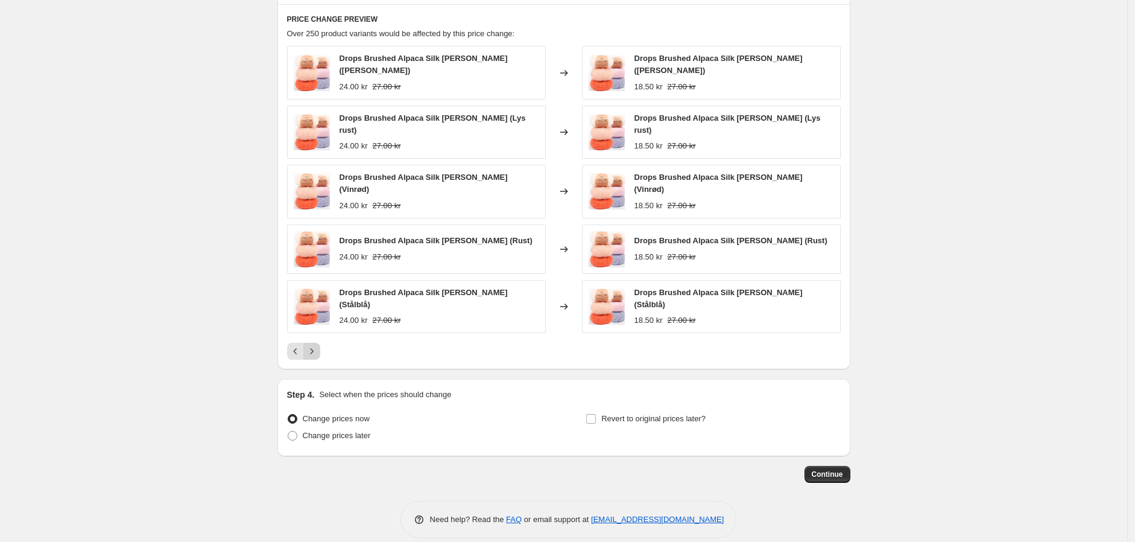
click at [314, 345] on icon "Next" at bounding box center [312, 351] width 12 height 12
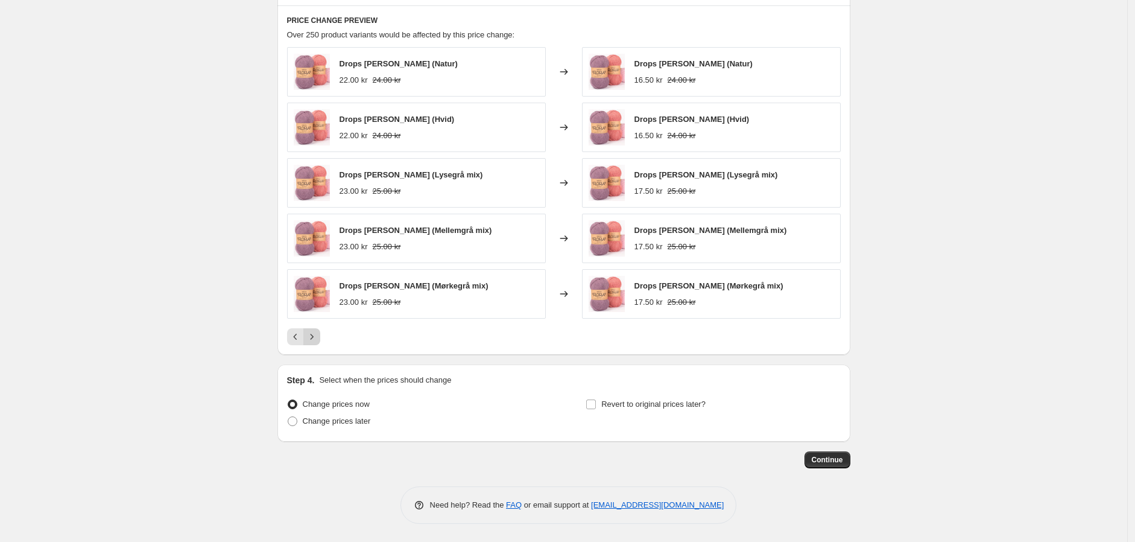
click at [313, 337] on icon "Next" at bounding box center [312, 337] width 12 height 12
click at [317, 337] on icon "Next" at bounding box center [312, 337] width 12 height 12
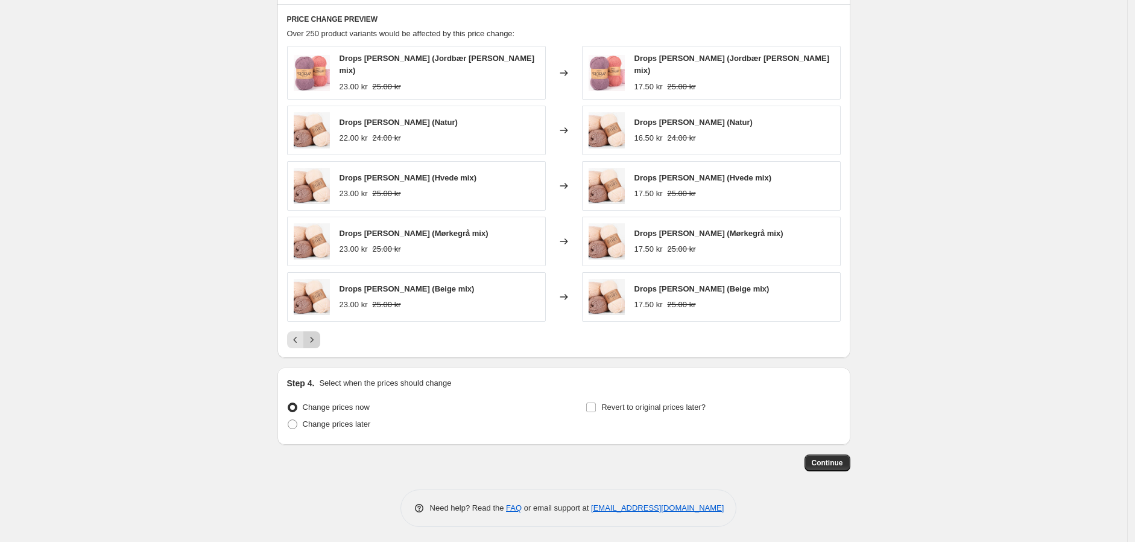
click at [315, 337] on icon "Next" at bounding box center [312, 340] width 12 height 12
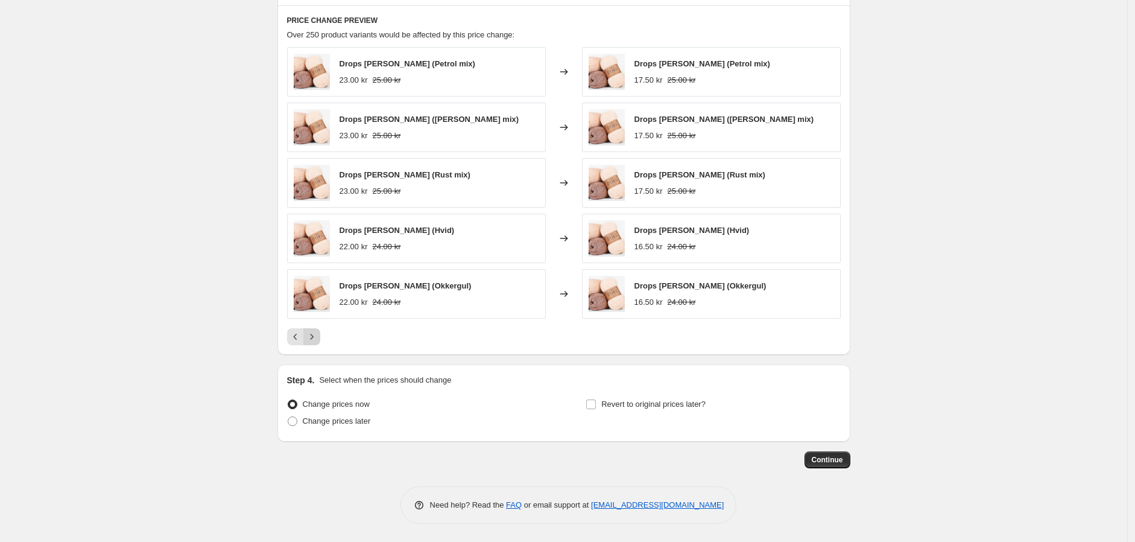
click at [315, 337] on icon "Next" at bounding box center [312, 337] width 12 height 12
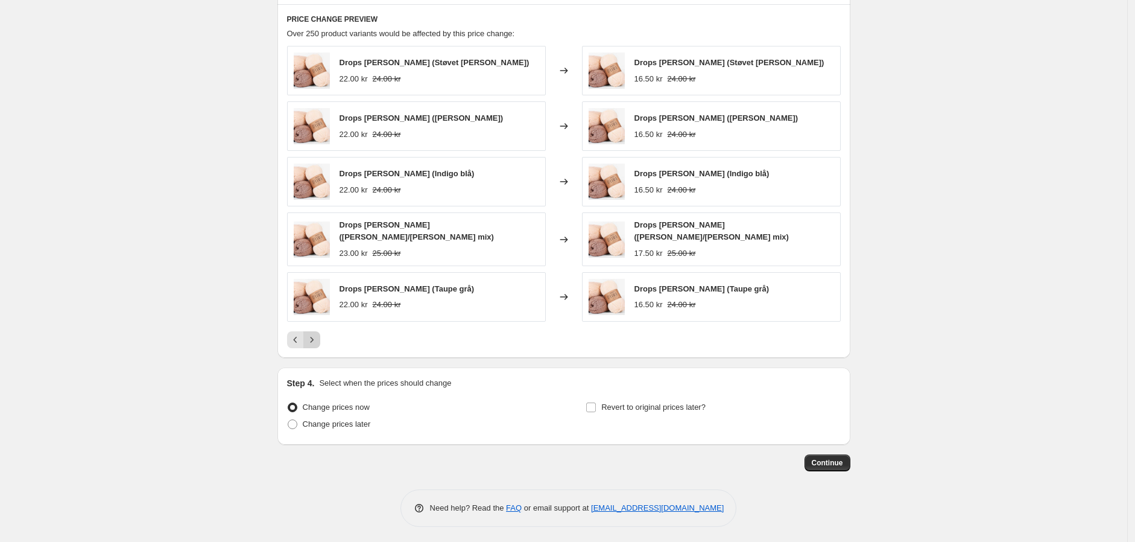
click at [315, 337] on icon "Next" at bounding box center [312, 340] width 12 height 12
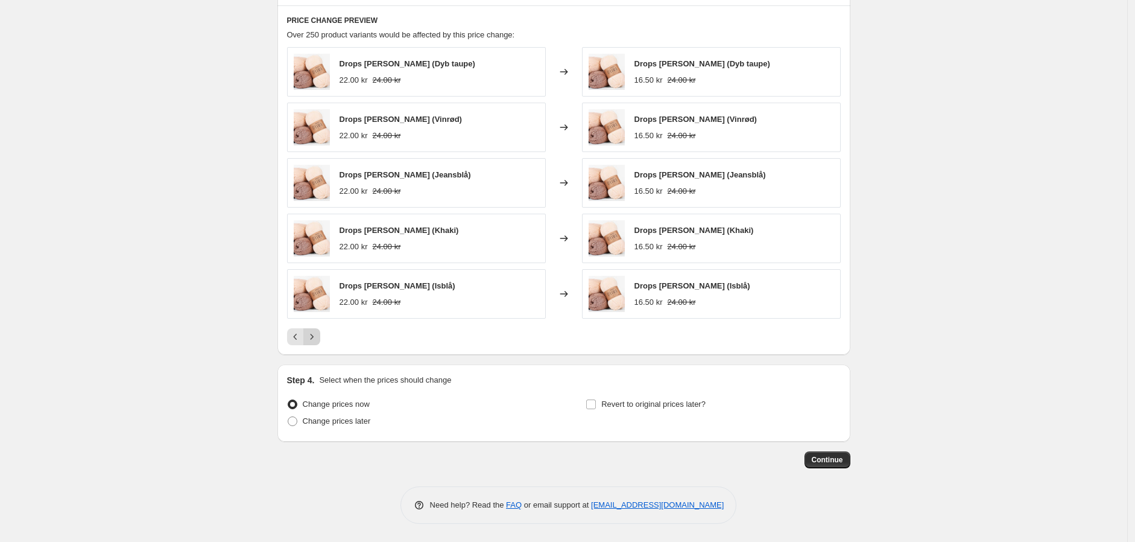
click at [315, 337] on icon "Next" at bounding box center [312, 337] width 12 height 12
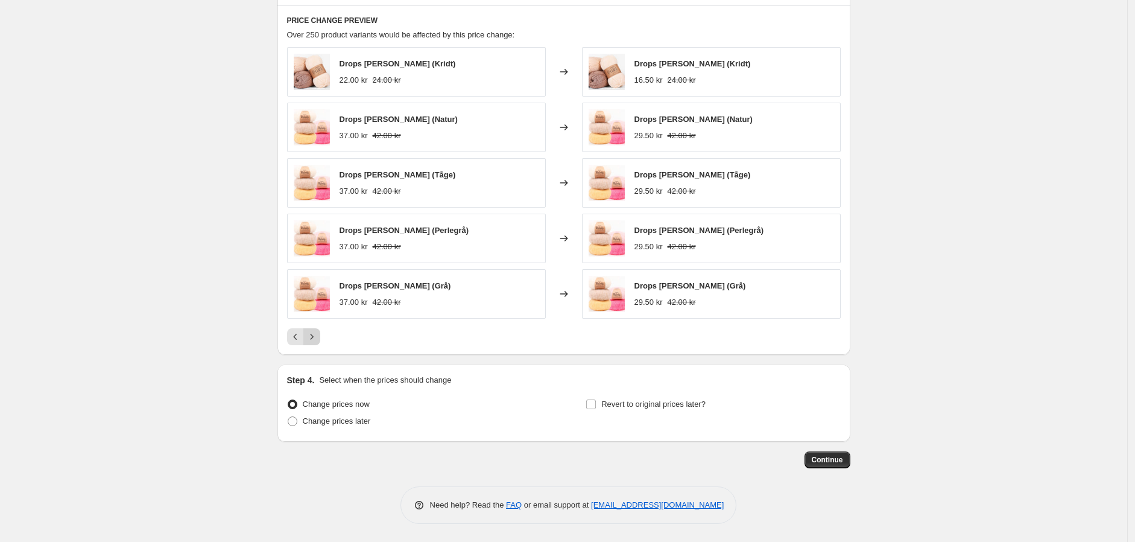
click at [315, 337] on icon "Next" at bounding box center [312, 337] width 12 height 12
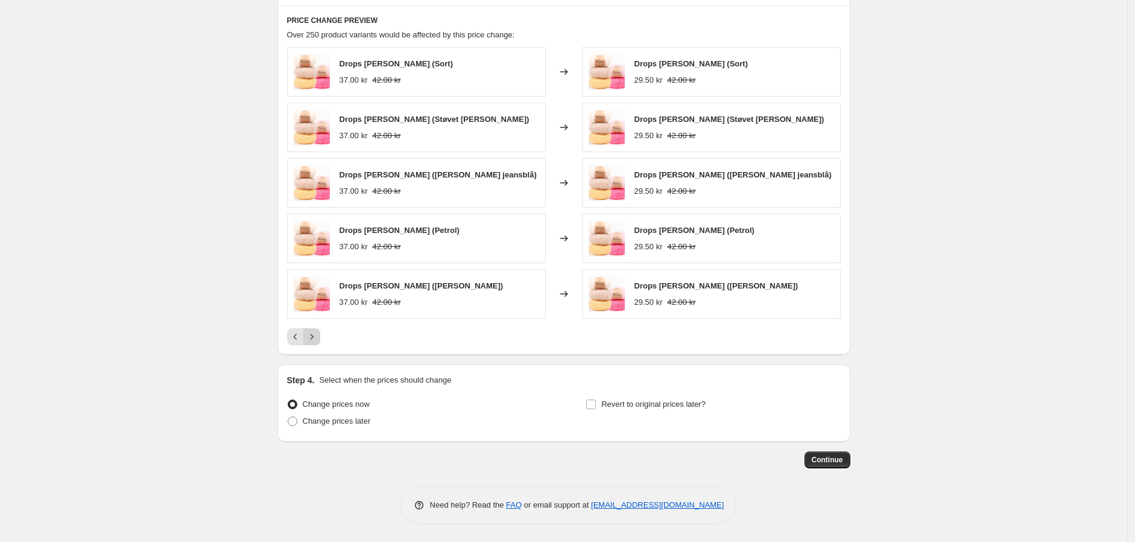
click at [315, 337] on icon "Next" at bounding box center [312, 337] width 12 height 12
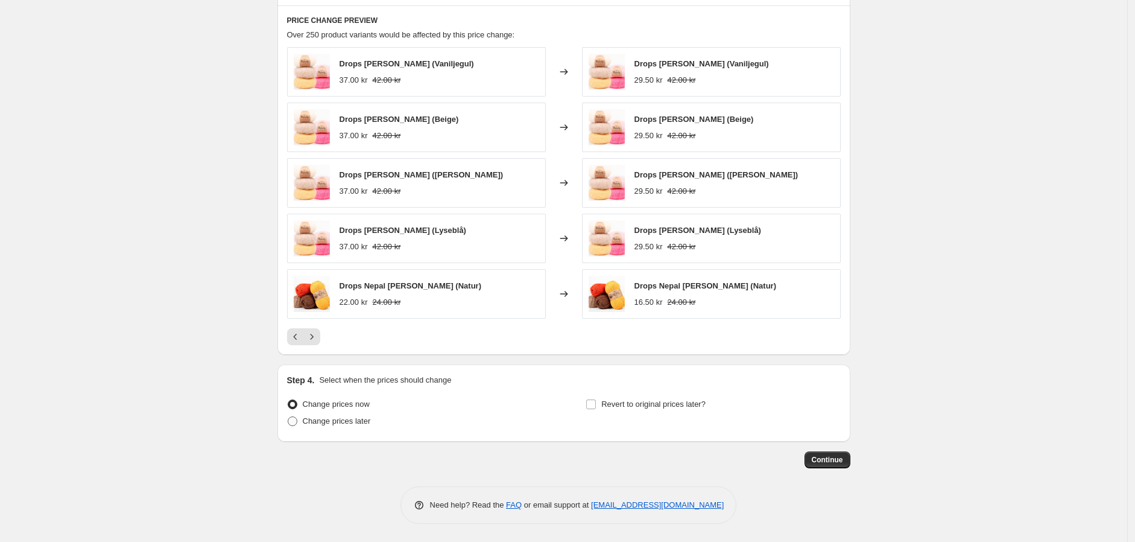
click at [318, 398] on span "Change prices later" at bounding box center [337, 420] width 68 height 9
click at [288, 398] on input "Change prices later" at bounding box center [288, 416] width 1 height 1
radio input "true"
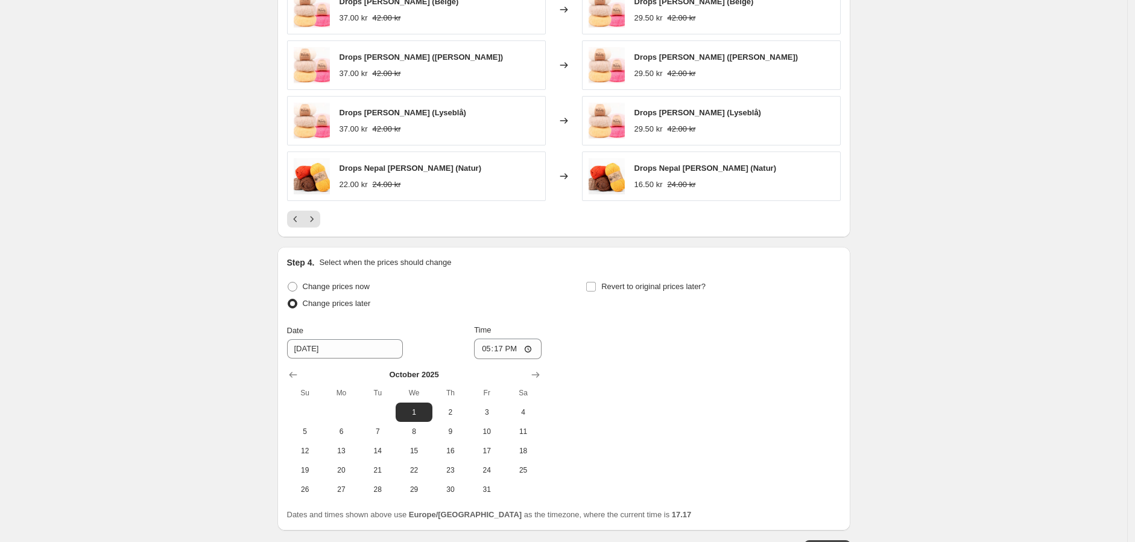
scroll to position [997, 0]
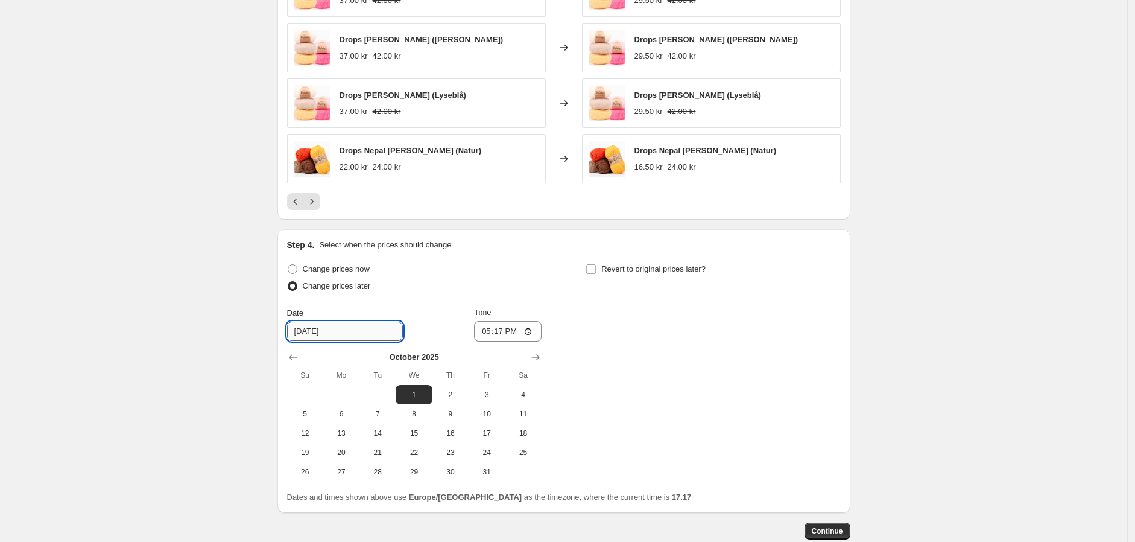
click at [314, 332] on input "[DATE]" at bounding box center [345, 331] width 116 height 19
click at [326, 330] on input "[DATE]" at bounding box center [345, 331] width 116 height 19
click at [326, 331] on input "[DATE]" at bounding box center [345, 331] width 116 height 19
click at [292, 362] on icon "Show previous month, September 2025" at bounding box center [293, 357] width 12 height 12
click at [385, 398] on span "30" at bounding box center [377, 472] width 27 height 10
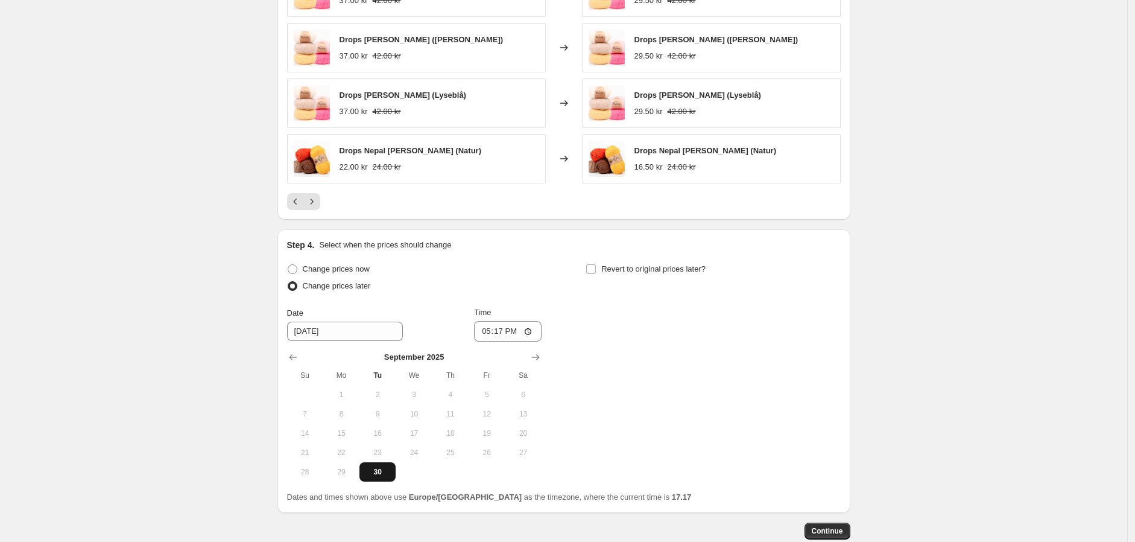
type input "[DATE]"
click at [513, 325] on input "17:17" at bounding box center [508, 331] width 68 height 21
type input "23:30"
click at [623, 326] on div "Change prices now Change prices later Date [DATE] Time 23:[DATE] Mo Tu We Th Fr…" at bounding box center [564, 371] width 554 height 221
click at [592, 268] on input "Revert to original prices later?" at bounding box center [591, 269] width 10 height 10
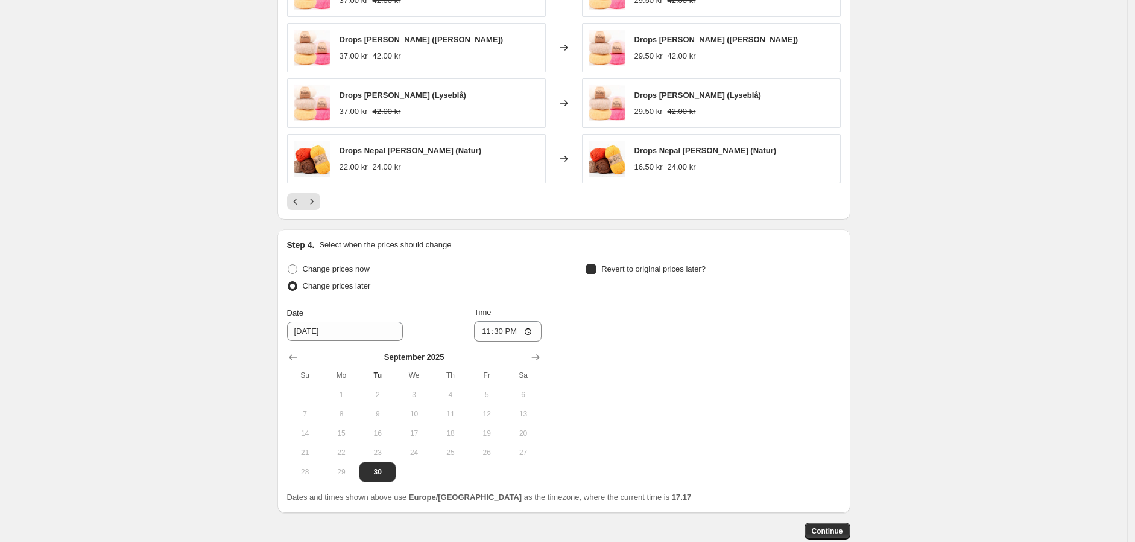
checkbox input "true"
click at [839, 357] on icon "Show next month, November 2025" at bounding box center [835, 358] width 8 height 6
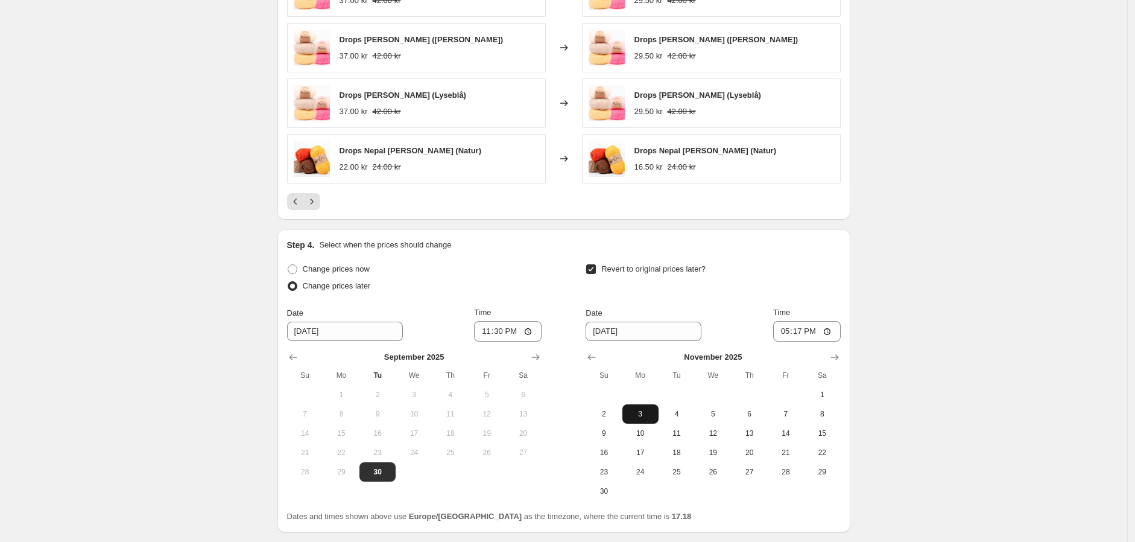
click at [640, 398] on span "3" at bounding box center [640, 414] width 27 height 10
type input "[DATE]"
click at [807, 332] on input "17:17" at bounding box center [807, 331] width 68 height 21
click at [801, 333] on input "05:30" at bounding box center [807, 331] width 68 height 21
type input "06:30"
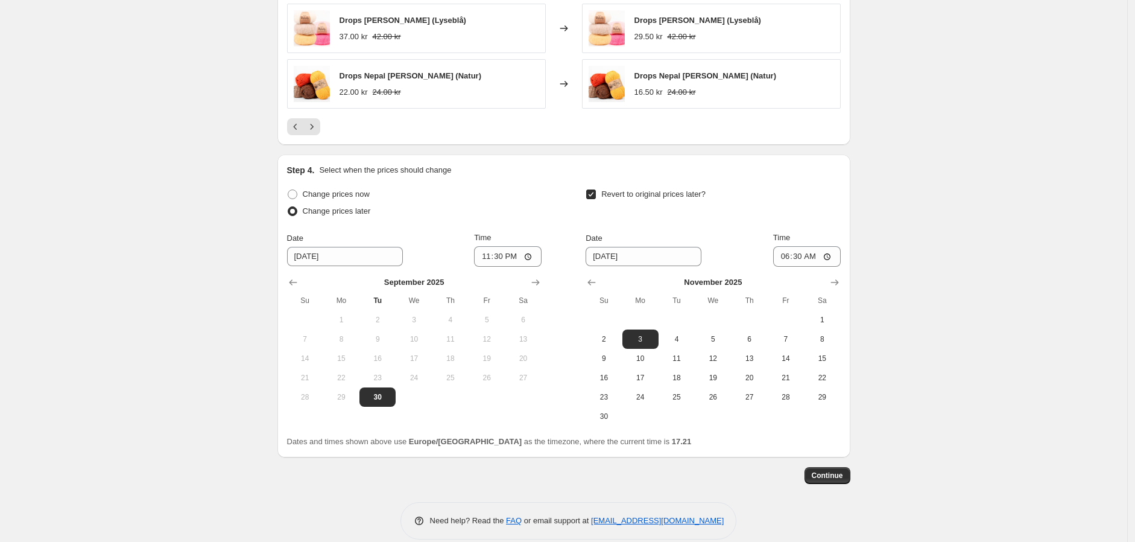
scroll to position [1072, 0]
click at [843, 398] on span "Continue" at bounding box center [827, 475] width 31 height 10
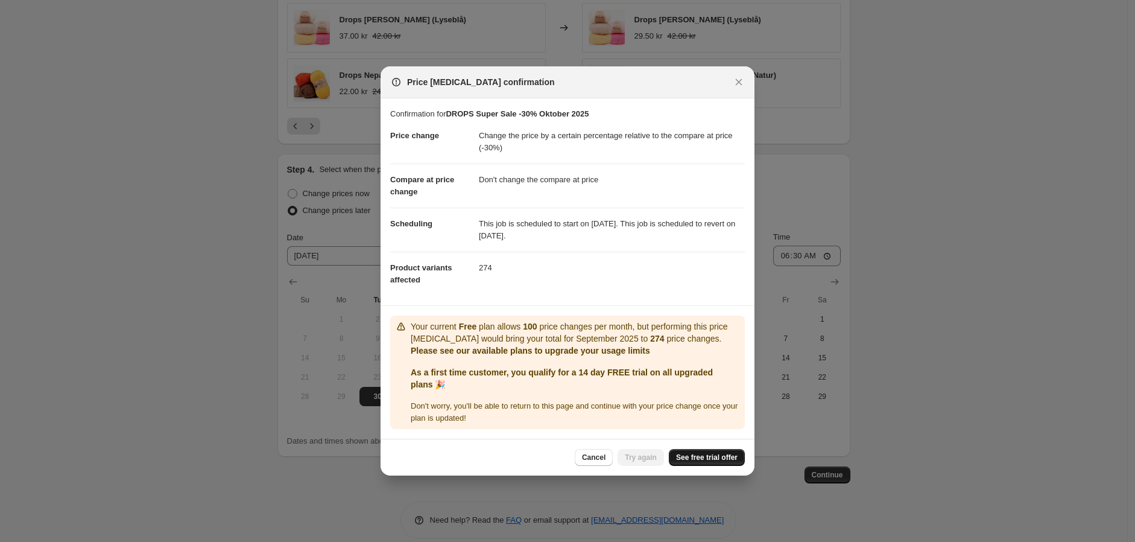
click at [702, 398] on span "See free trial offer" at bounding box center [707, 457] width 62 height 10
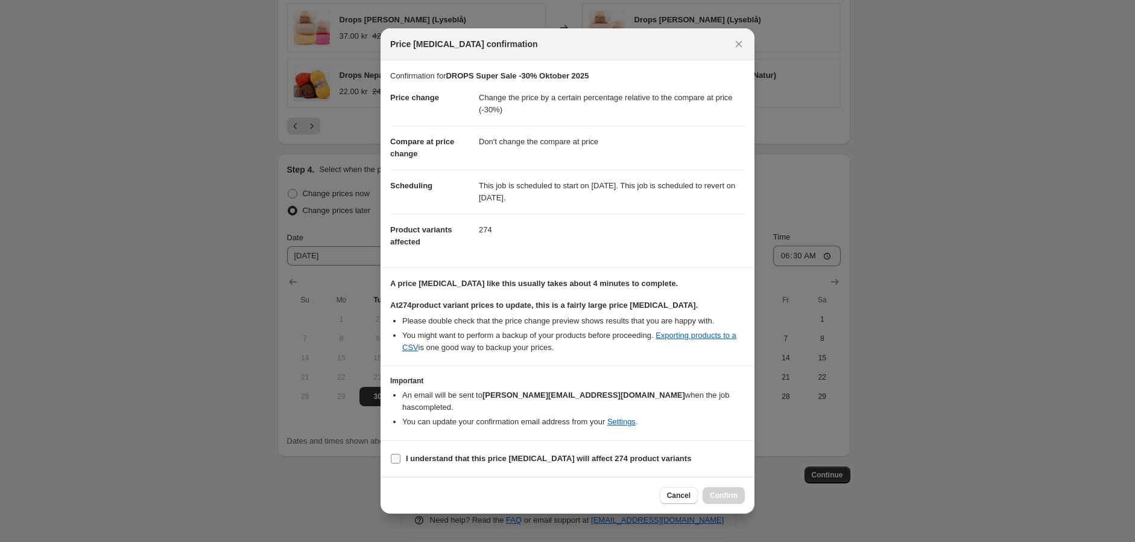
click at [398, 398] on input "I understand that this price [MEDICAL_DATA] will affect 274 product variants" at bounding box center [396, 459] width 10 height 10
checkbox input "true"
click at [677, 398] on button "Cancel" at bounding box center [679, 495] width 38 height 17
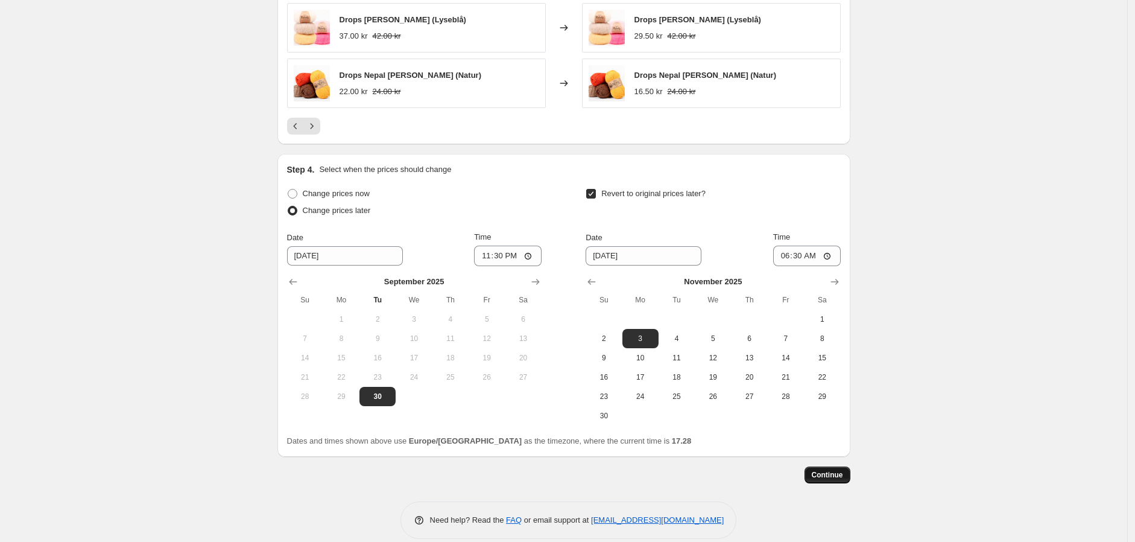
click at [831, 398] on span "Continue" at bounding box center [827, 475] width 31 height 10
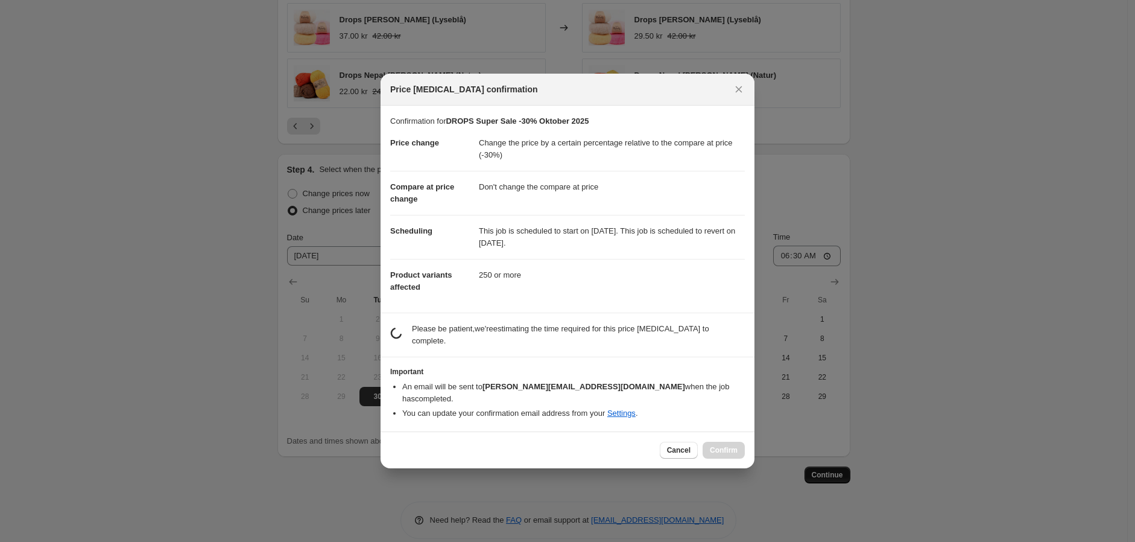
scroll to position [0, 0]
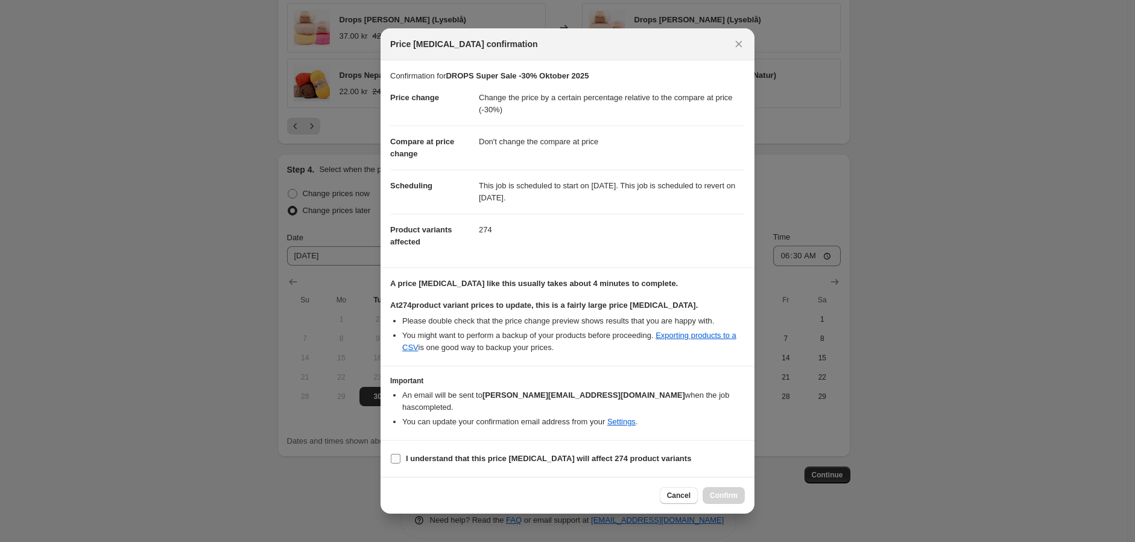
click at [459, 398] on b "I understand that this price [MEDICAL_DATA] will affect 274 product variants" at bounding box center [548, 458] width 285 height 9
click at [401, 398] on input "I understand that this price [MEDICAL_DATA] will affect 274 product variants" at bounding box center [396, 459] width 10 height 10
checkbox input "true"
click at [720, 398] on span "Confirm" at bounding box center [724, 496] width 28 height 10
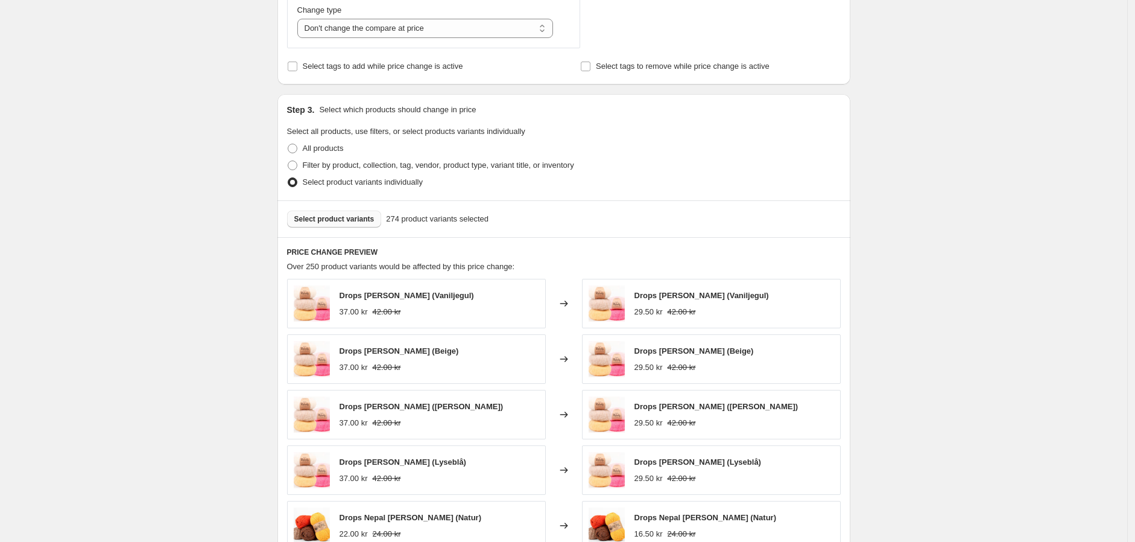
scroll to position [938, 0]
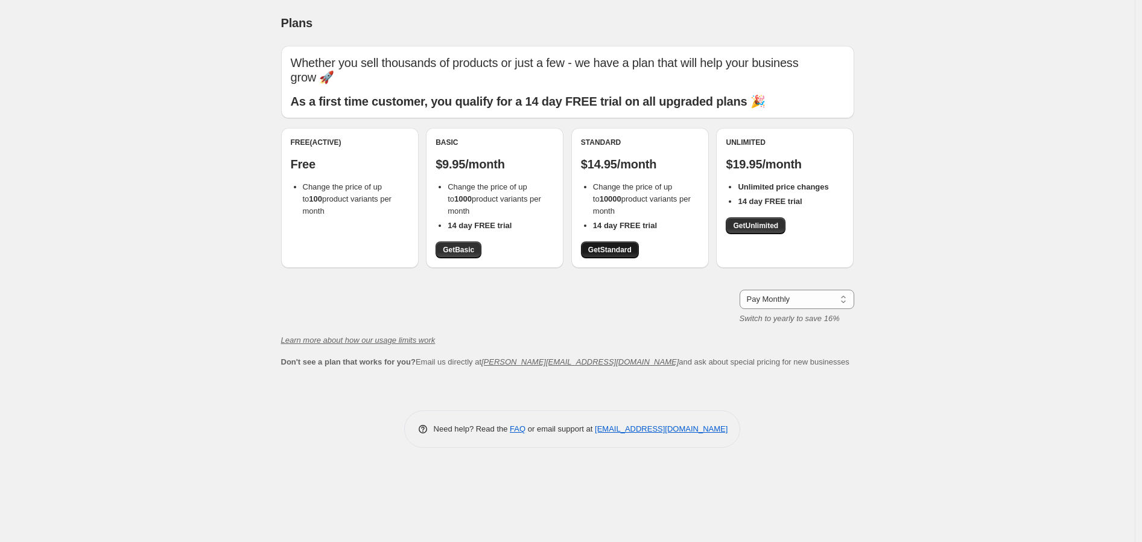
click at [604, 250] on span "Get Standard" at bounding box center [609, 250] width 43 height 10
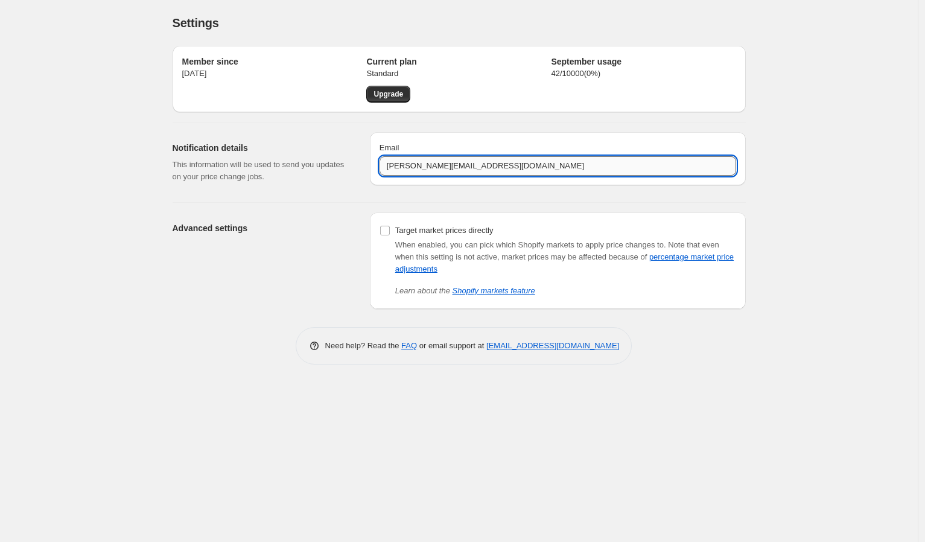
click at [463, 165] on input "[PERSON_NAME][EMAIL_ADDRESS][DOMAIN_NAME]" at bounding box center [557, 165] width 357 height 19
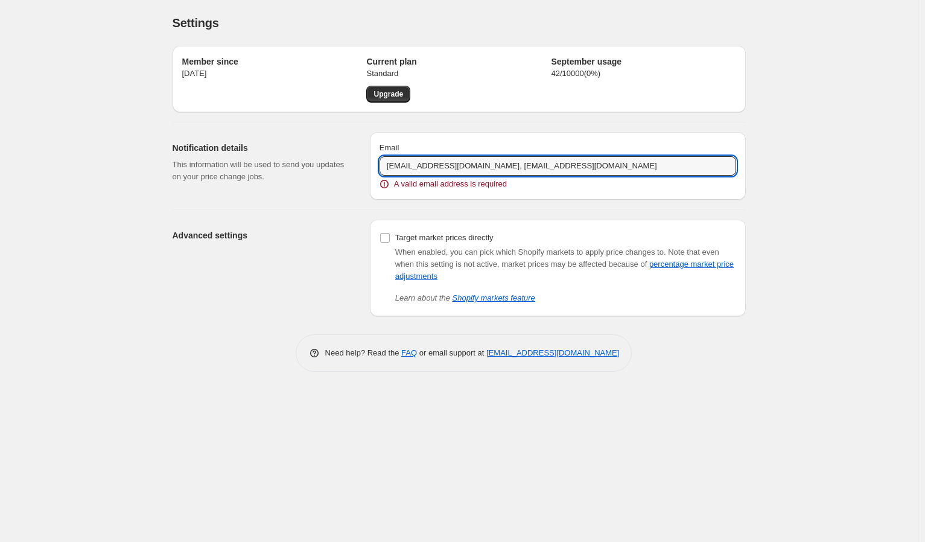
drag, startPoint x: 473, startPoint y: 164, endPoint x: 256, endPoint y: 142, distance: 218.3
click at [256, 142] on div "Notification details This information will be used to send you updates on your …" at bounding box center [454, 160] width 583 height 77
type input "[EMAIL_ADDRESS][DOMAIN_NAME]"
click at [281, 290] on div "Advanced settings" at bounding box center [267, 268] width 188 height 97
click at [503, 166] on input "[EMAIL_ADDRESS][DOMAIN_NAME]" at bounding box center [557, 165] width 357 height 19
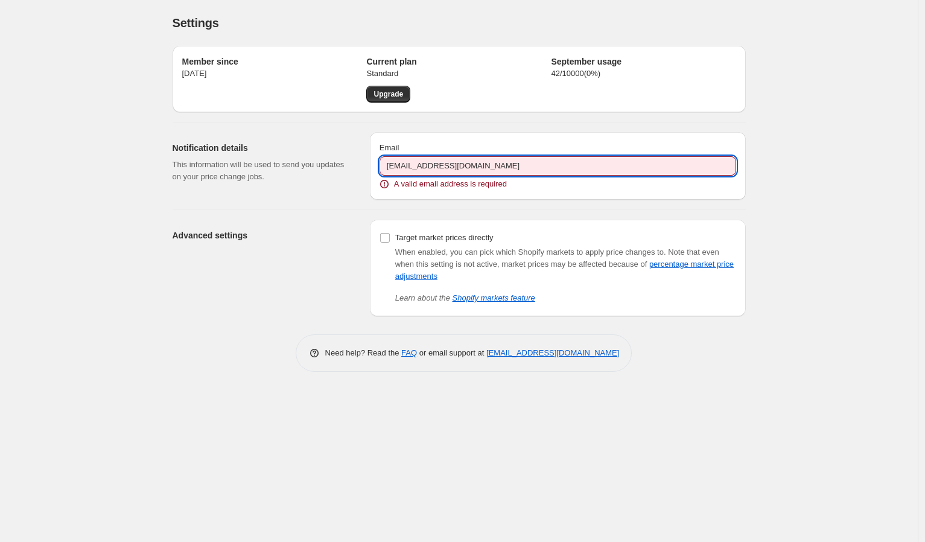
click at [362, 219] on div "Advanced settings Target market prices directly When enabled, you can pick whic…" at bounding box center [454, 263] width 583 height 106
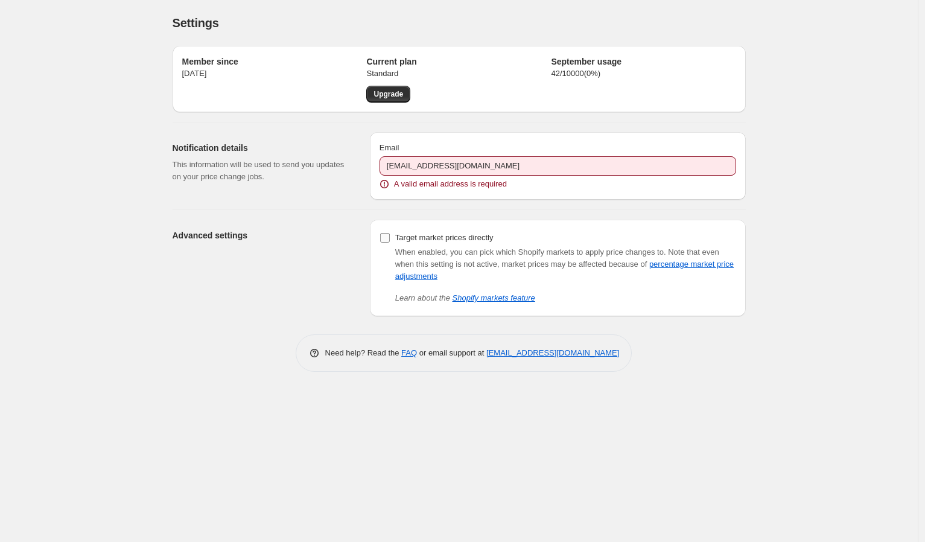
click at [383, 237] on input "Target market prices directly" at bounding box center [385, 238] width 10 height 10
checkbox input "false"
click at [297, 83] on div "Member since 30. sep. 2025" at bounding box center [274, 79] width 185 height 47
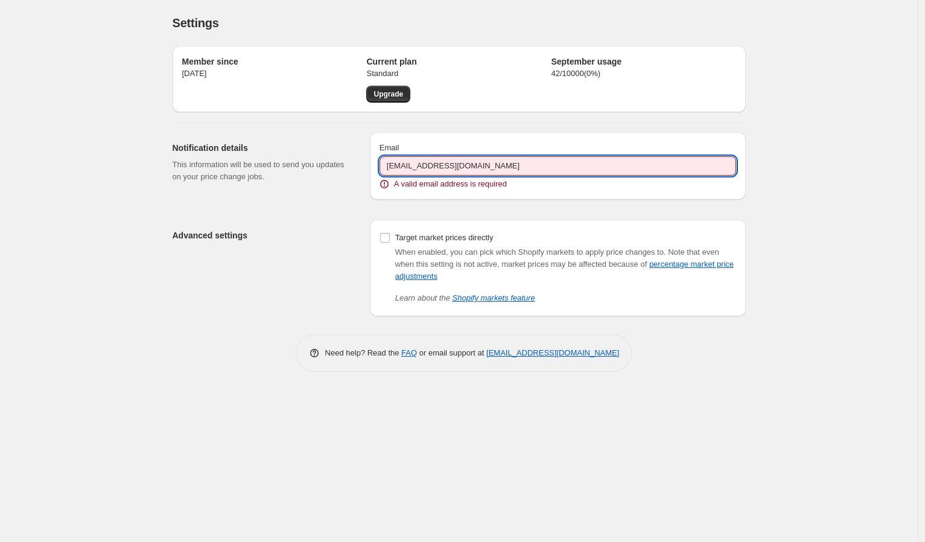
click at [474, 160] on input "[EMAIL_ADDRESS][DOMAIN_NAME]" at bounding box center [557, 165] width 357 height 19
click at [474, 160] on input "alec-r@hotmail.com" at bounding box center [557, 165] width 357 height 19
type input "webshop@krestoffer.dk"
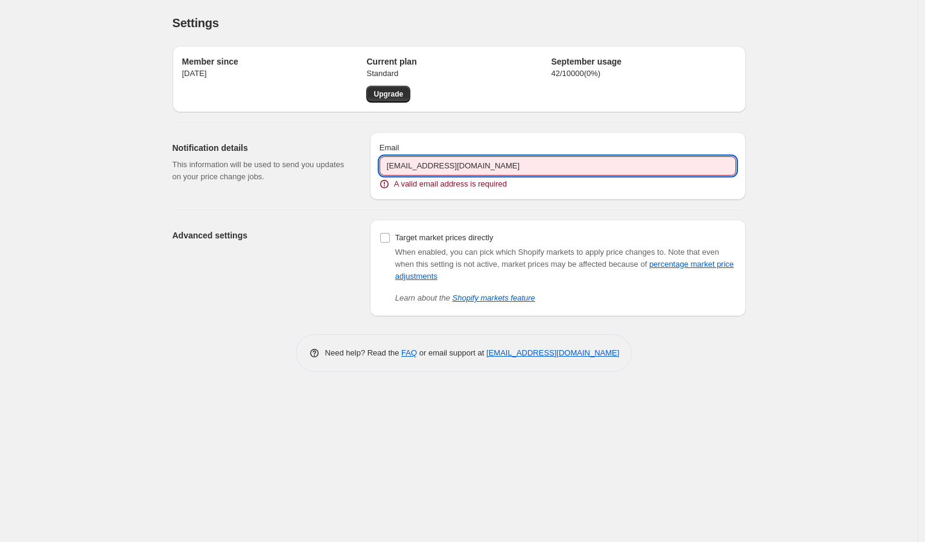
click at [547, 160] on input "webshop@krestoffer.dk" at bounding box center [557, 165] width 357 height 19
click at [474, 173] on input "webshop@krestoffer.dk" at bounding box center [557, 165] width 357 height 19
click at [285, 288] on div "Advanced settings" at bounding box center [267, 268] width 188 height 97
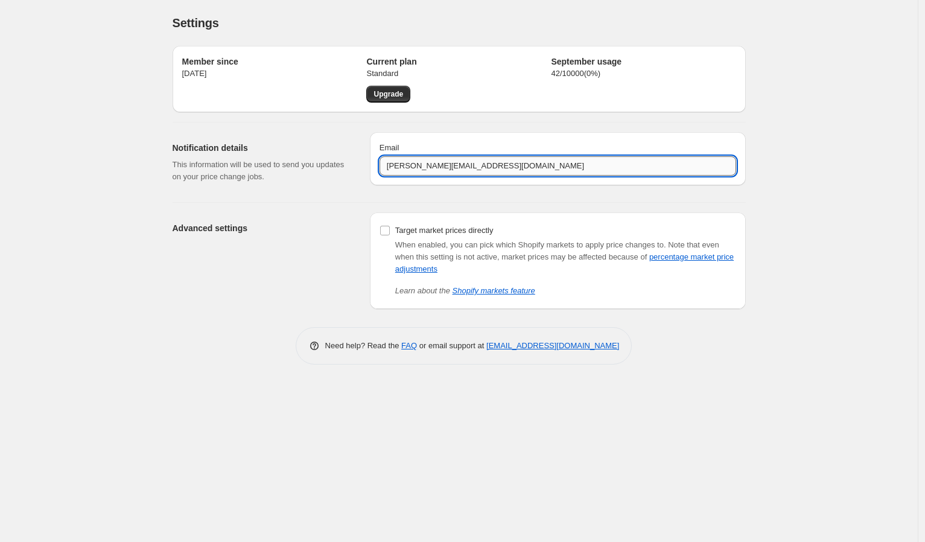
click at [418, 170] on input "[PERSON_NAME][EMAIL_ADDRESS][DOMAIN_NAME]" at bounding box center [557, 165] width 357 height 19
type input "[EMAIL_ADDRESS][DOMAIN_NAME]"
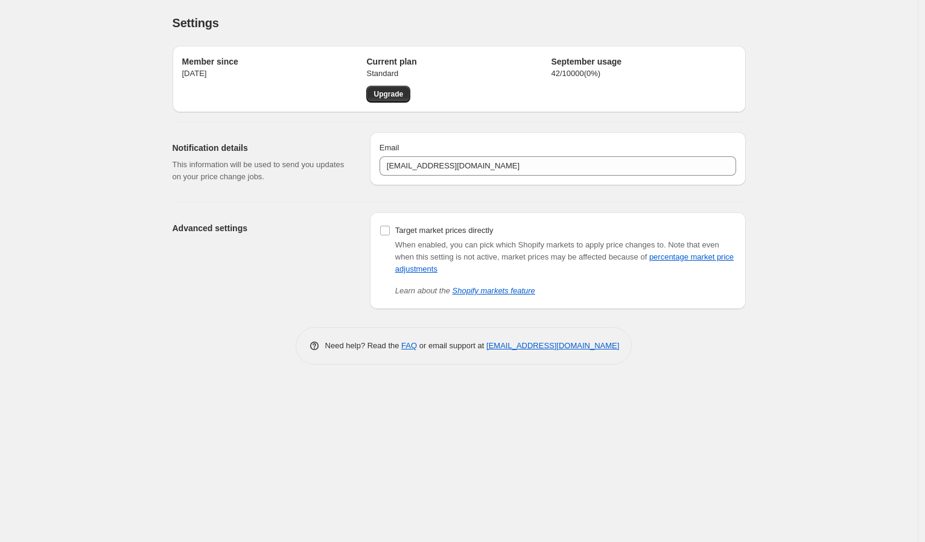
click at [341, 187] on div "Notification details This information will be used to send you updates on your …" at bounding box center [267, 162] width 188 height 60
